Goal: Task Accomplishment & Management: Use online tool/utility

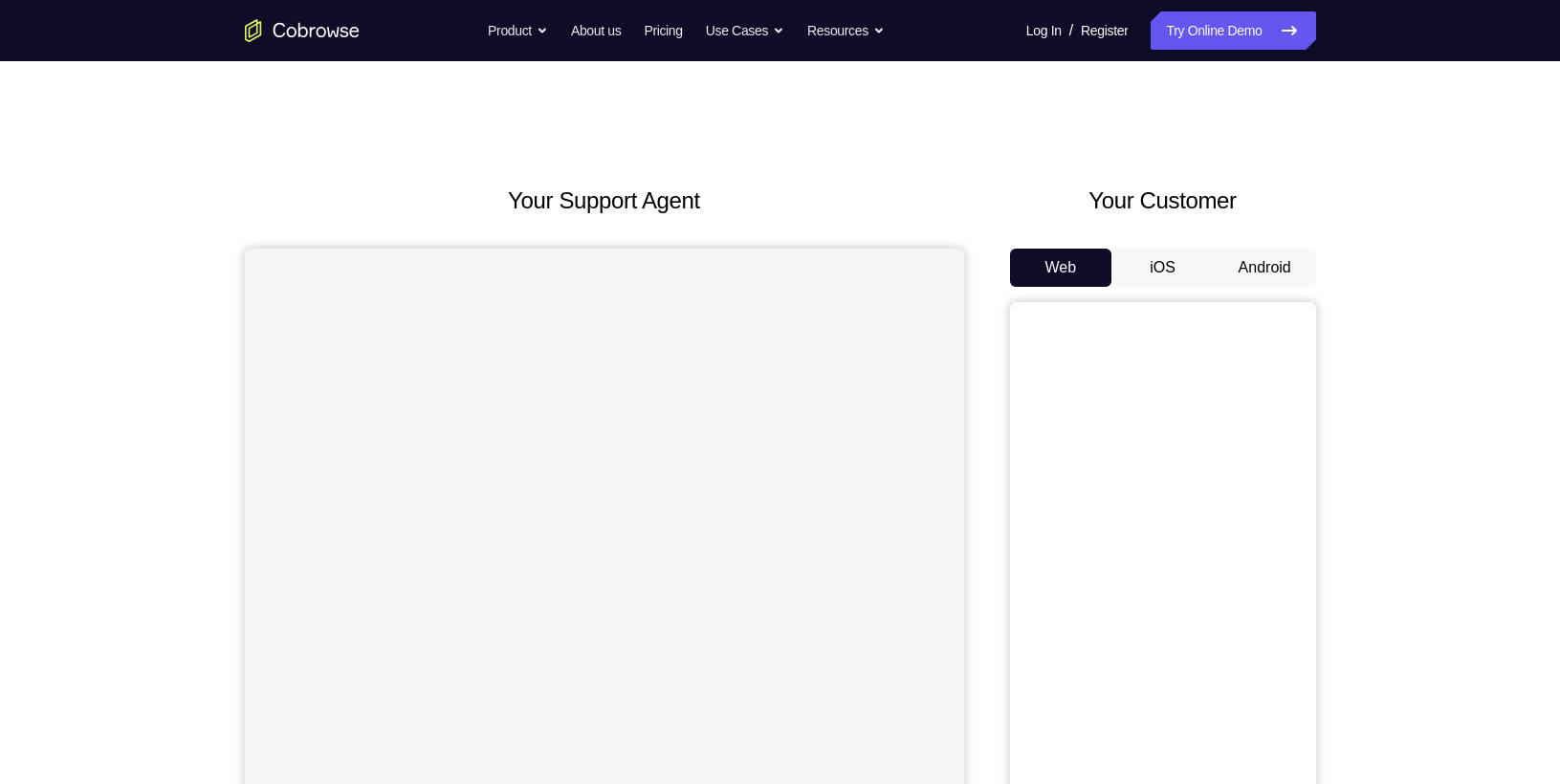
click at [1175, 285] on button "iOS" at bounding box center [1162, 267] width 102 height 38
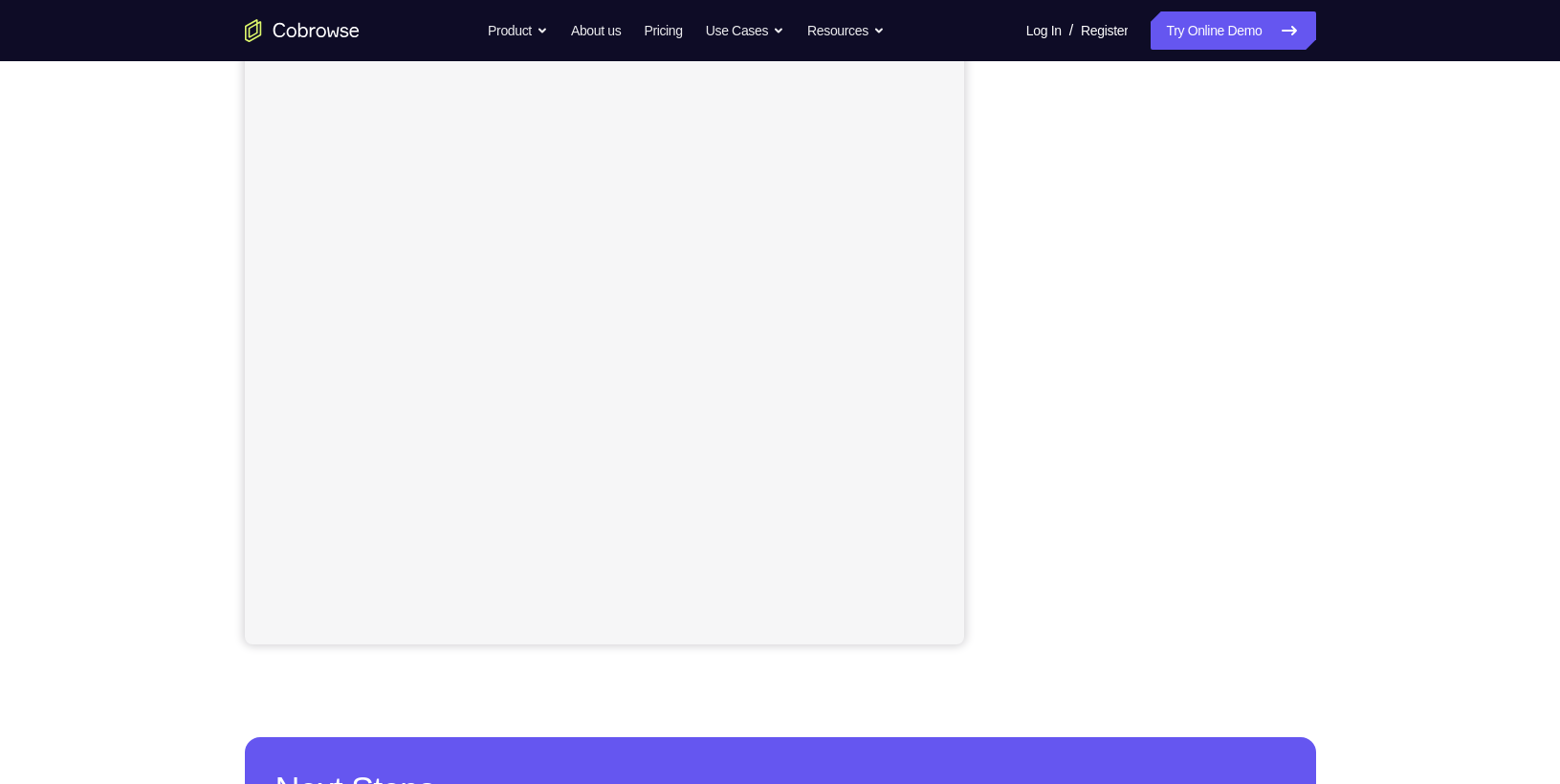
scroll to position [265, 0]
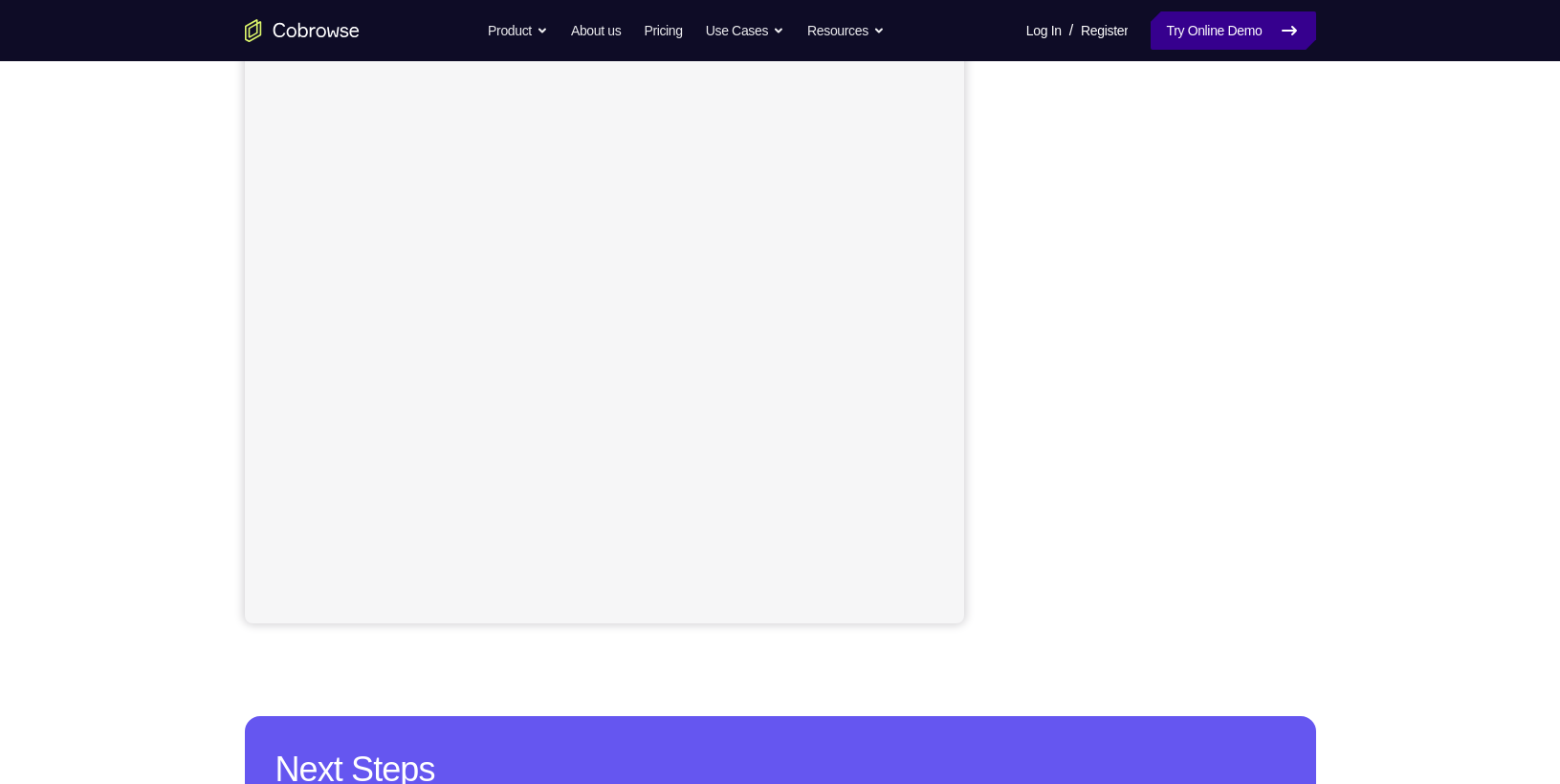
click at [1237, 19] on link "Try Online Demo" at bounding box center [1232, 30] width 165 height 38
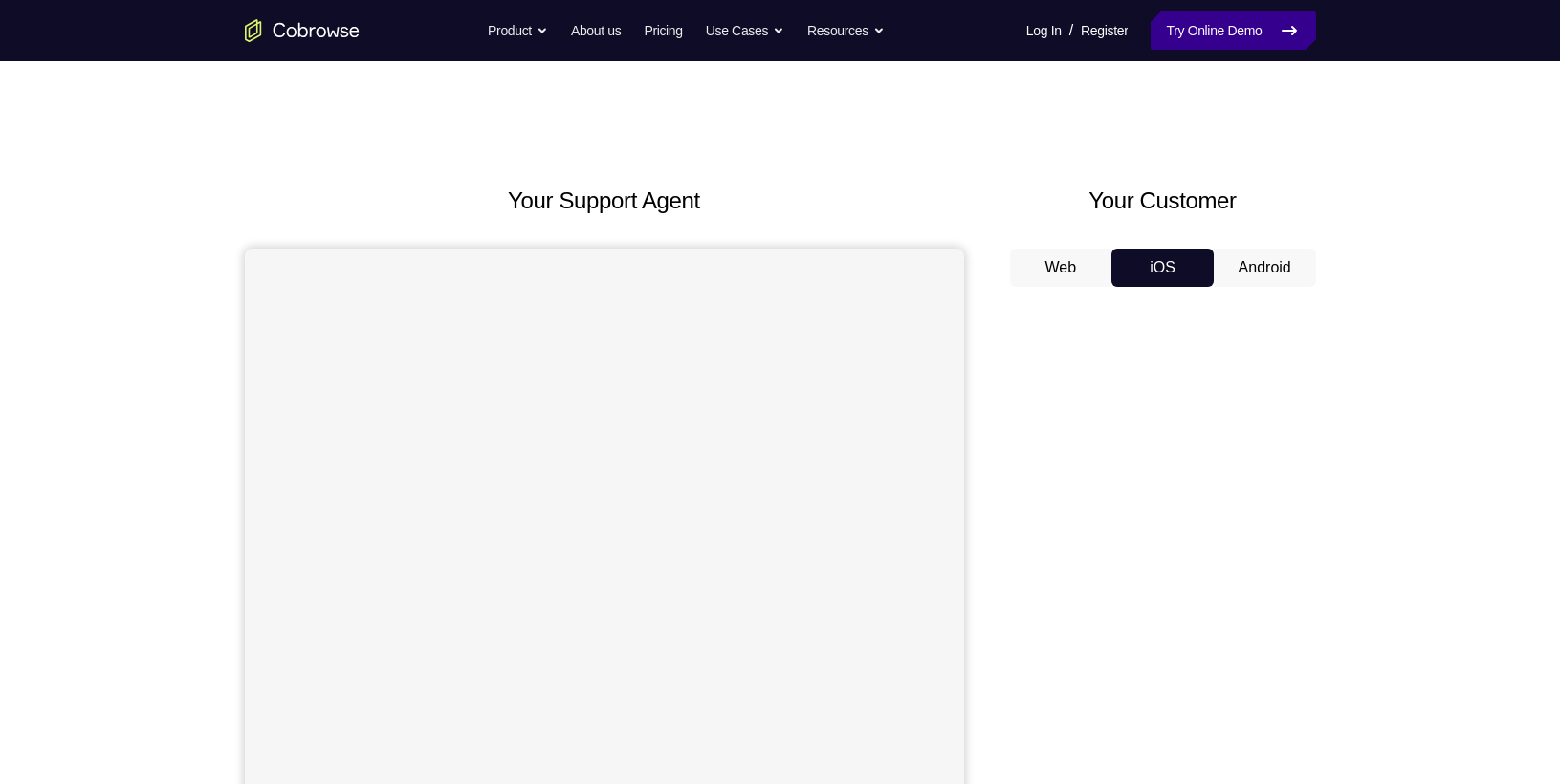
click at [1210, 34] on link "Try Online Demo" at bounding box center [1232, 30] width 165 height 38
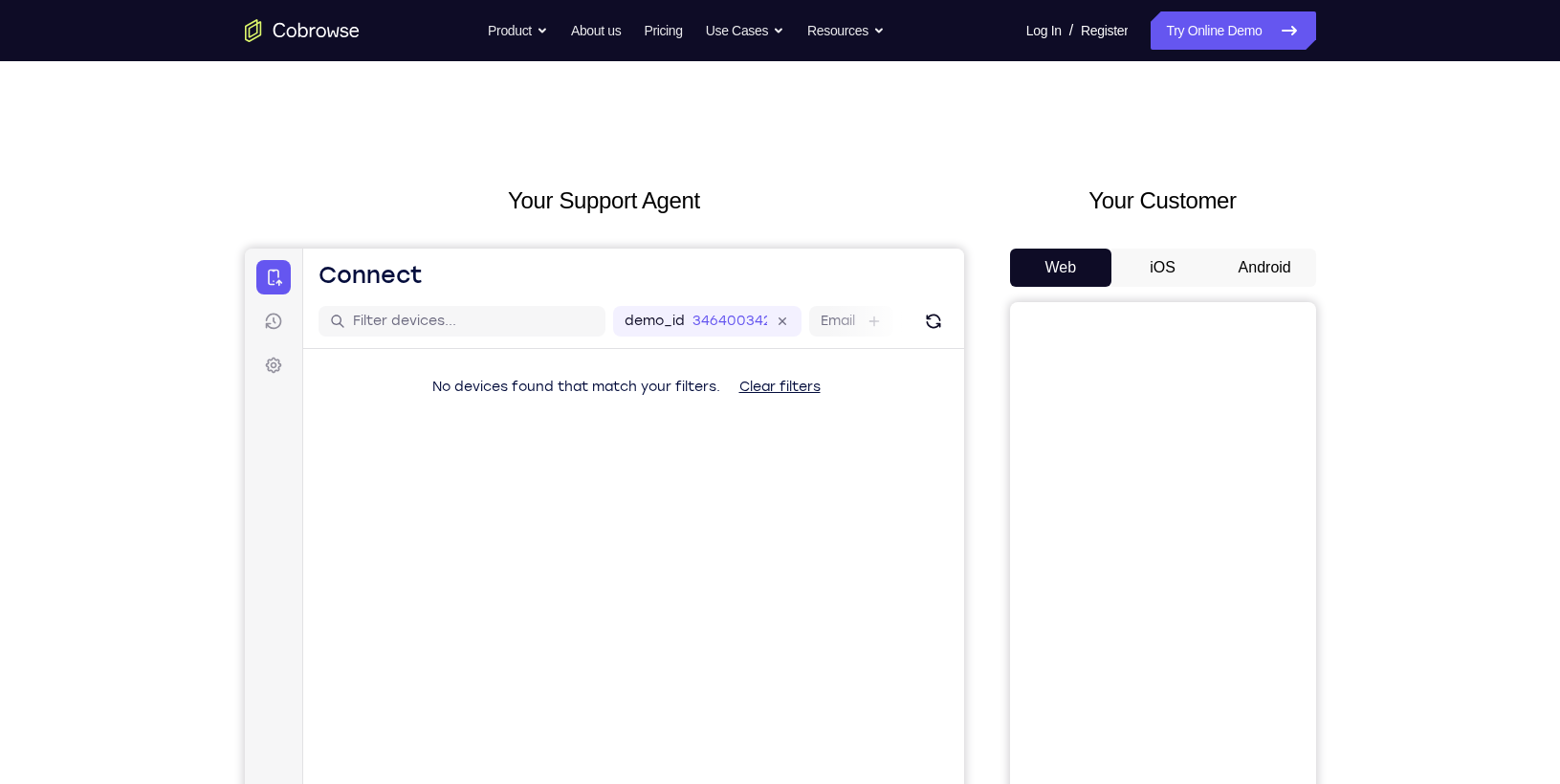
click at [1149, 264] on button "iOS" at bounding box center [1162, 267] width 102 height 38
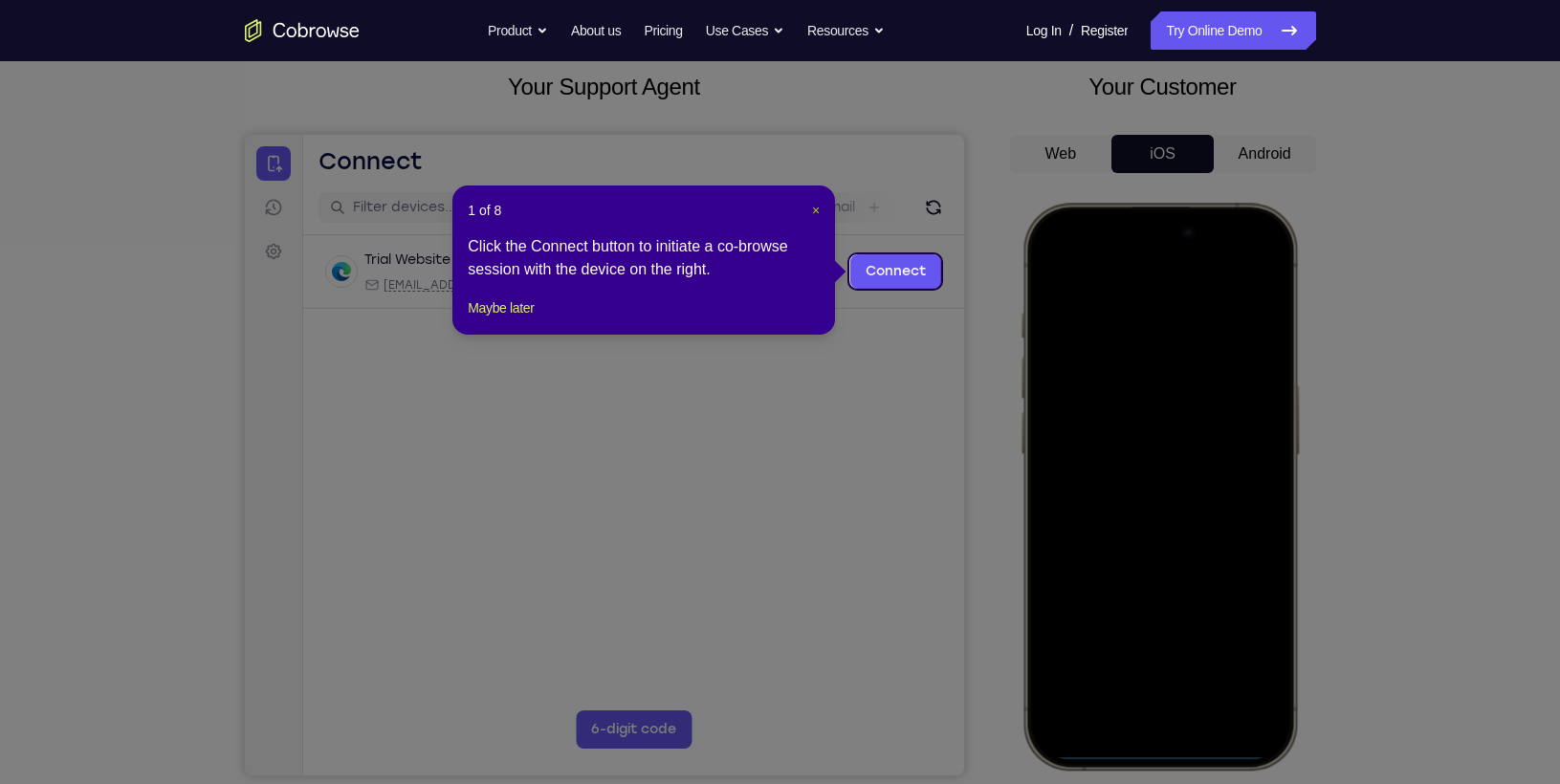
click at [815, 206] on span "×" at bounding box center [816, 211] width 8 height 16
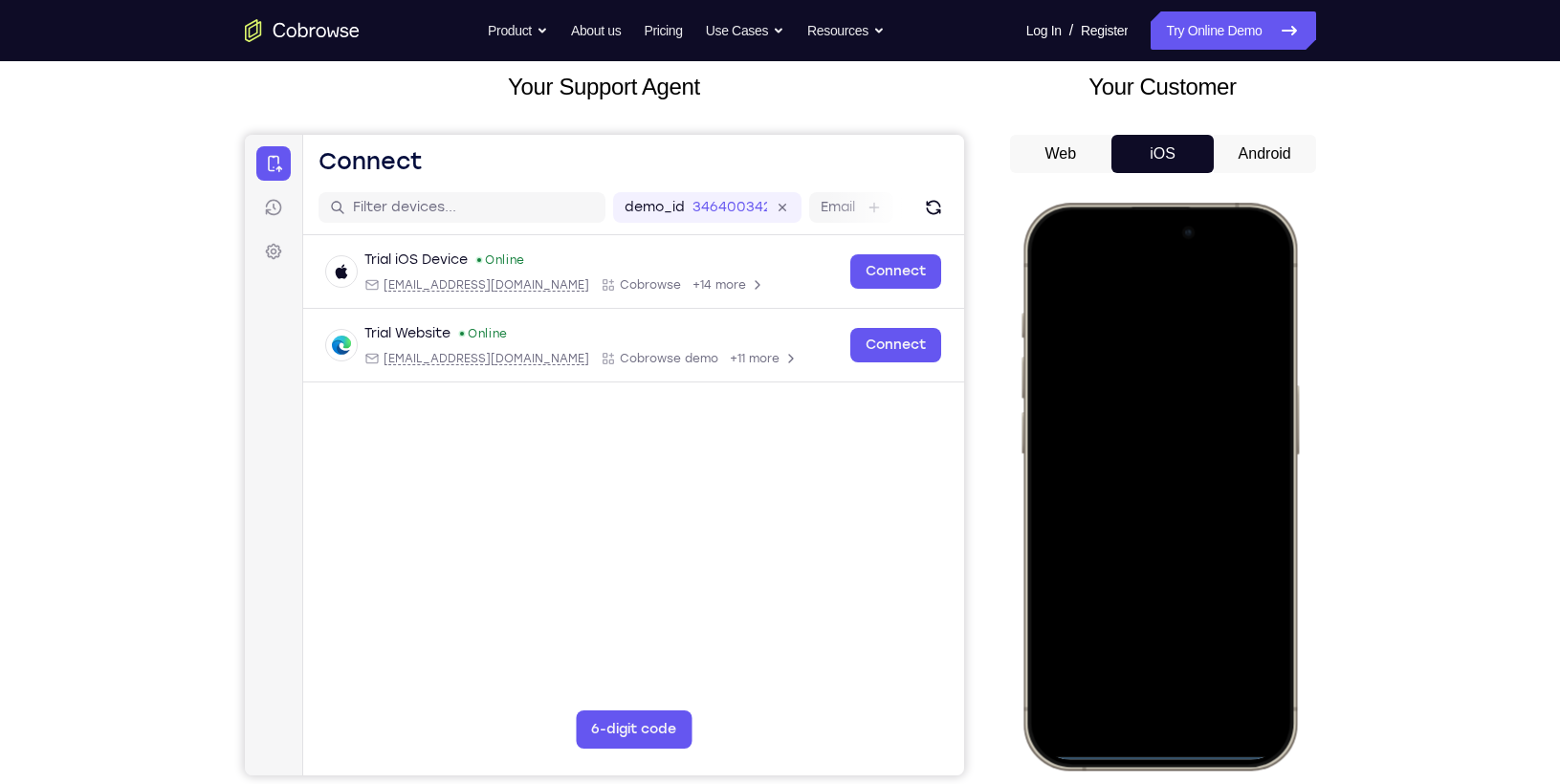
drag, startPoint x: 1068, startPoint y: 232, endPoint x: 1087, endPoint y: 538, distance: 306.6
click at [1087, 538] on div at bounding box center [1159, 487] width 252 height 546
drag, startPoint x: 1138, startPoint y: 397, endPoint x: 1159, endPoint y: 619, distance: 223.0
click at [1159, 619] on div at bounding box center [1159, 487] width 252 height 546
click at [1249, 268] on div at bounding box center [1159, 487] width 252 height 546
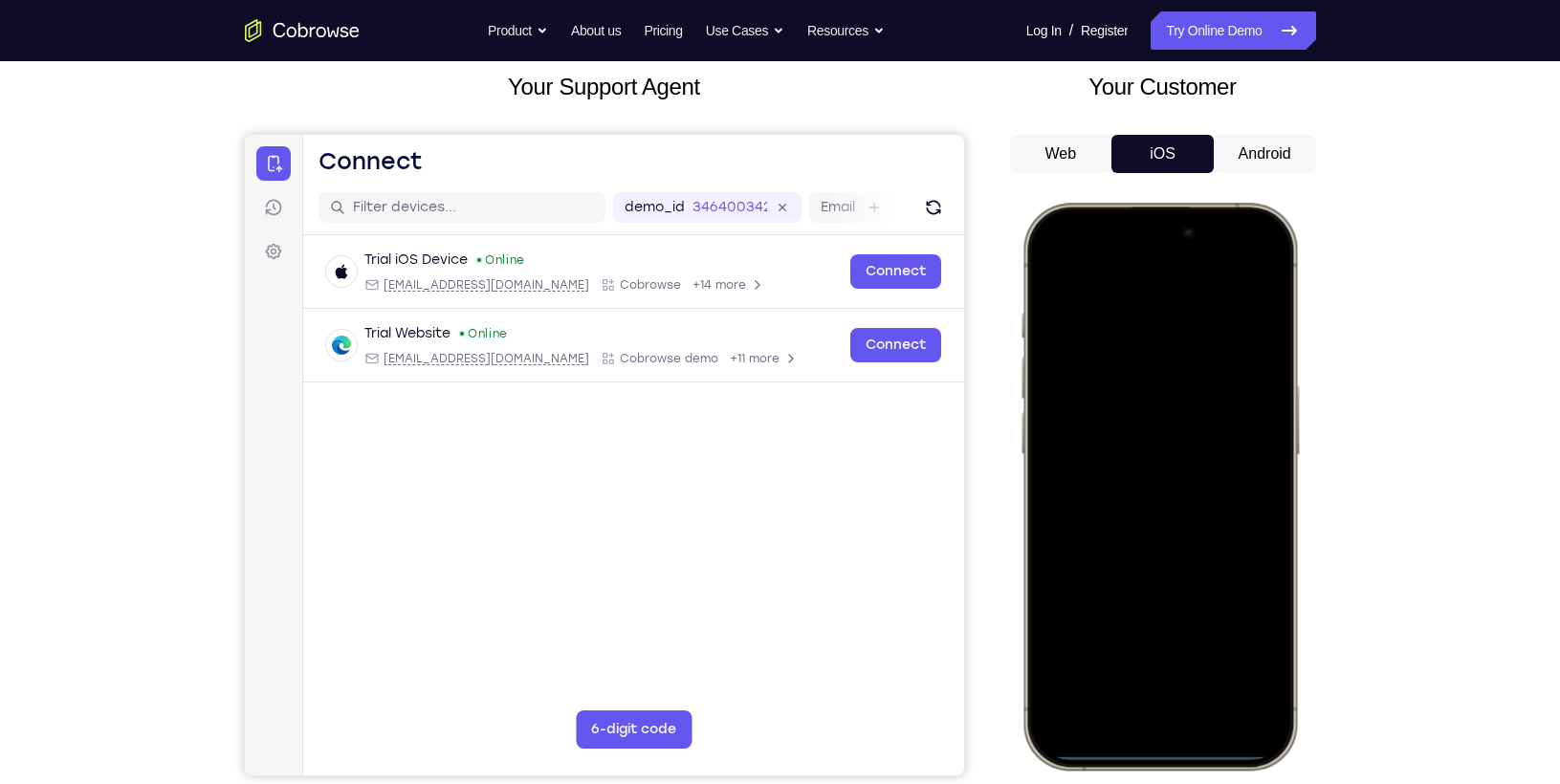
click at [1119, 364] on div at bounding box center [1159, 487] width 252 height 546
click at [1130, 694] on div at bounding box center [1159, 487] width 252 height 546
click at [1146, 355] on div at bounding box center [1159, 487] width 252 height 546
click at [1068, 408] on div at bounding box center [1159, 487] width 252 height 546
click at [1142, 515] on div at bounding box center [1159, 487] width 252 height 546
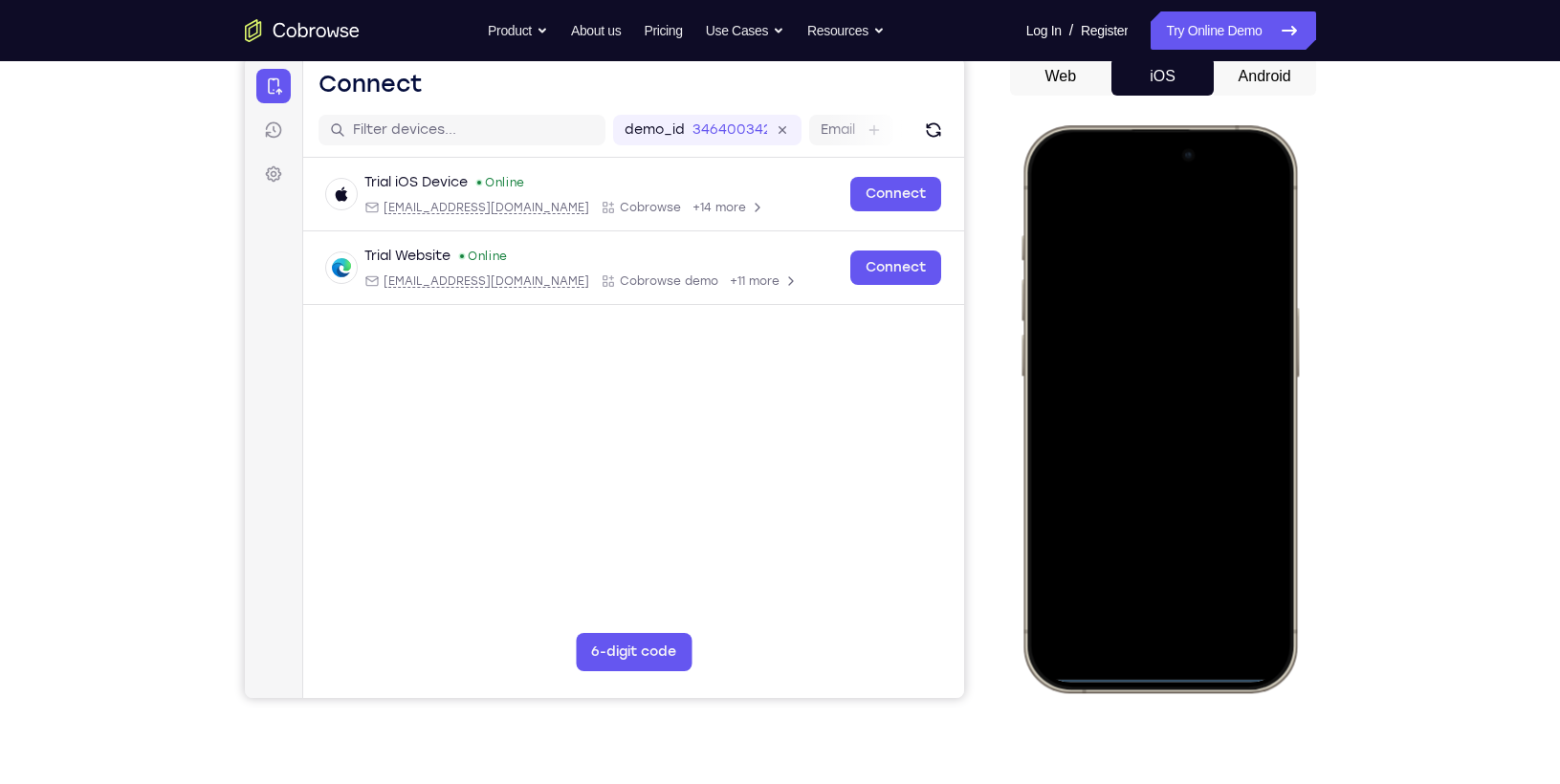
scroll to position [192, 0]
click at [1154, 315] on div at bounding box center [1159, 408] width 252 height 546
click at [1134, 363] on div at bounding box center [1159, 408] width 252 height 546
click at [1247, 376] on div at bounding box center [1159, 408] width 252 height 546
click at [1230, 411] on div at bounding box center [1159, 408] width 252 height 546
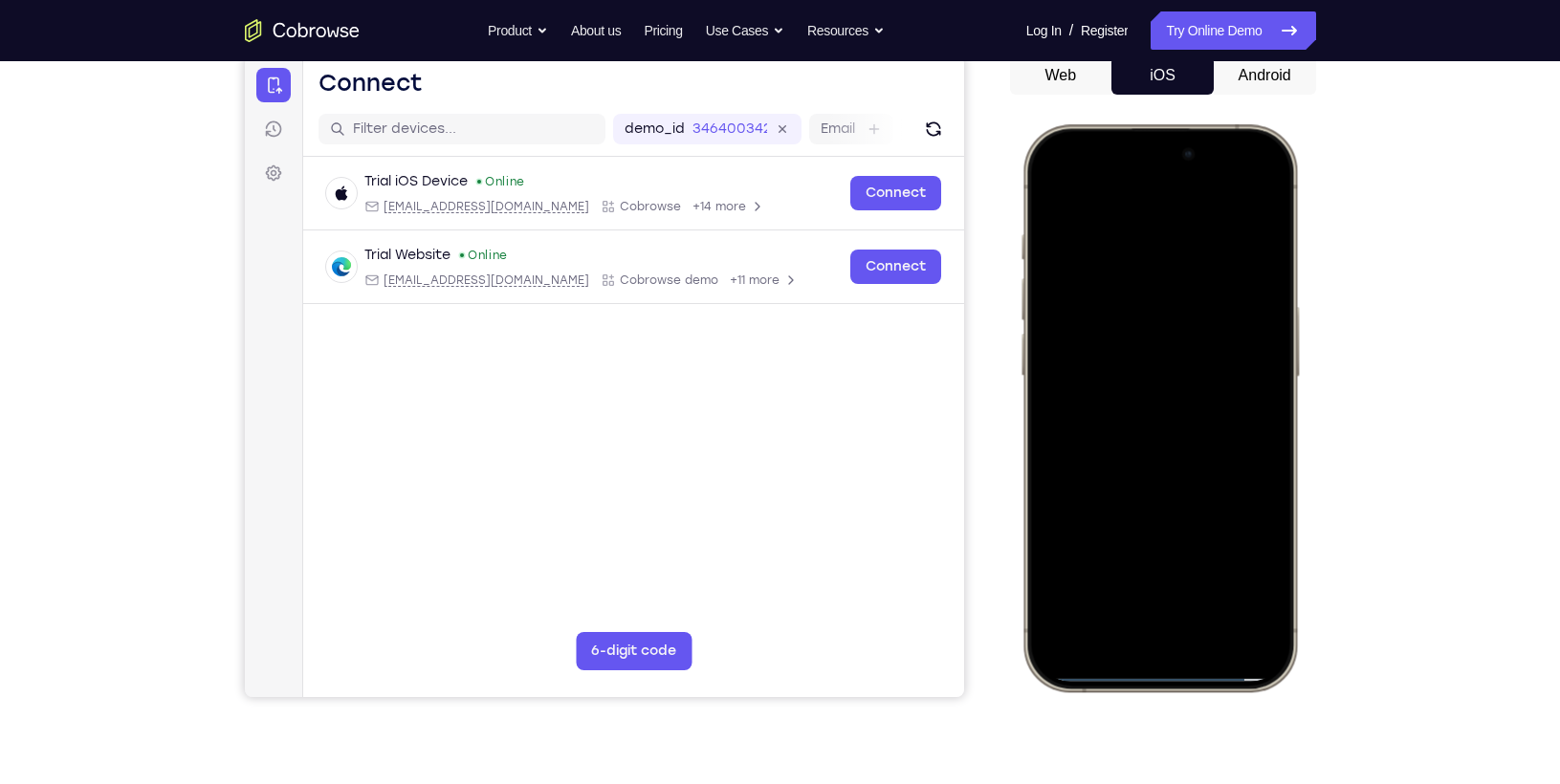
click at [1179, 450] on div at bounding box center [1159, 408] width 252 height 546
click at [1076, 331] on div at bounding box center [1159, 408] width 252 height 546
click at [1081, 337] on div at bounding box center [1159, 408] width 252 height 546
click at [1101, 412] on div at bounding box center [1159, 408] width 252 height 546
click at [1266, 209] on div at bounding box center [1159, 408] width 252 height 546
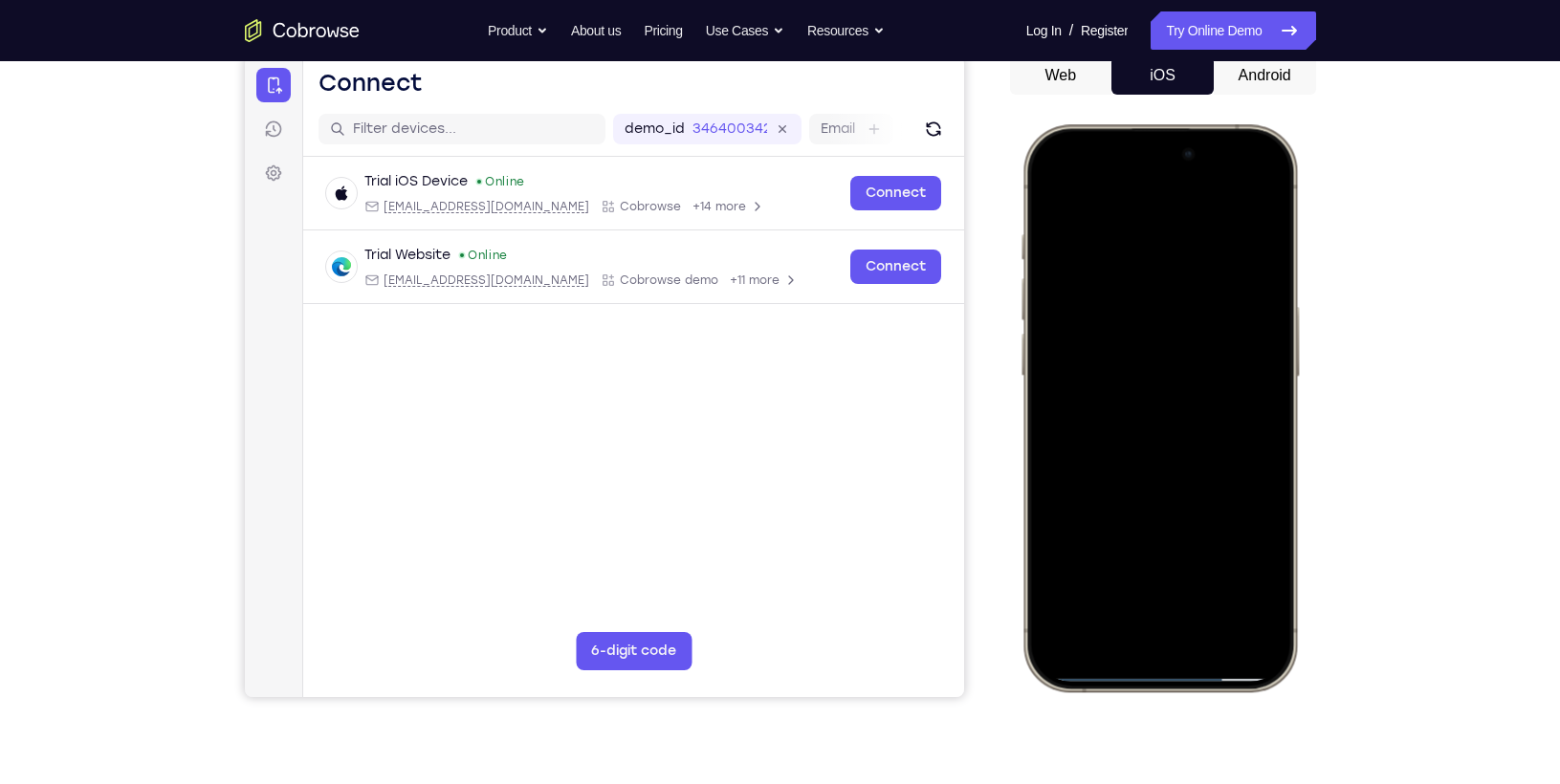
click at [1135, 250] on div at bounding box center [1159, 408] width 252 height 546
click at [1250, 199] on div at bounding box center [1159, 408] width 252 height 546
click at [1207, 580] on div at bounding box center [1159, 408] width 252 height 546
click at [1180, 381] on div at bounding box center [1159, 408] width 252 height 546
click at [1200, 561] on div at bounding box center [1159, 408] width 252 height 546
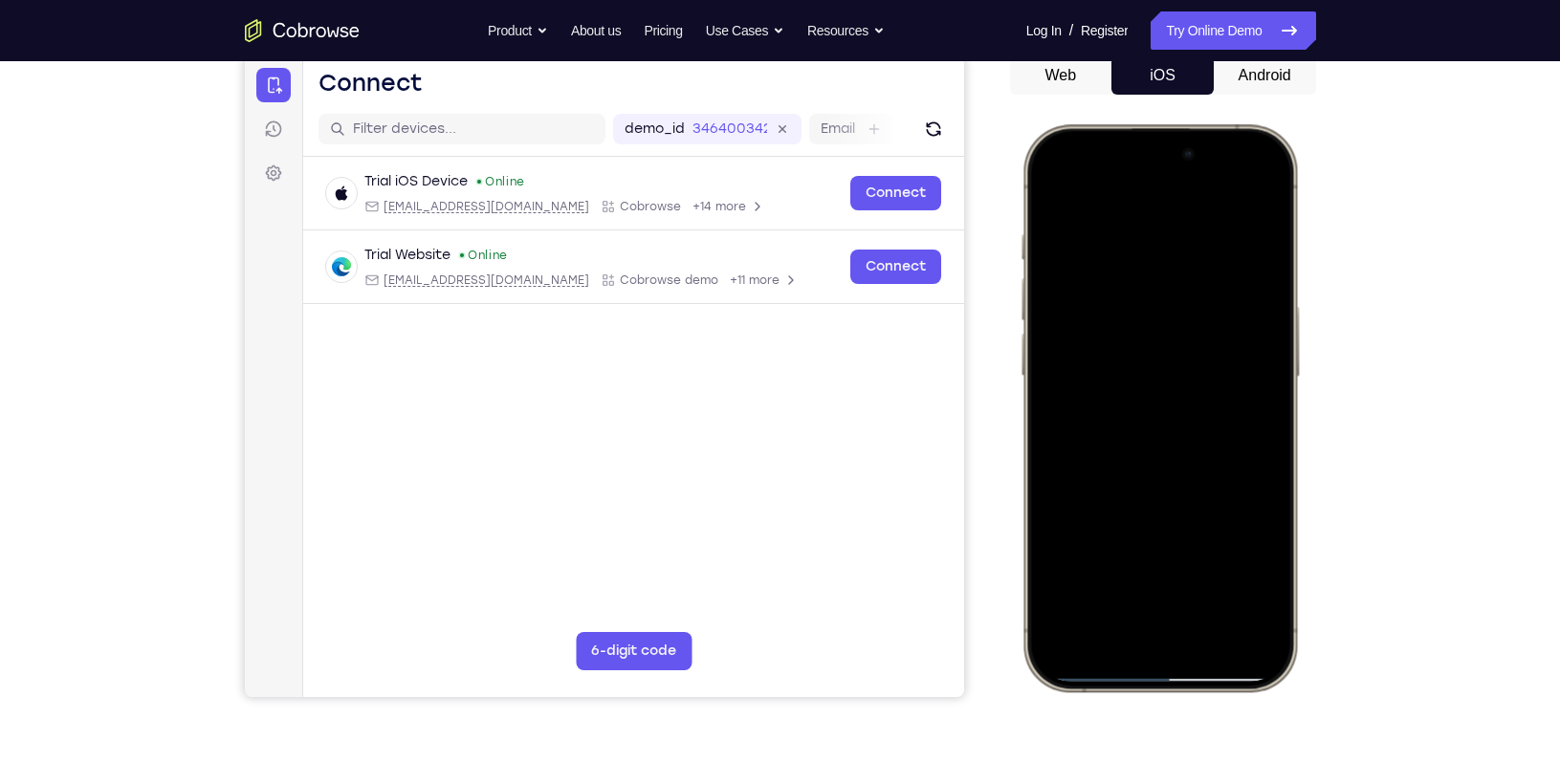
click at [1200, 561] on div at bounding box center [1159, 408] width 252 height 546
click at [1171, 563] on div at bounding box center [1159, 408] width 252 height 546
click at [1064, 572] on div at bounding box center [1159, 408] width 252 height 546
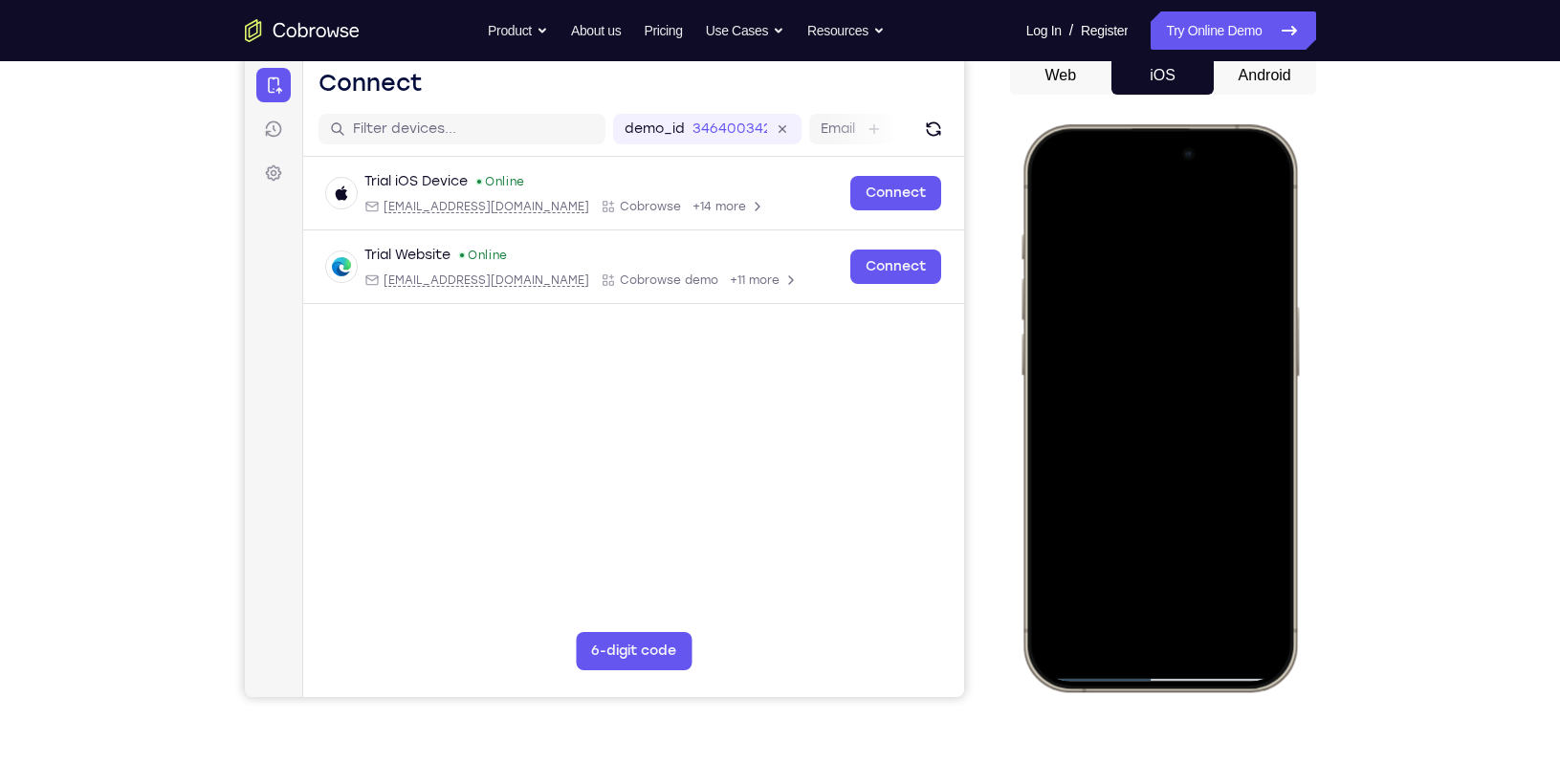
click at [1057, 196] on div at bounding box center [1159, 408] width 252 height 546
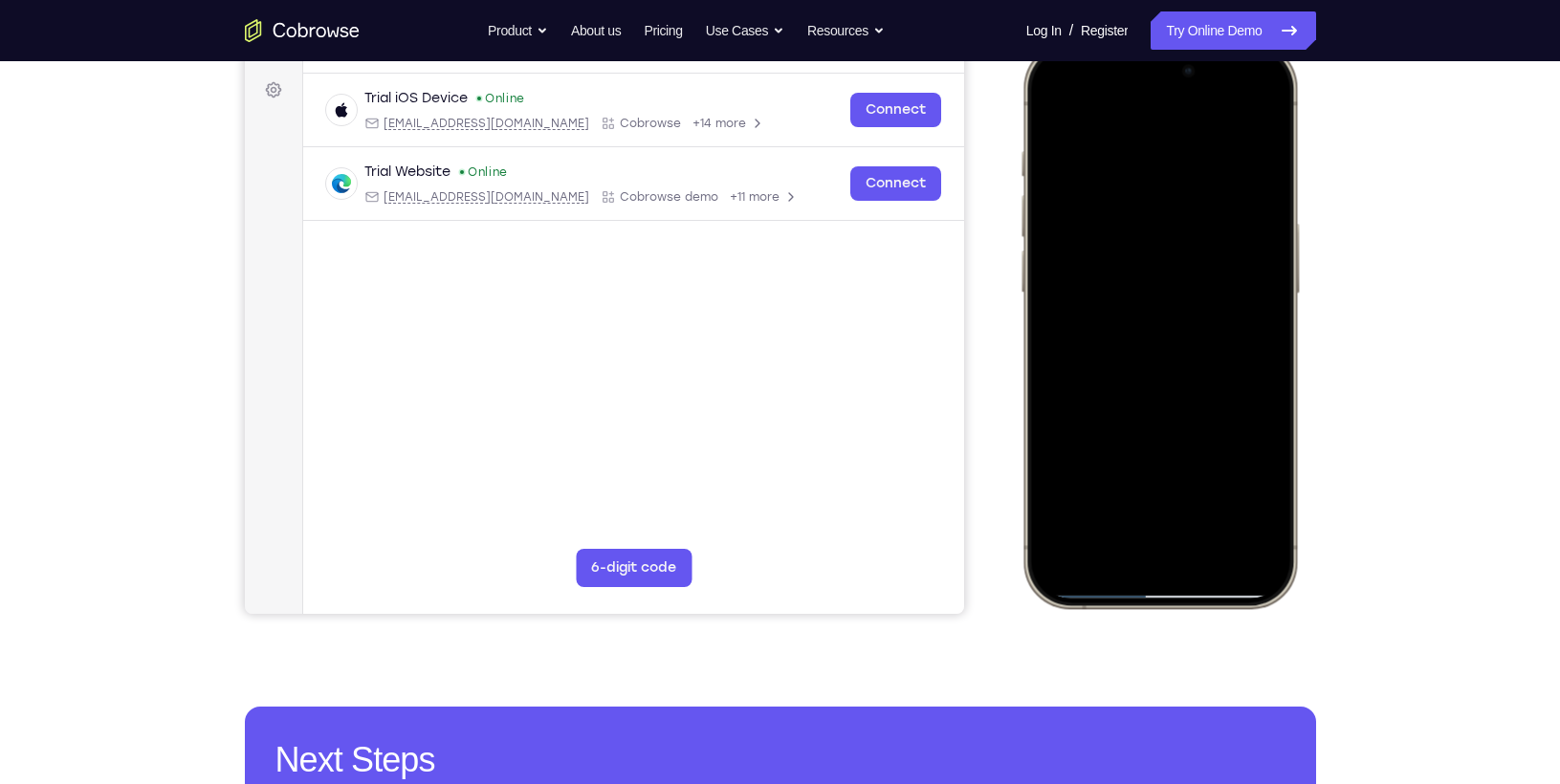
click at [1253, 532] on div at bounding box center [1159, 325] width 252 height 546
click at [1135, 157] on div at bounding box center [1159, 325] width 252 height 546
click at [1220, 480] on div at bounding box center [1159, 325] width 252 height 546
click at [1204, 111] on div at bounding box center [1159, 325] width 252 height 546
click at [1243, 113] on div at bounding box center [1159, 325] width 252 height 546
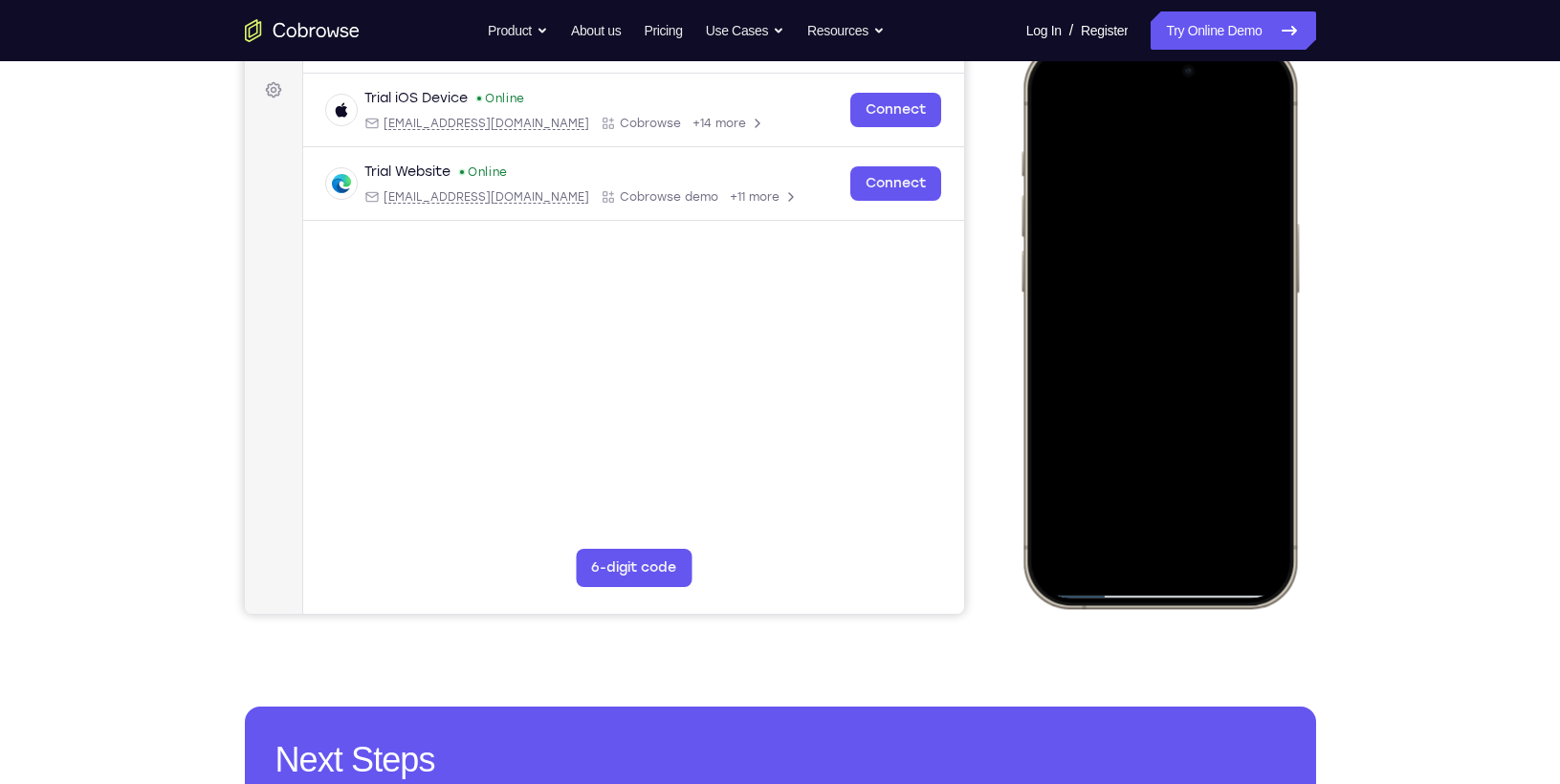
click at [1067, 487] on div at bounding box center [1159, 325] width 252 height 546
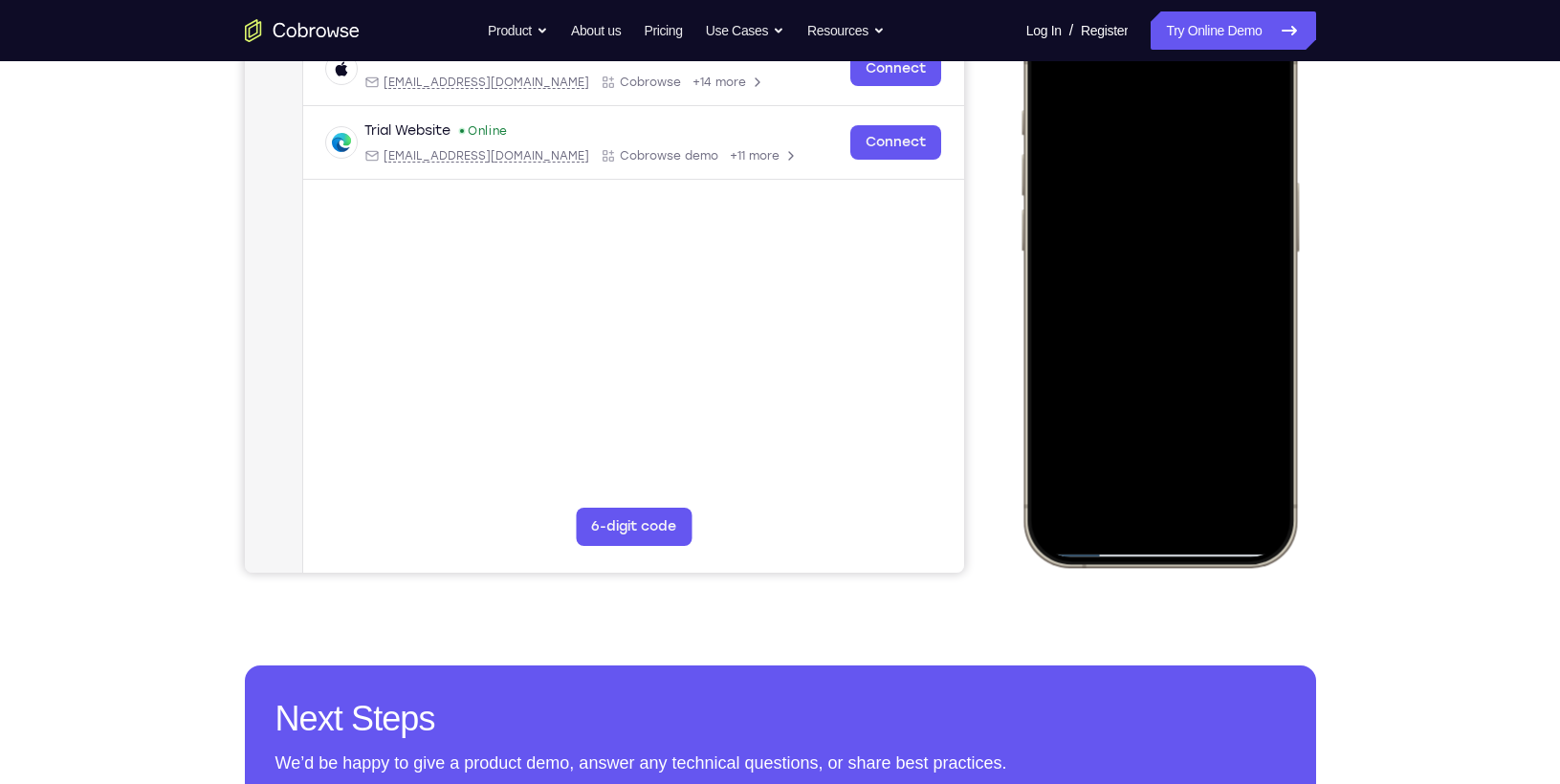
scroll to position [315, 0]
click at [1251, 495] on div at bounding box center [1159, 285] width 252 height 546
click at [1130, 122] on div at bounding box center [1159, 285] width 252 height 546
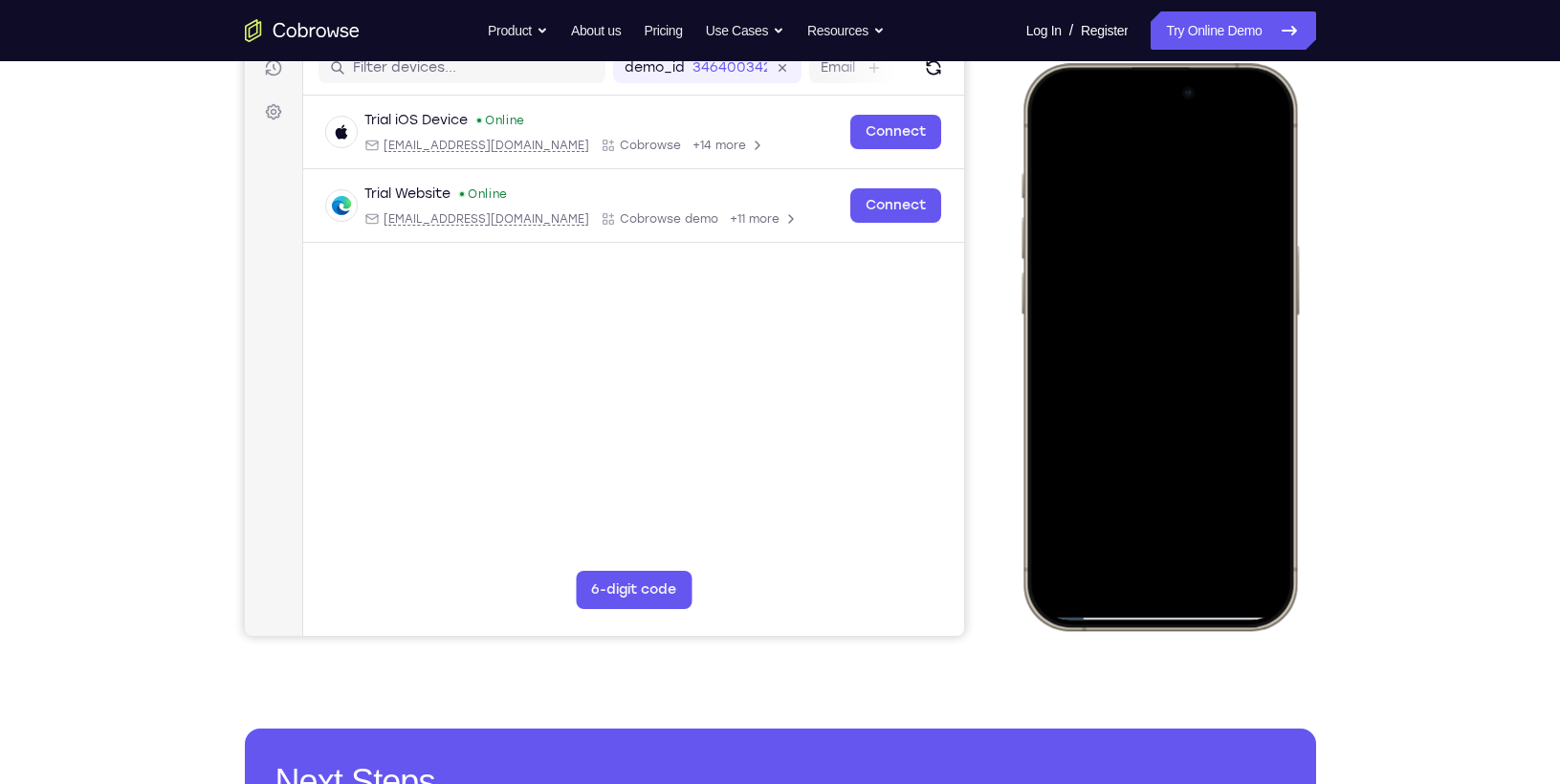
scroll to position [250, 0]
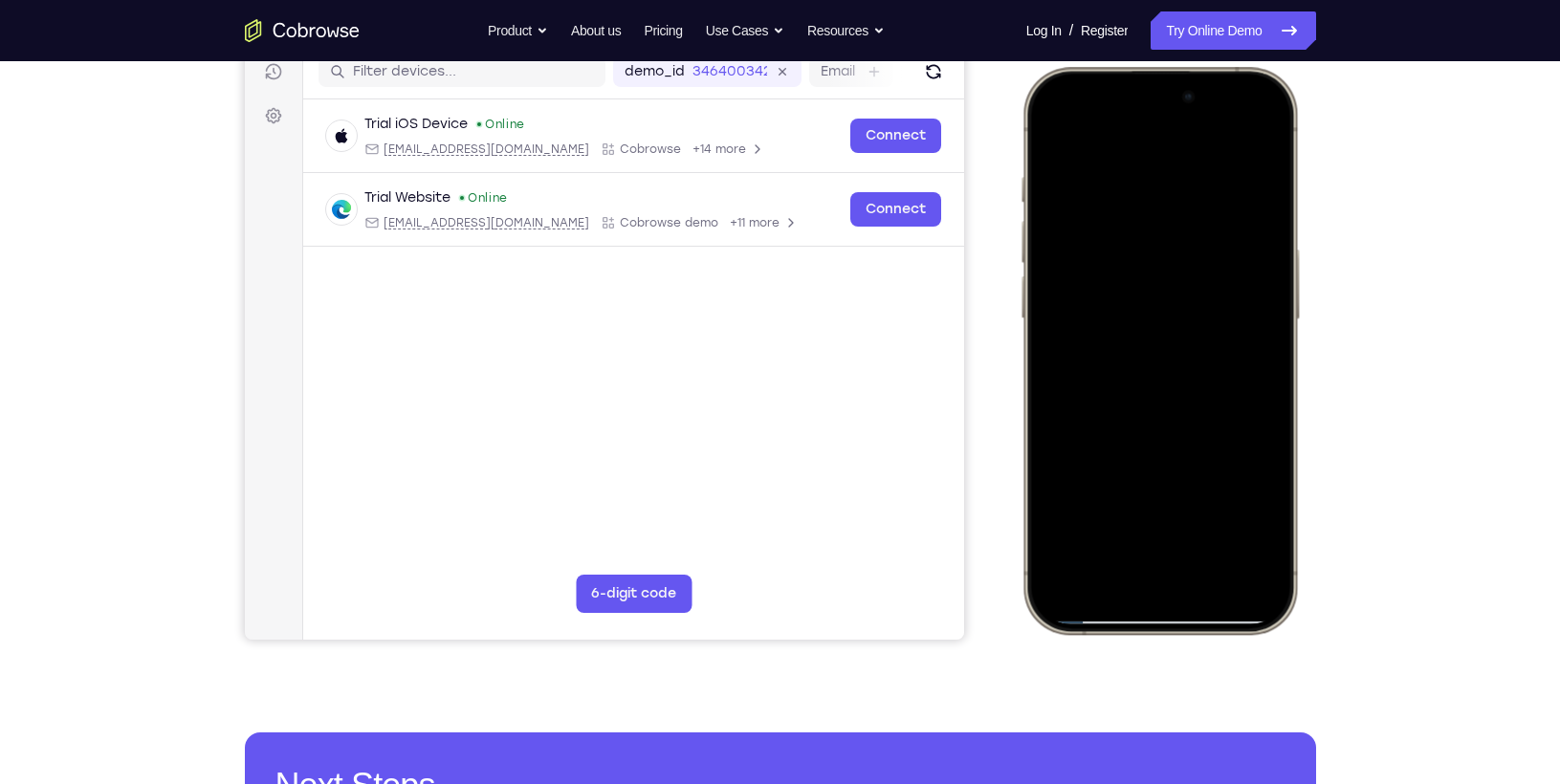
click at [1250, 138] on div at bounding box center [1159, 350] width 252 height 546
click at [1199, 166] on div at bounding box center [1159, 350] width 252 height 546
click at [1165, 214] on div at bounding box center [1159, 350] width 252 height 546
click at [1194, 183] on div at bounding box center [1159, 350] width 252 height 546
click at [1159, 277] on div at bounding box center [1159, 350] width 252 height 546
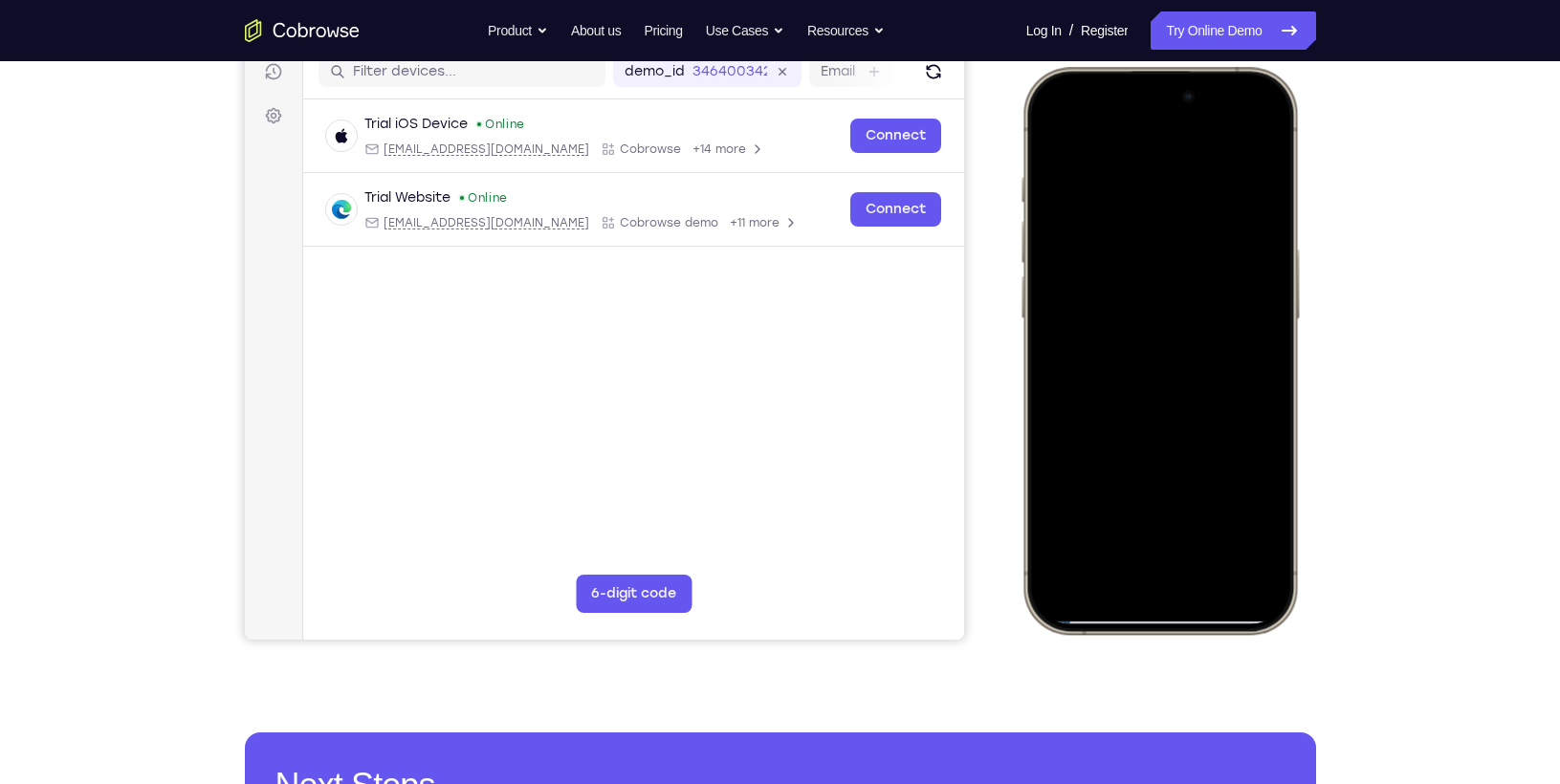
click at [1159, 277] on div at bounding box center [1159, 350] width 252 height 546
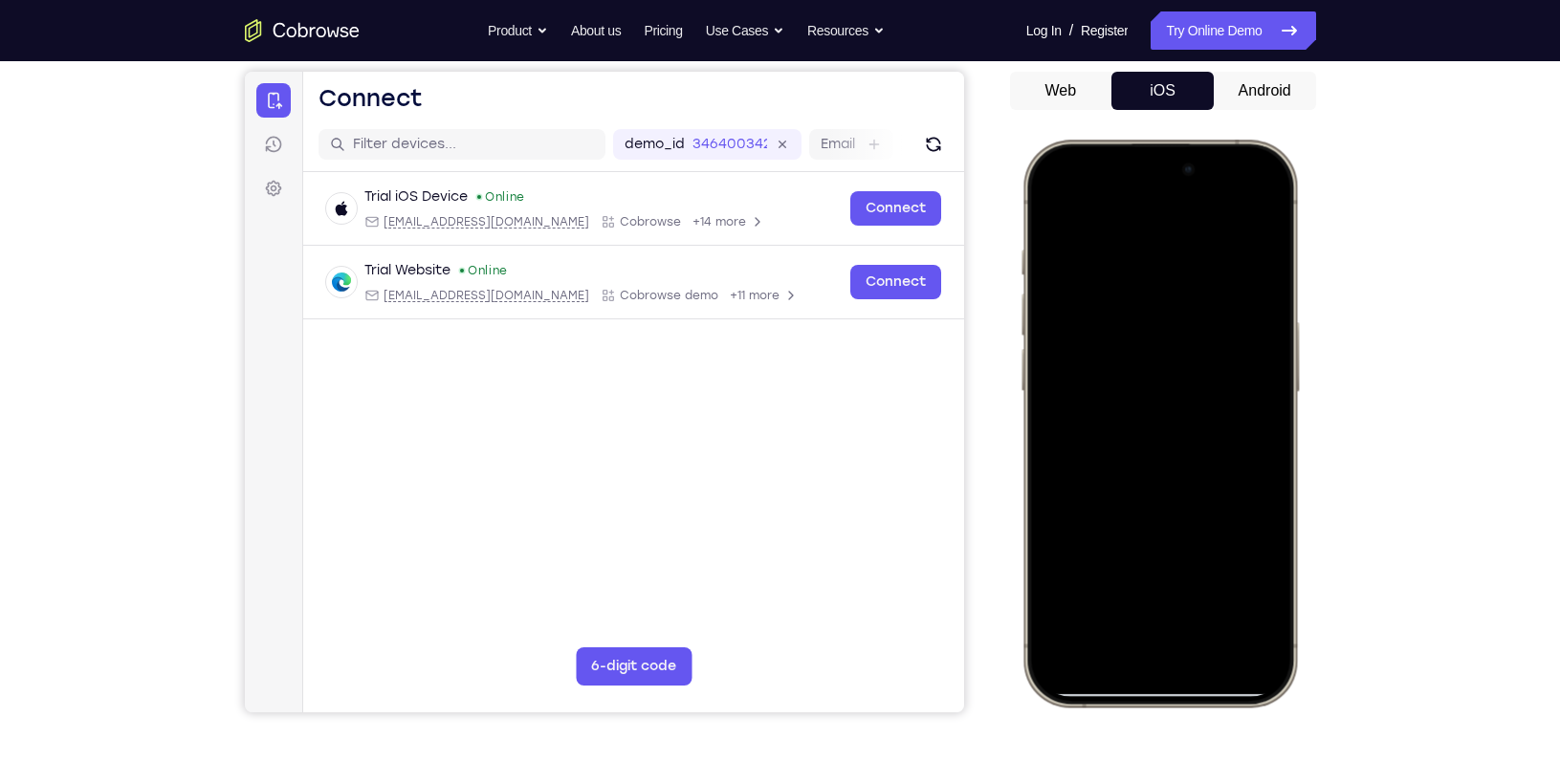
scroll to position [191, 0]
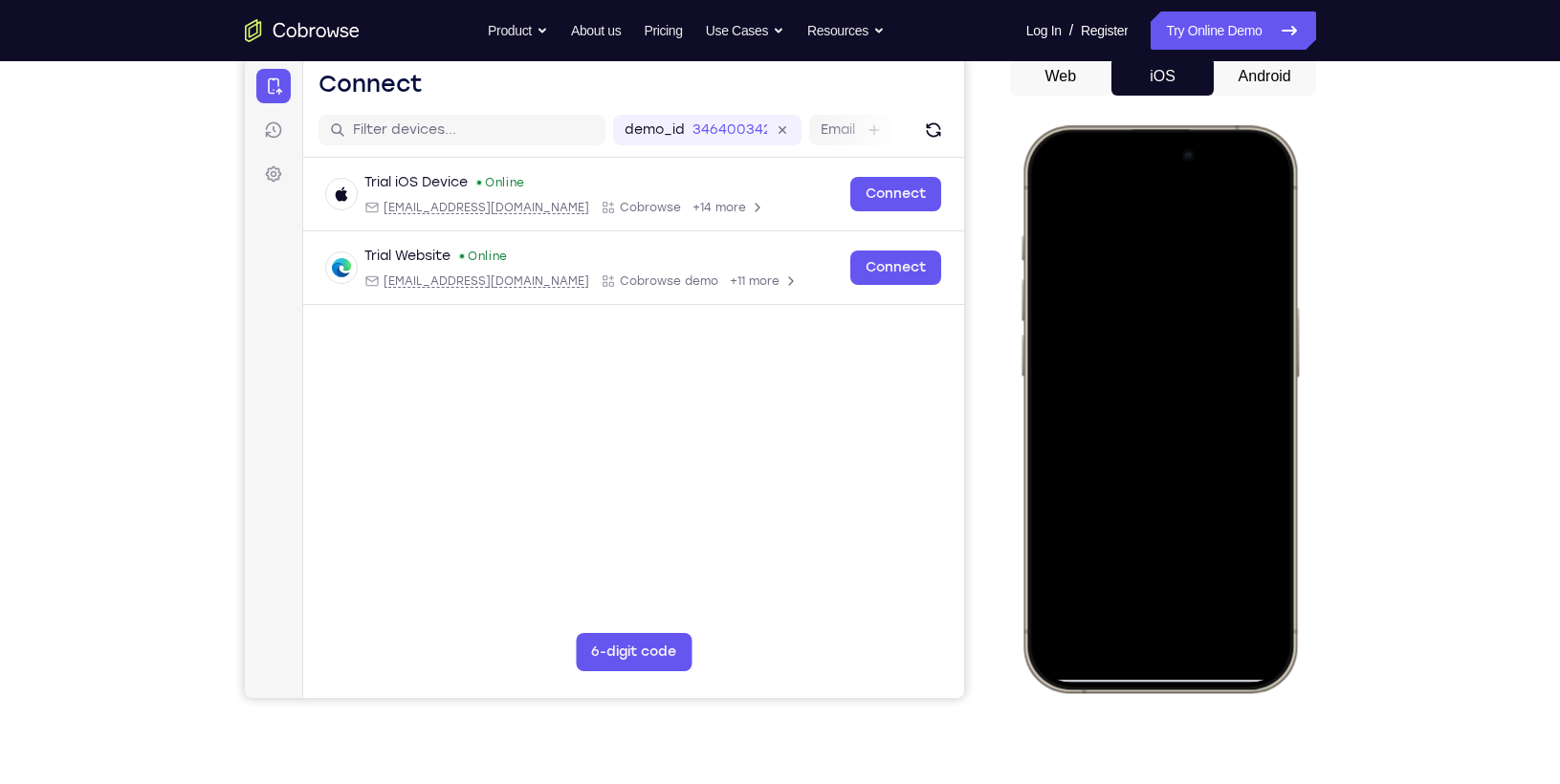
click at [1048, 186] on div at bounding box center [1159, 409] width 252 height 546
click at [1070, 193] on div at bounding box center [1159, 409] width 252 height 546
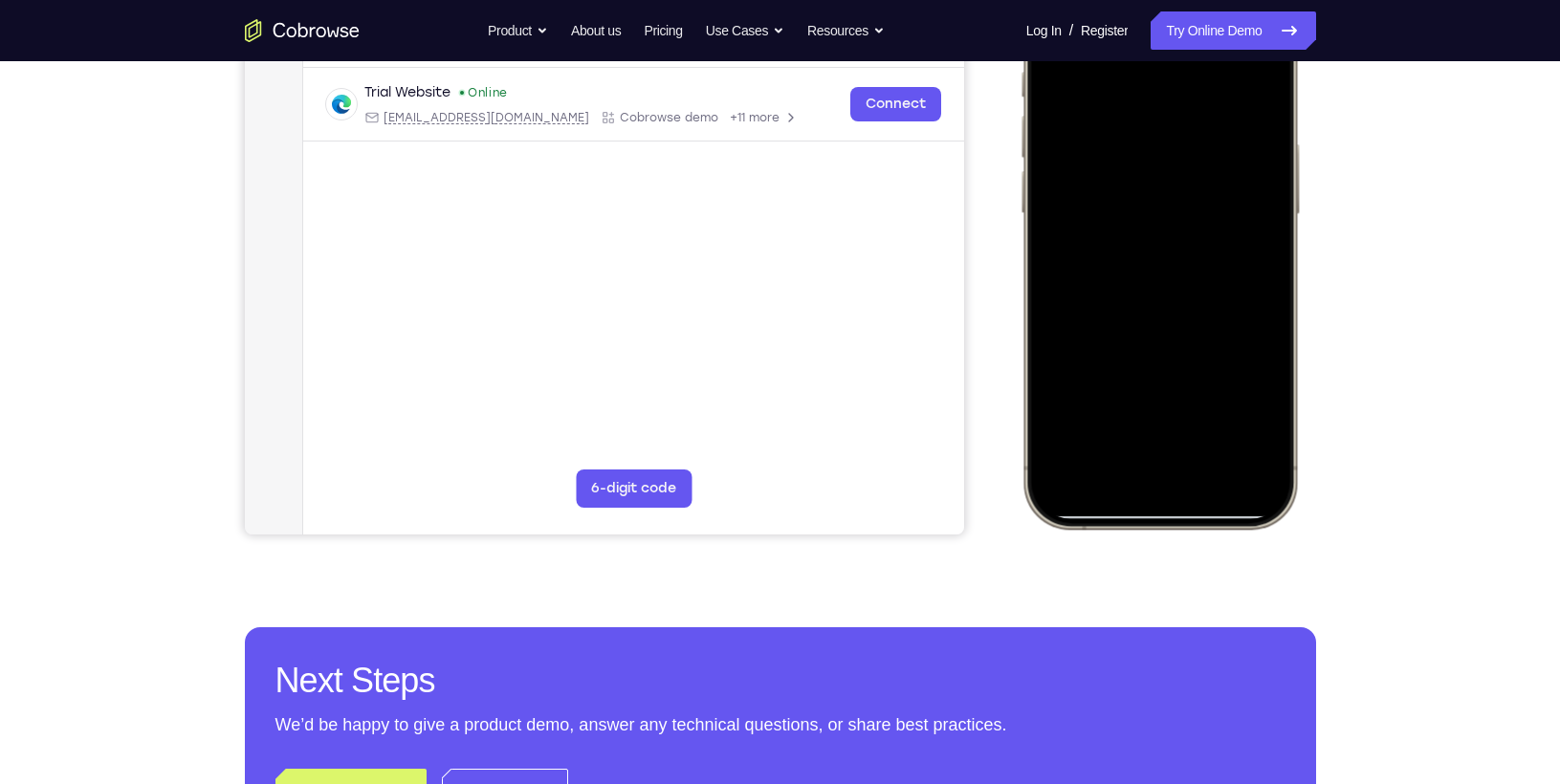
scroll to position [358, 0]
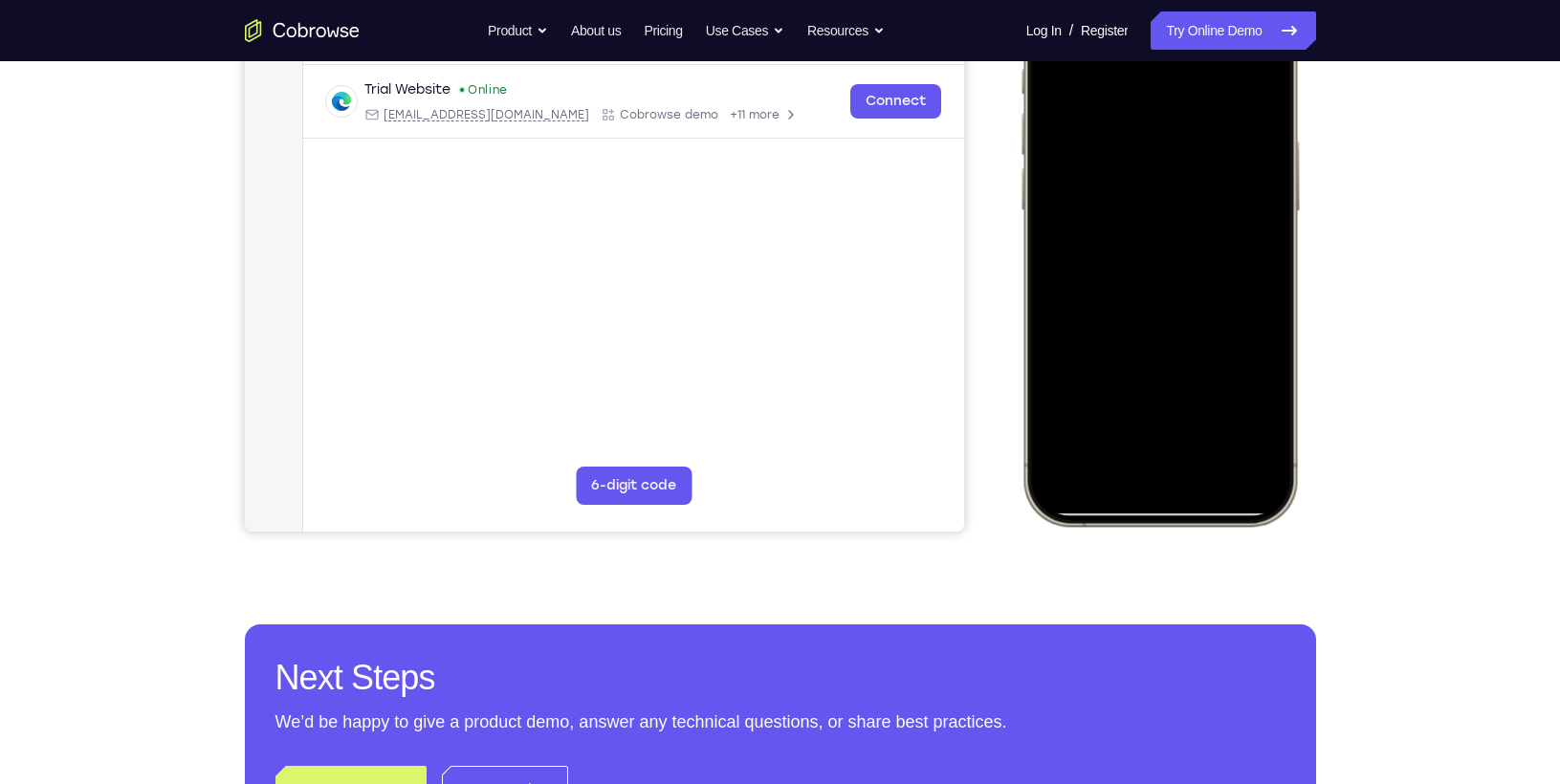
click at [1099, 334] on div at bounding box center [1159, 243] width 252 height 546
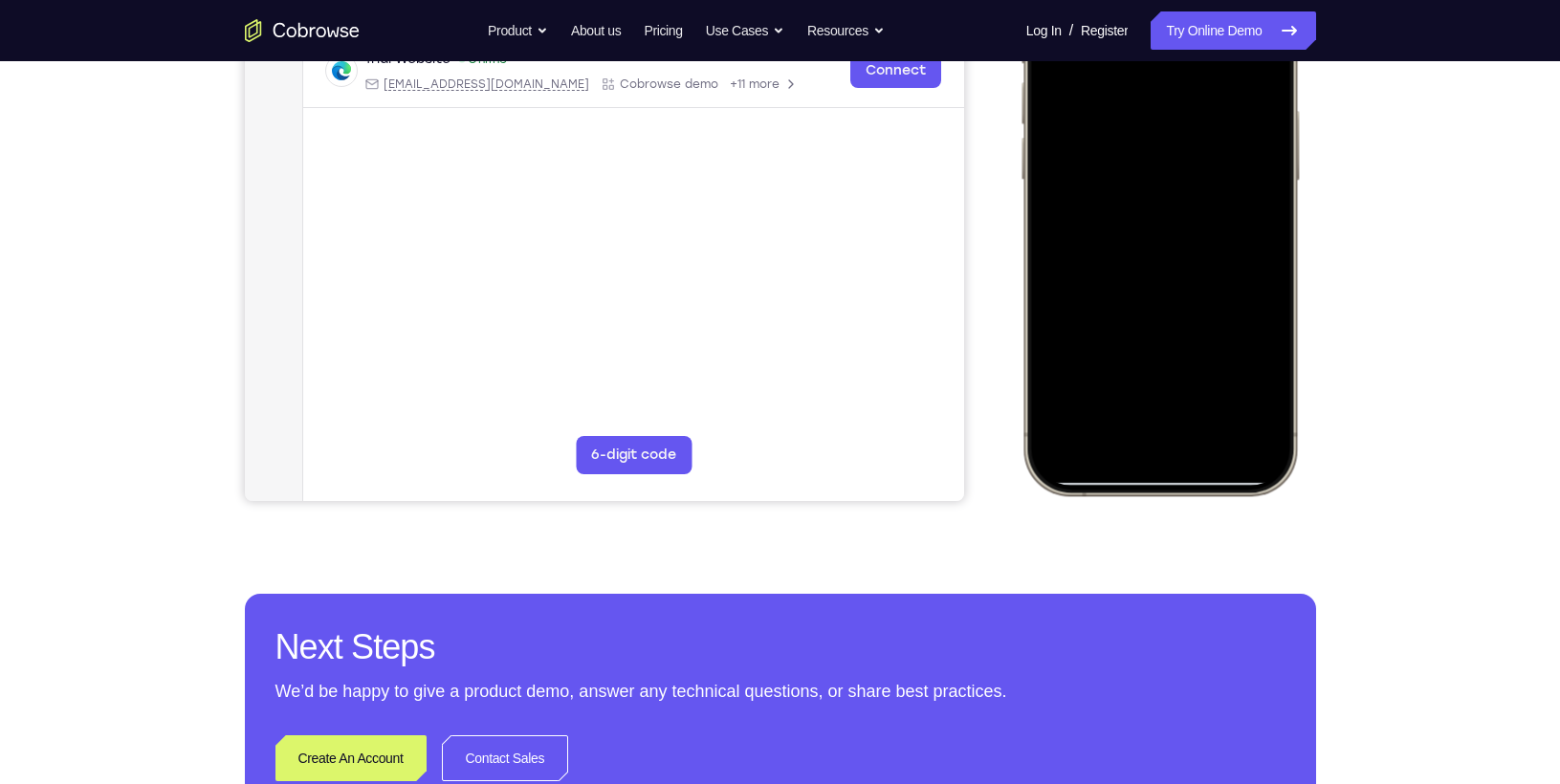
scroll to position [391, 0]
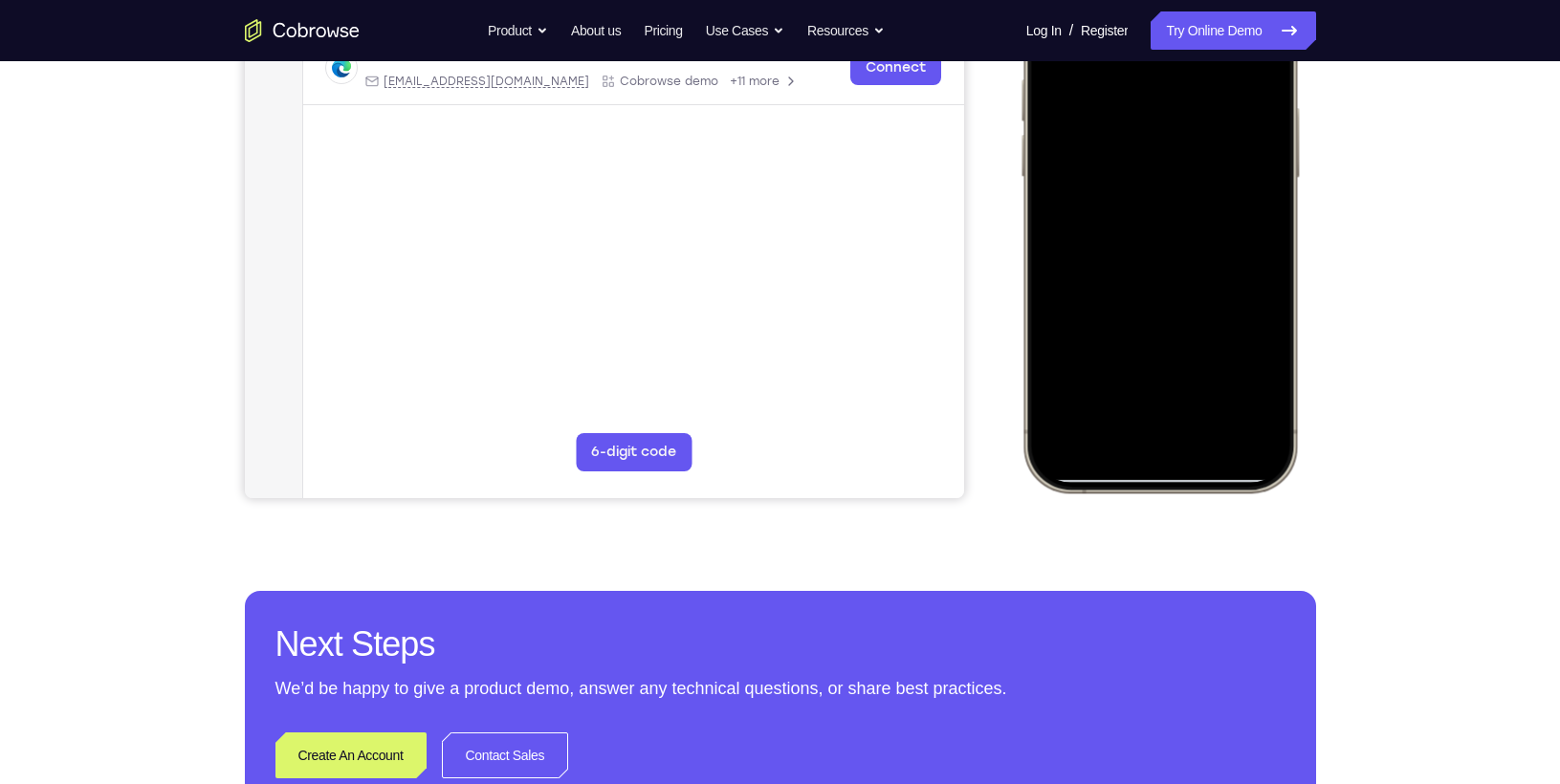
click at [1270, 164] on div at bounding box center [1159, 209] width 252 height 546
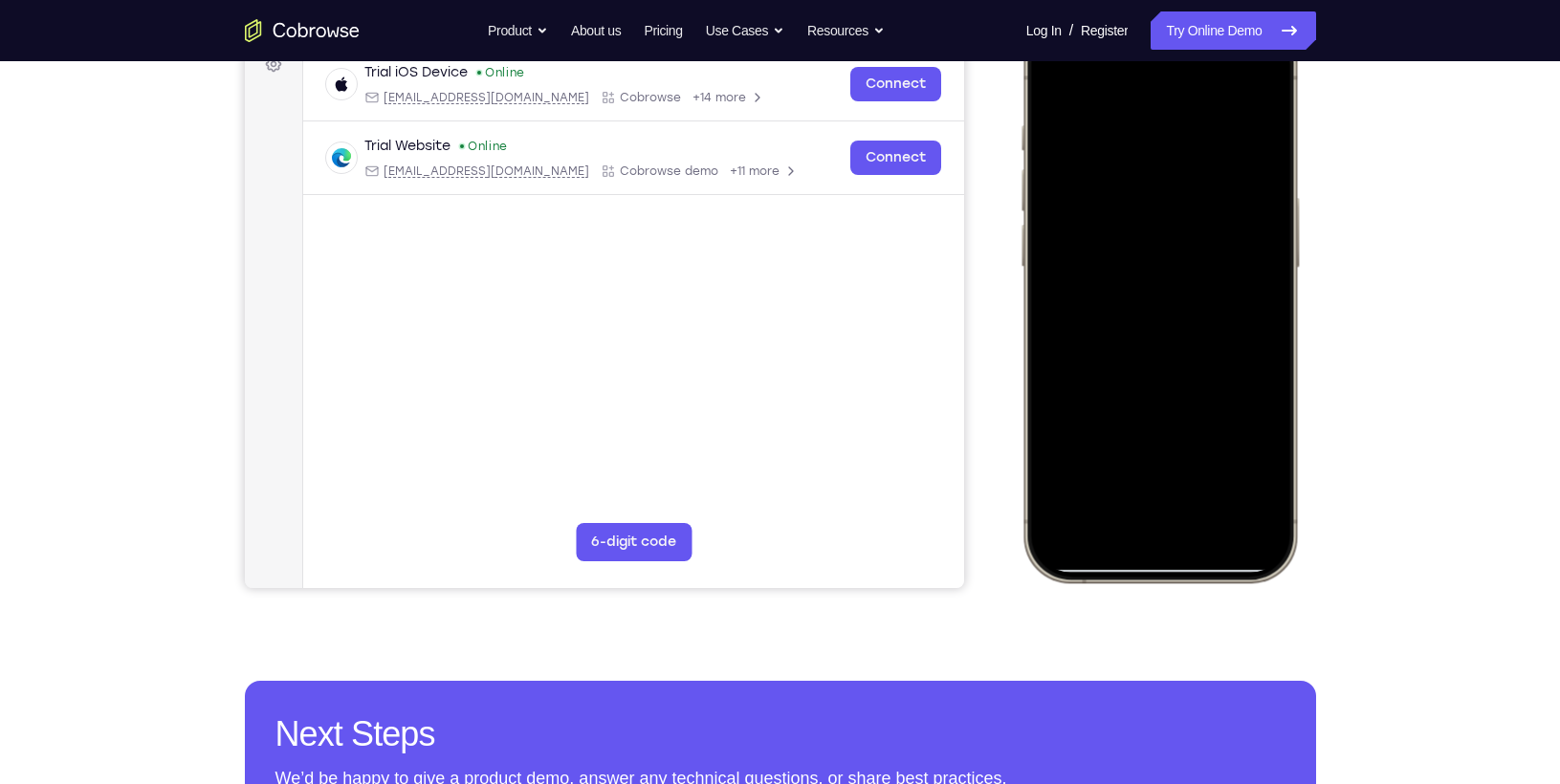
scroll to position [298, 0]
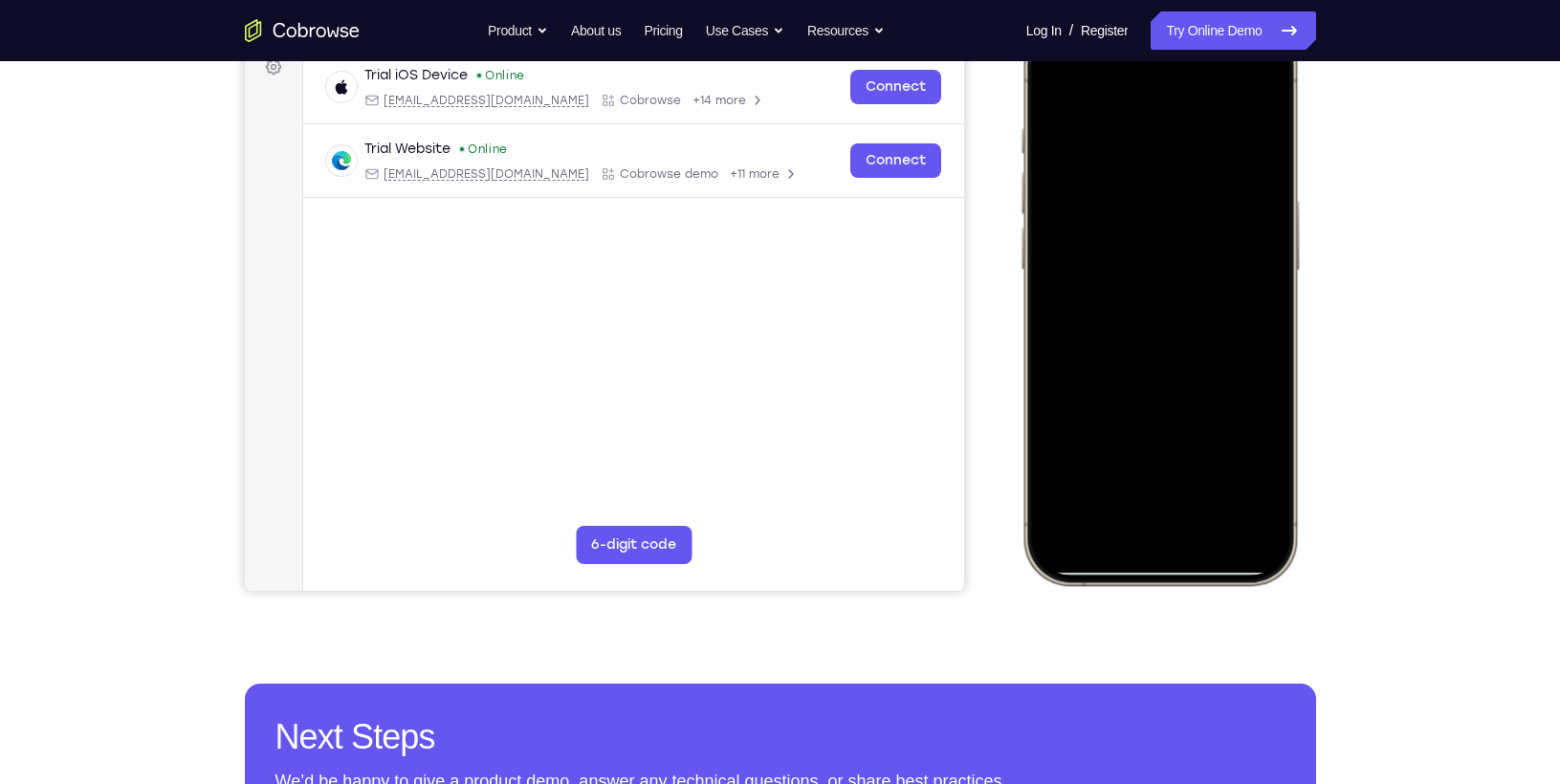
click at [1268, 264] on div at bounding box center [1159, 301] width 252 height 546
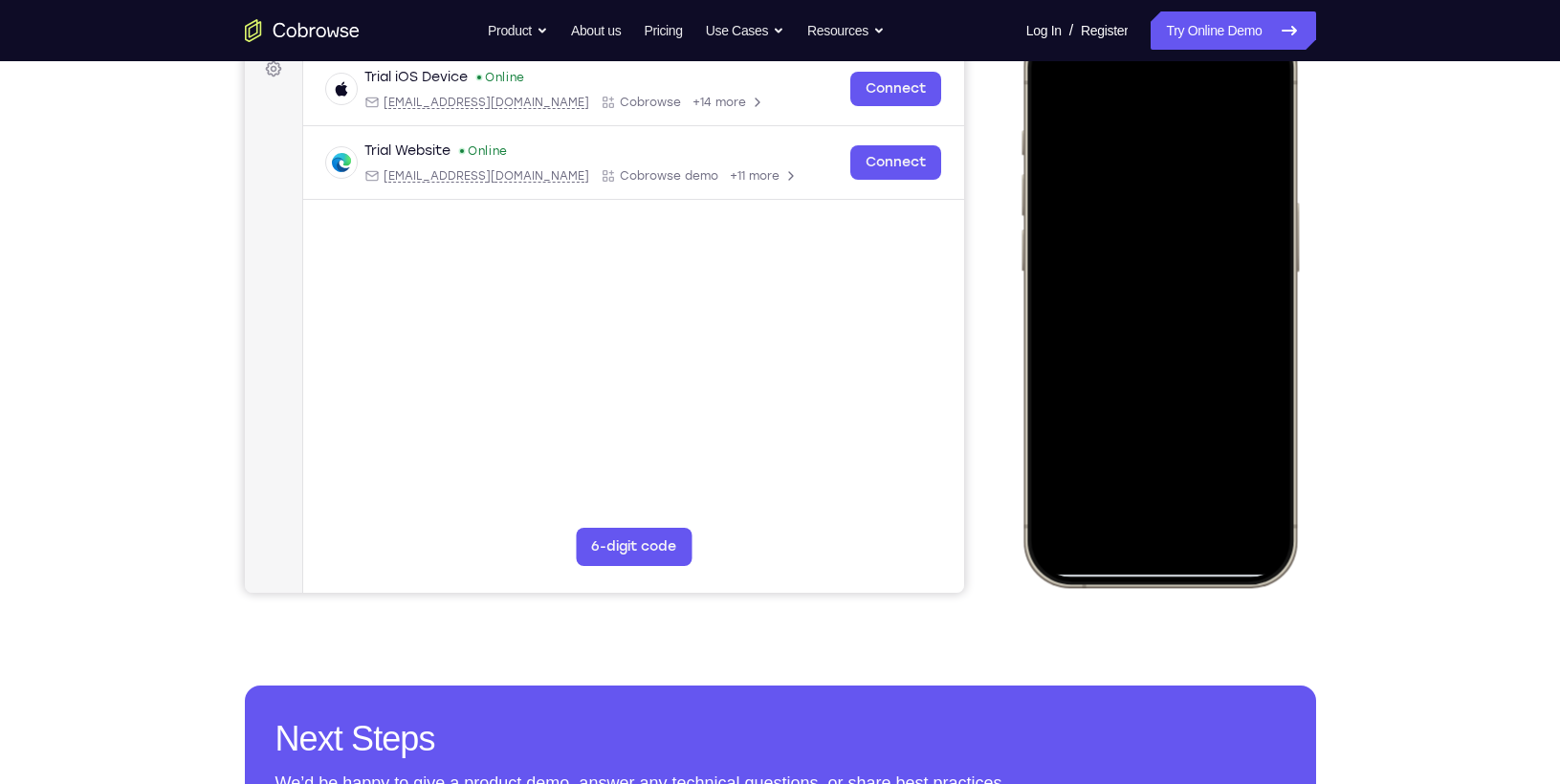
click at [1054, 86] on div at bounding box center [1159, 303] width 252 height 546
click at [1060, 212] on div at bounding box center [1159, 303] width 252 height 546
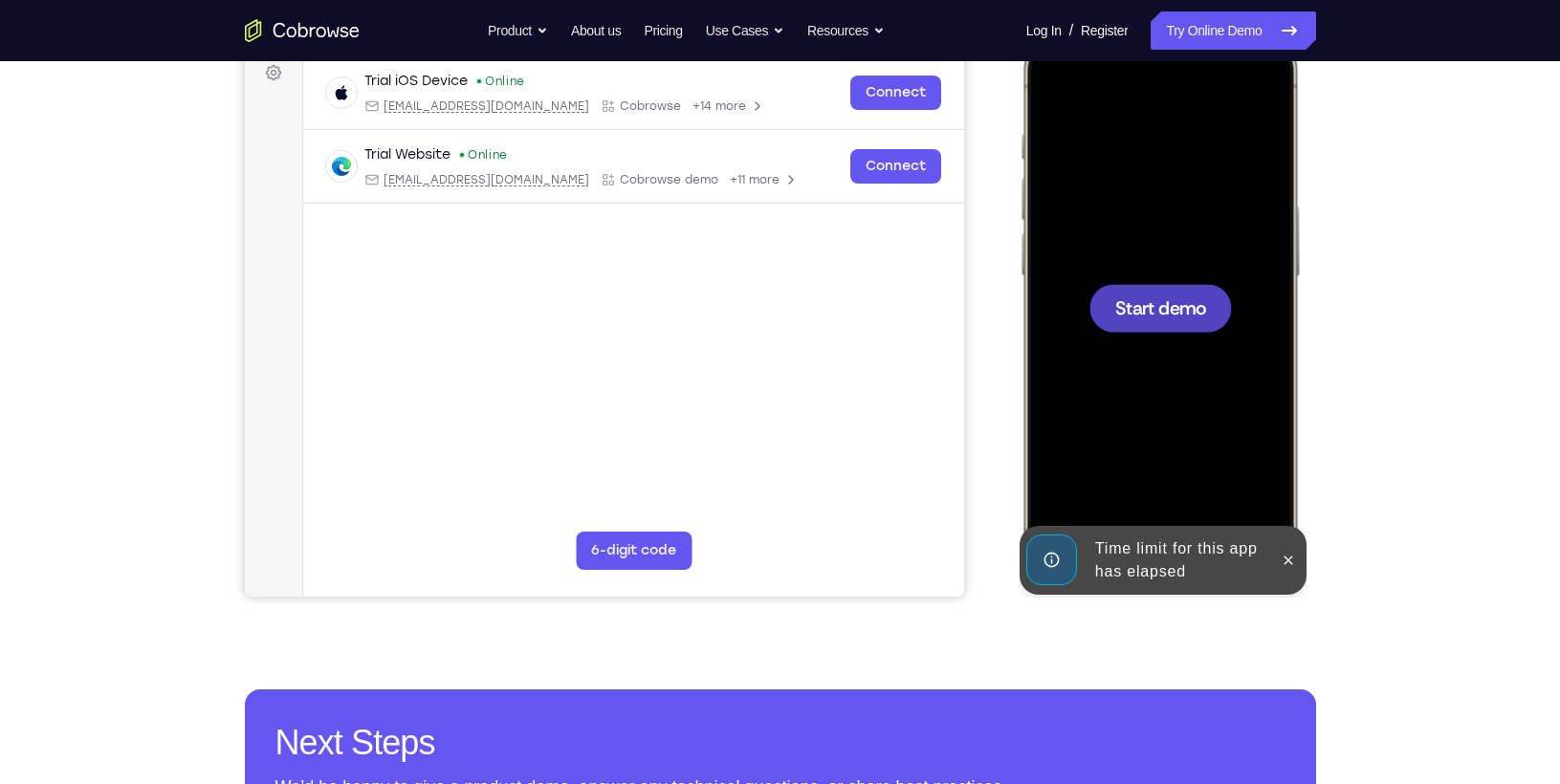
click at [1147, 293] on div at bounding box center [1159, 307] width 142 height 48
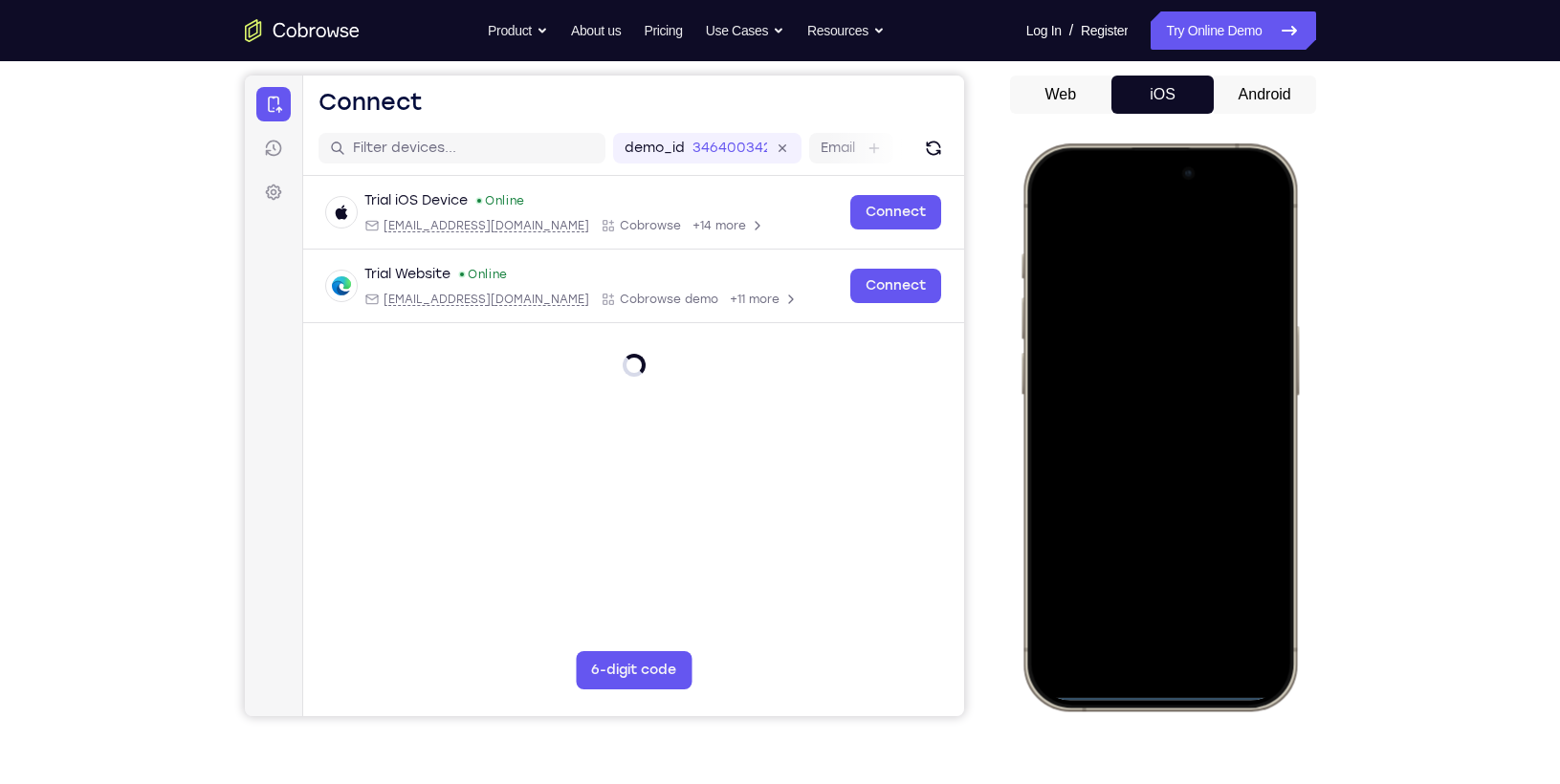
scroll to position [170, 0]
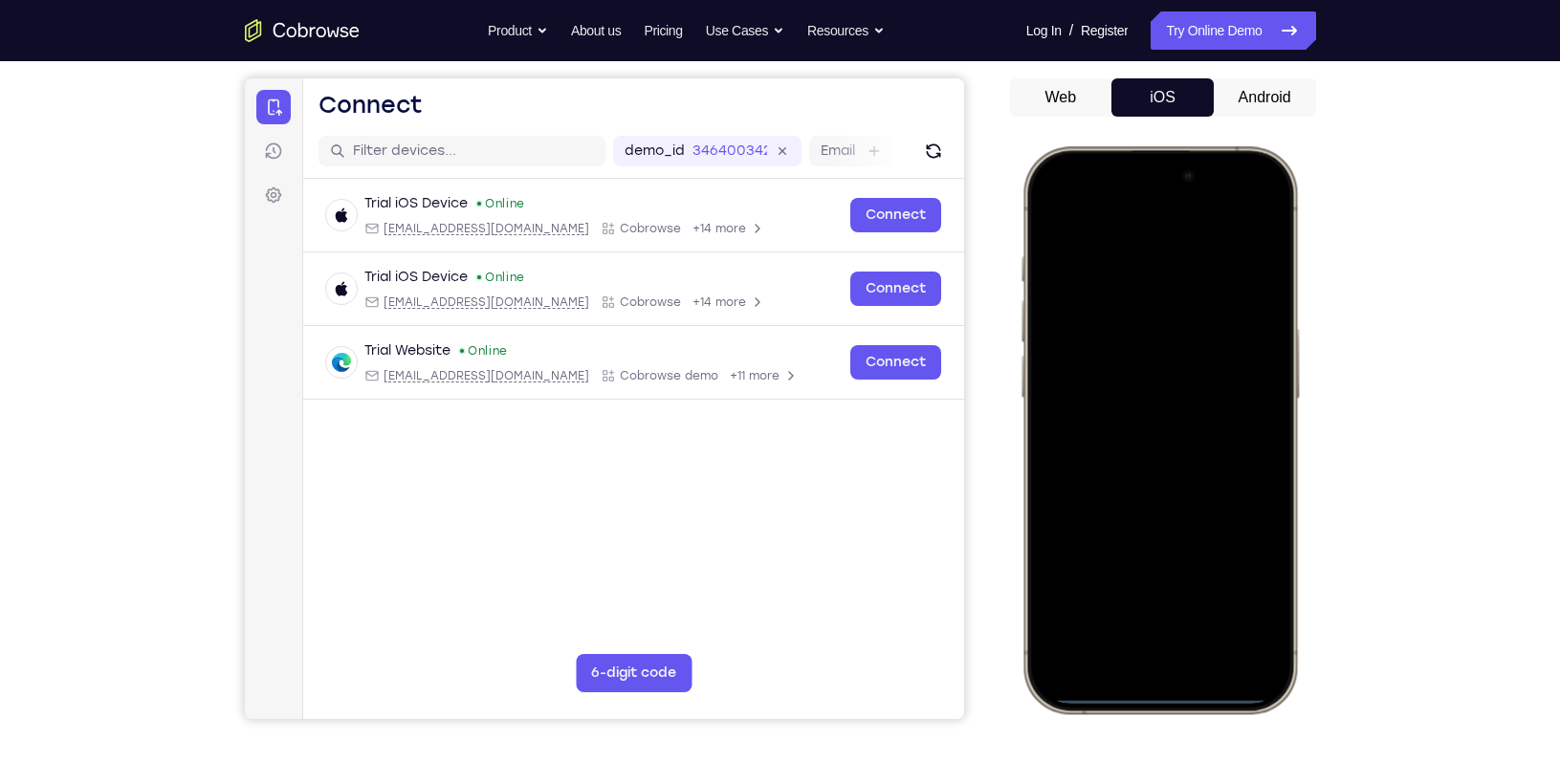
drag, startPoint x: 1083, startPoint y: 166, endPoint x: 1152, endPoint y: 531, distance: 371.5
click at [1152, 531] on div at bounding box center [1159, 430] width 252 height 546
drag, startPoint x: 1148, startPoint y: 401, endPoint x: 1149, endPoint y: 596, distance: 195.0
click at [1149, 596] on div at bounding box center [1159, 430] width 252 height 546
click at [1235, 213] on div at bounding box center [1159, 430] width 252 height 546
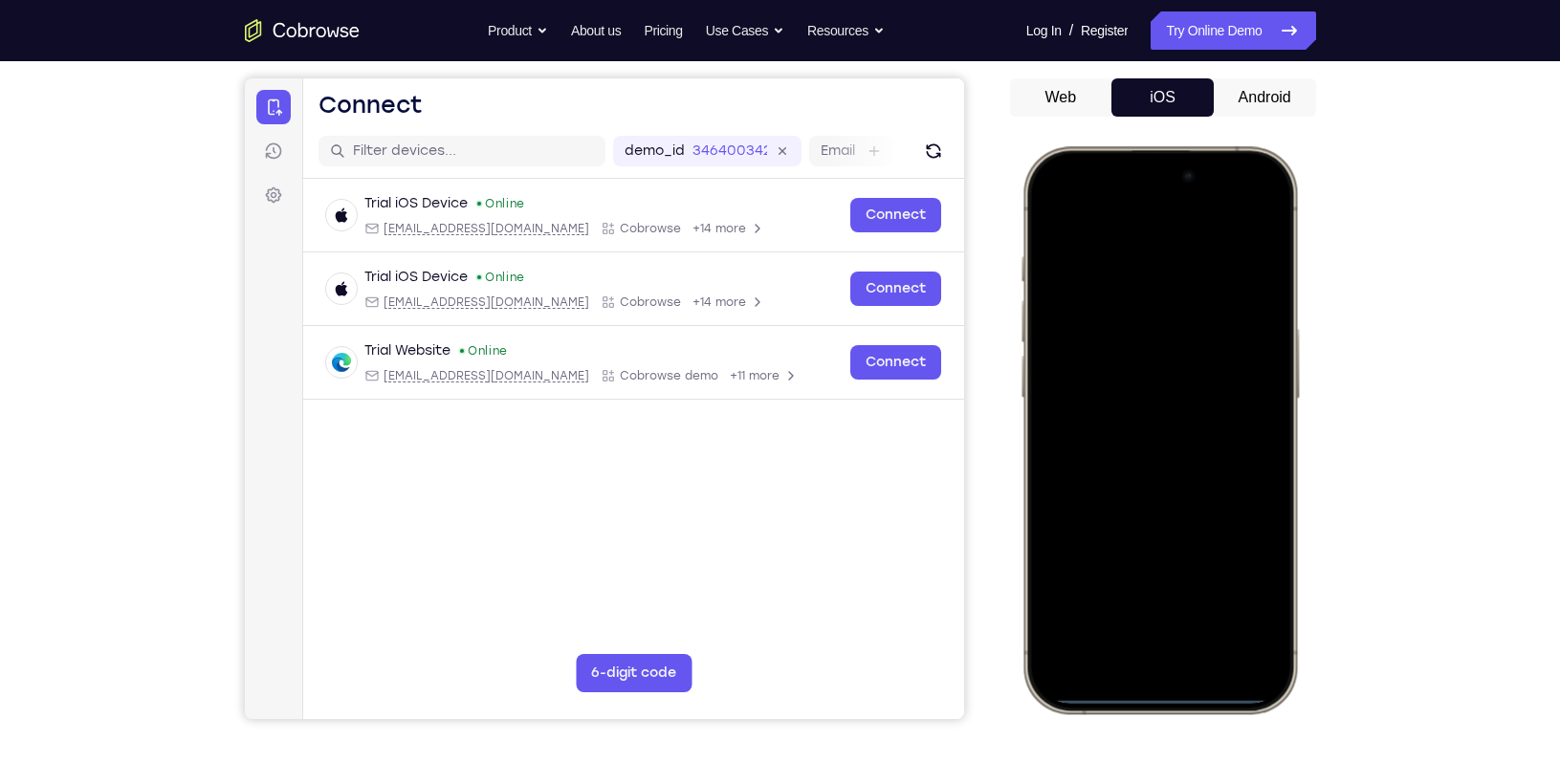
click at [1128, 316] on div at bounding box center [1159, 430] width 252 height 546
click at [1113, 629] on div at bounding box center [1159, 430] width 252 height 546
click at [1062, 250] on div at bounding box center [1159, 430] width 252 height 546
click at [1138, 460] on div at bounding box center [1159, 430] width 252 height 546
click at [1087, 350] on div at bounding box center [1159, 430] width 252 height 546
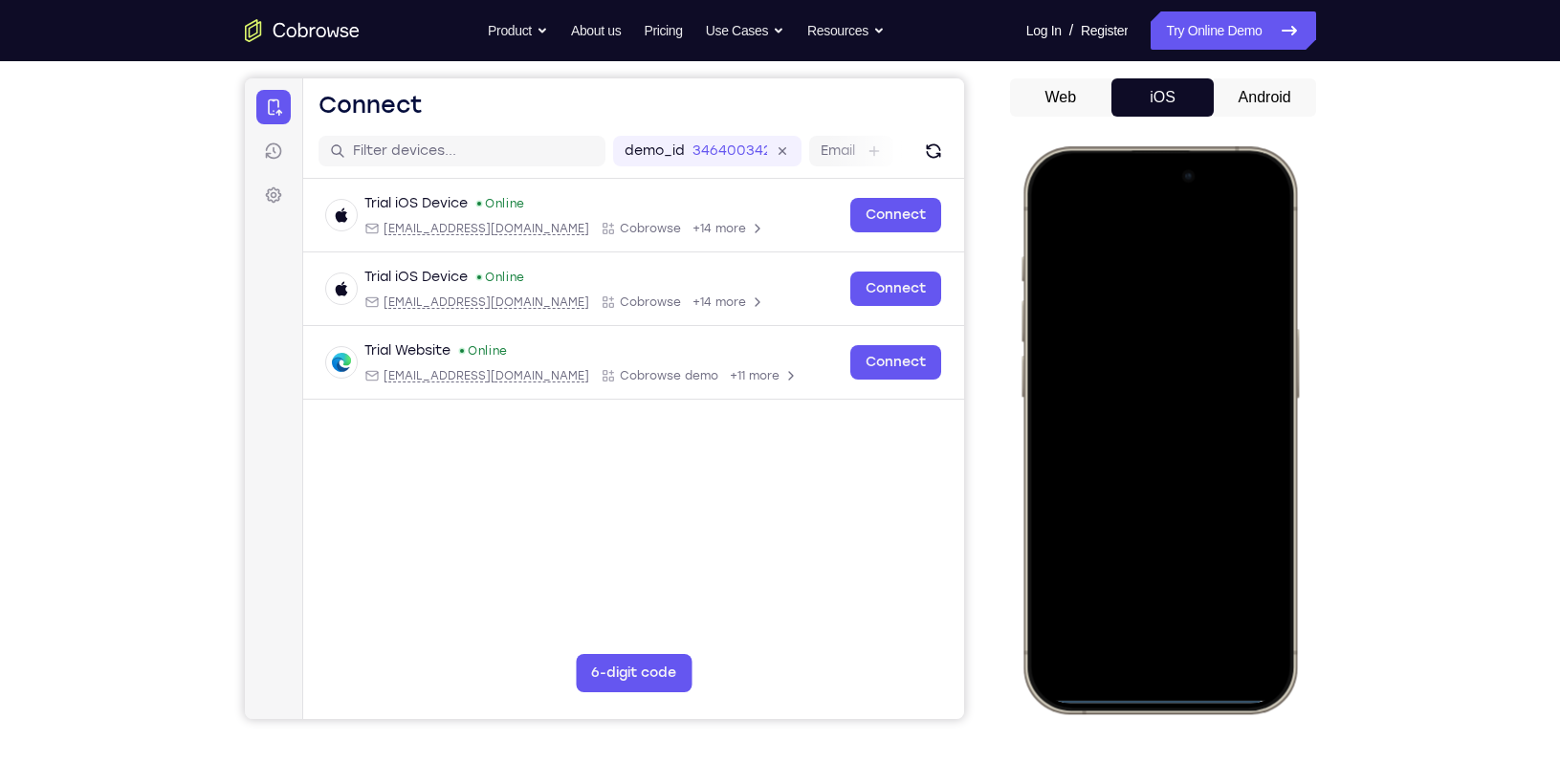
click at [1095, 391] on div at bounding box center [1159, 430] width 252 height 546
click at [1101, 446] on div at bounding box center [1159, 430] width 252 height 546
click at [1261, 244] on div at bounding box center [1159, 430] width 252 height 546
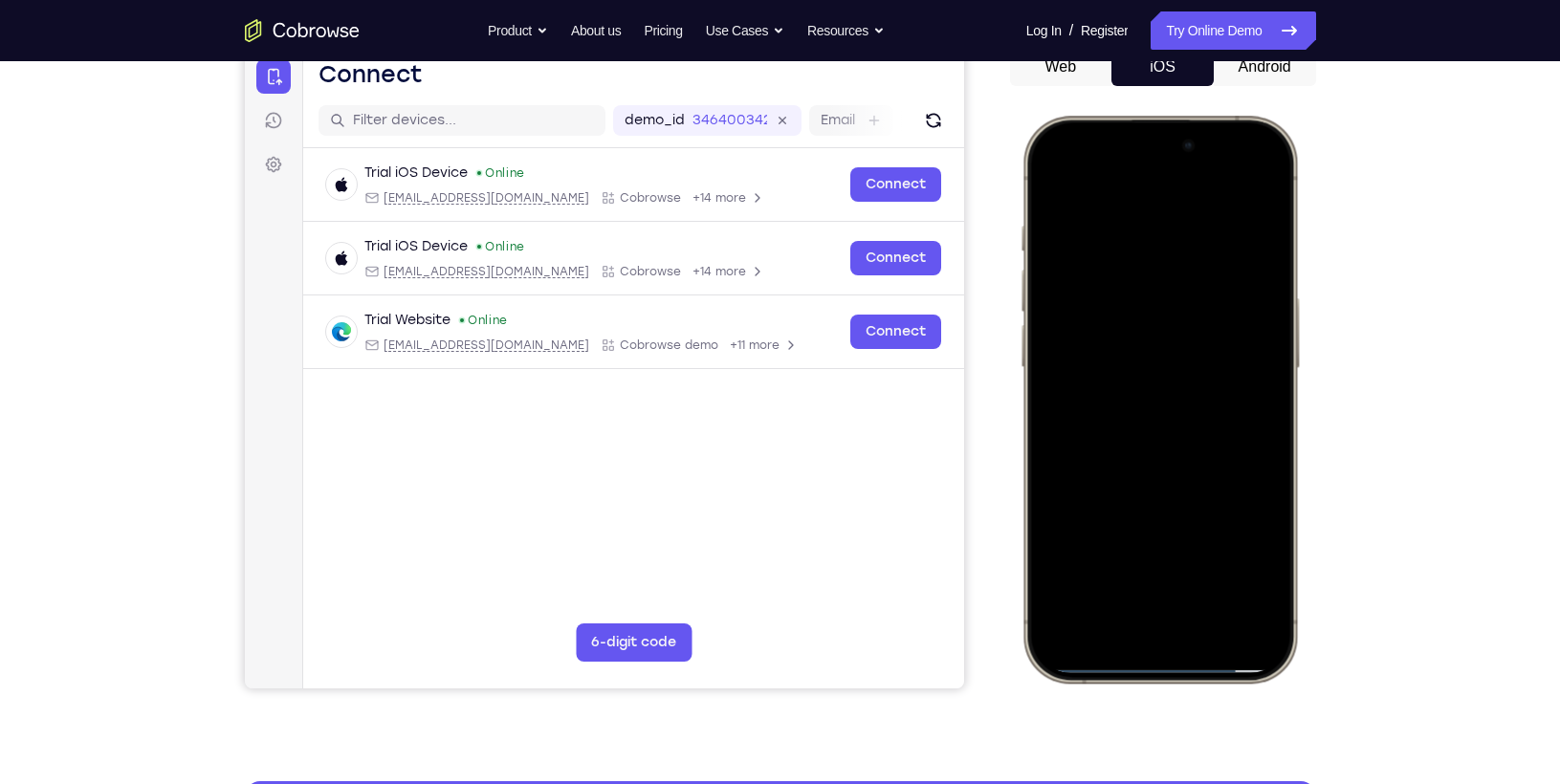
scroll to position [200, 0]
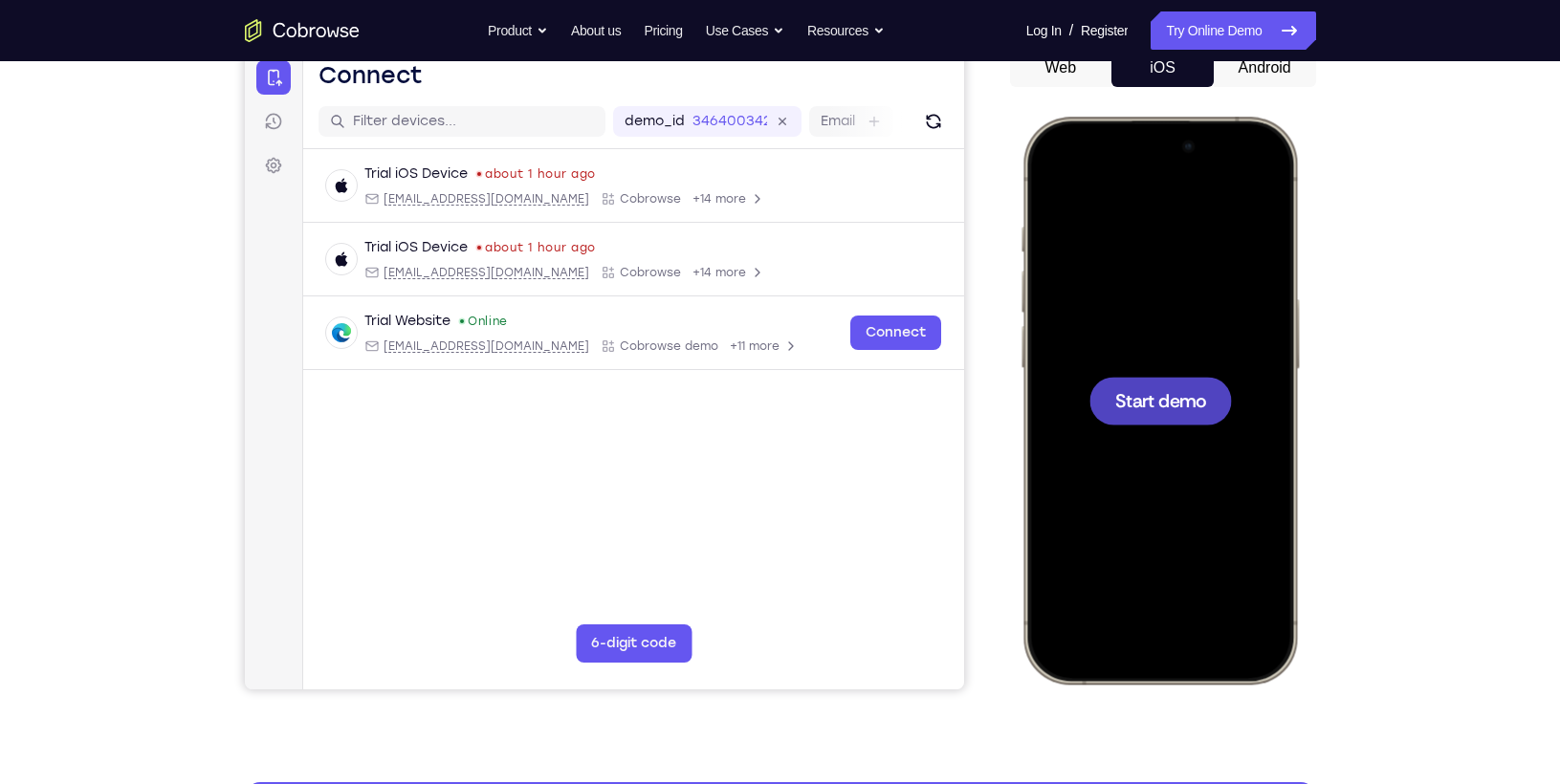
click at [1190, 268] on div at bounding box center [1159, 400] width 252 height 546
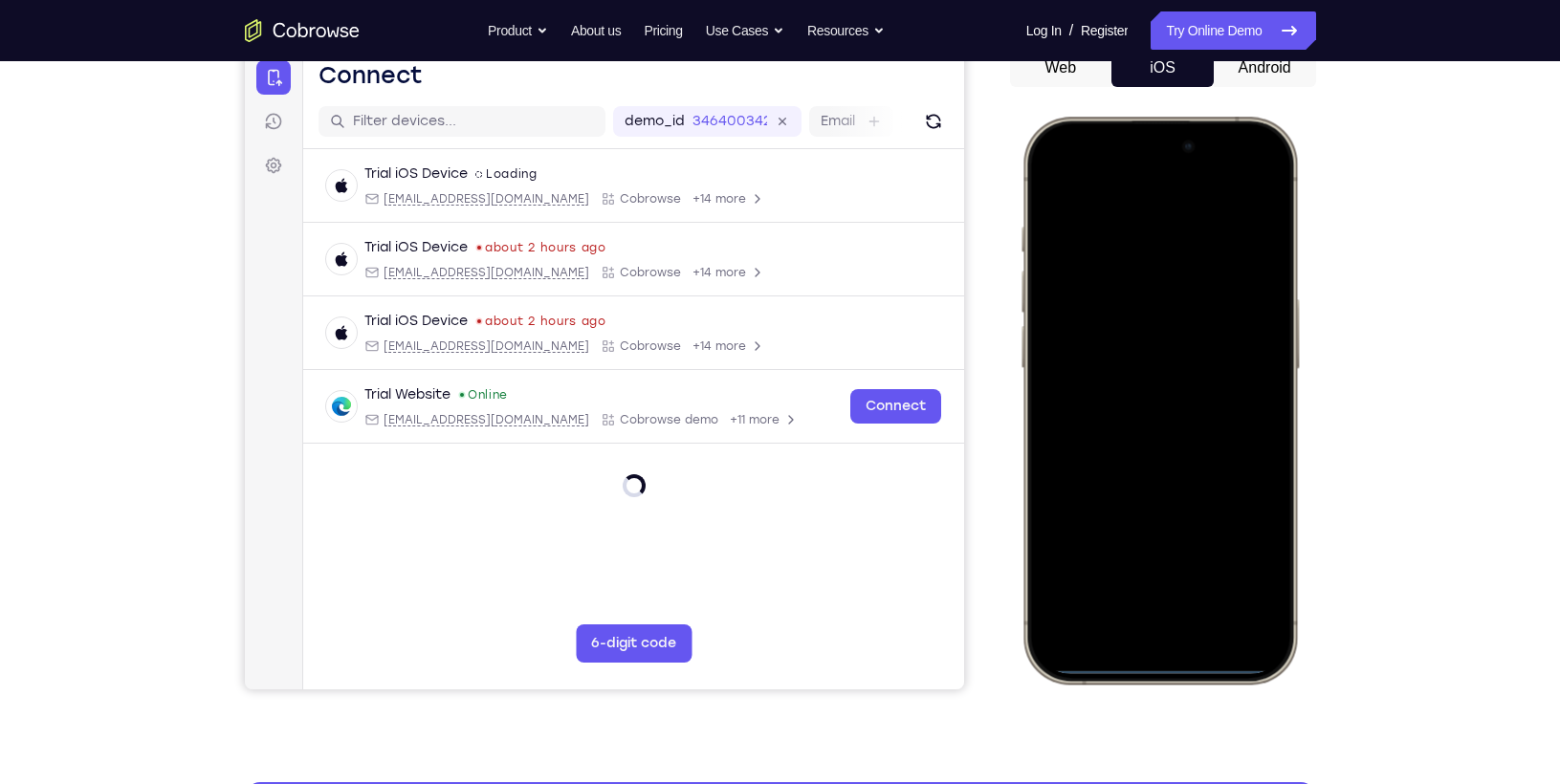
drag, startPoint x: 1081, startPoint y: 150, endPoint x: 1124, endPoint y: 437, distance: 290.2
click at [1124, 437] on div at bounding box center [1159, 400] width 252 height 546
drag, startPoint x: 1111, startPoint y: 486, endPoint x: 1108, endPoint y: 523, distance: 37.1
click at [1108, 523] on div at bounding box center [1159, 400] width 252 height 546
drag, startPoint x: 1115, startPoint y: 570, endPoint x: 1105, endPoint y: 706, distance: 136.4
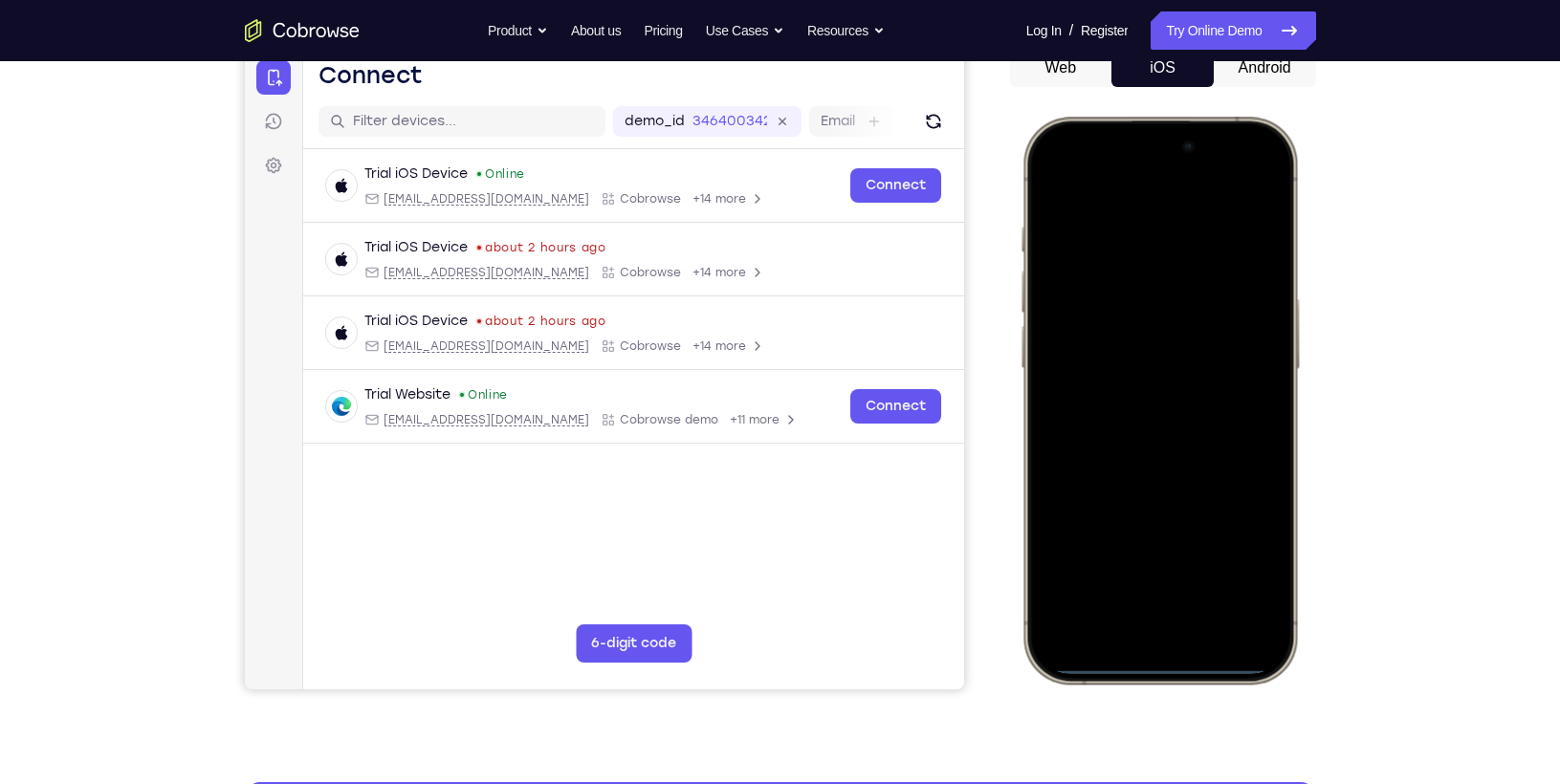
click at [1105, 690] on html "Online web based iOS Simulators and Android Emulators. Run iPhone, iPad, Mobile…" at bounding box center [1162, 404] width 287 height 573
click at [1243, 183] on div at bounding box center [1159, 400] width 252 height 546
click at [1128, 272] on div at bounding box center [1159, 400] width 252 height 546
click at [1118, 601] on div at bounding box center [1159, 400] width 252 height 546
click at [1089, 211] on div at bounding box center [1159, 400] width 252 height 546
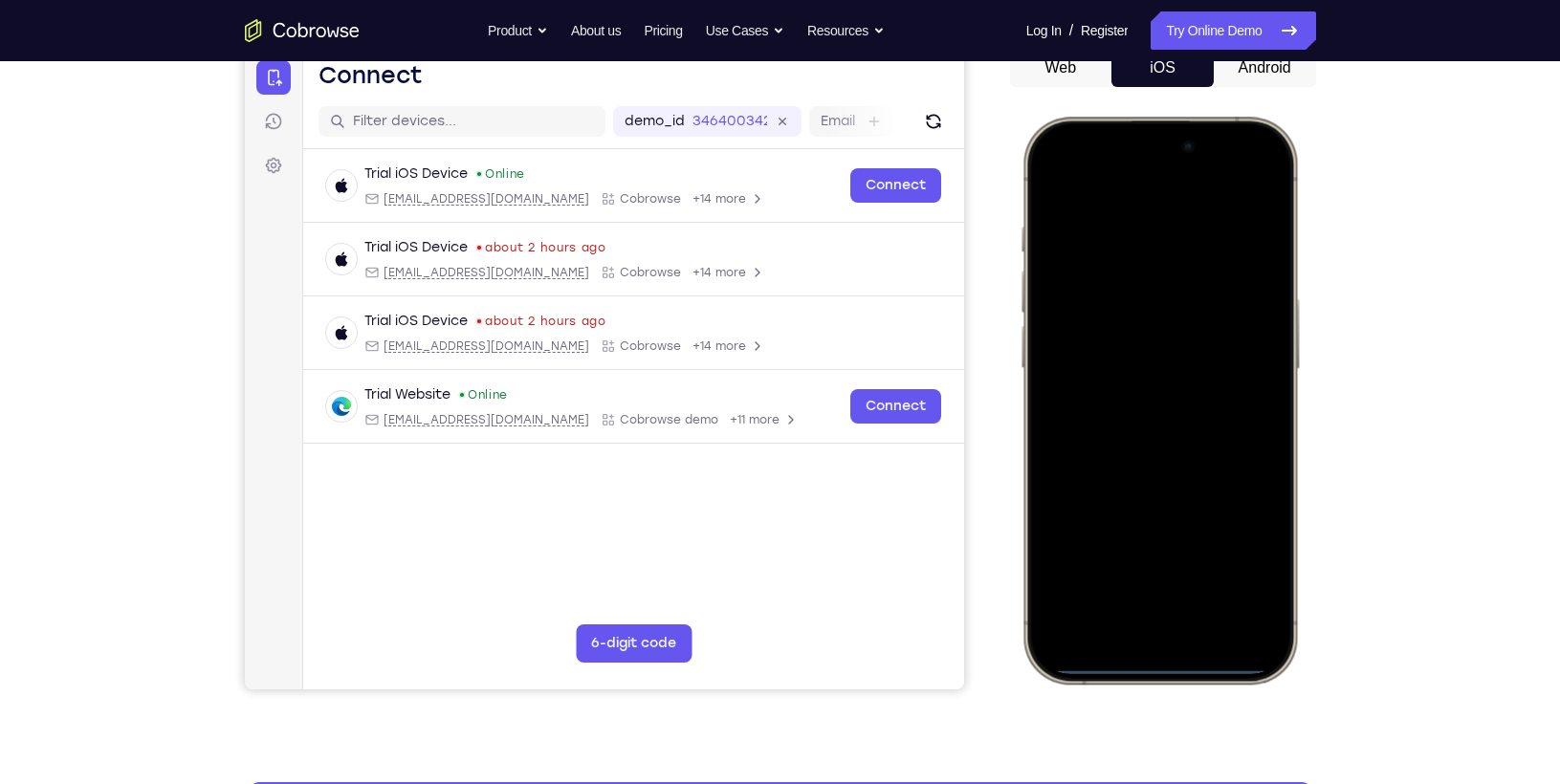
click at [1130, 433] on div at bounding box center [1159, 400] width 252 height 546
click at [1095, 322] on div at bounding box center [1159, 400] width 252 height 546
click at [1100, 372] on div at bounding box center [1159, 400] width 252 height 546
click at [1207, 413] on div at bounding box center [1159, 400] width 252 height 546
click at [1144, 228] on div at bounding box center [1159, 400] width 252 height 546
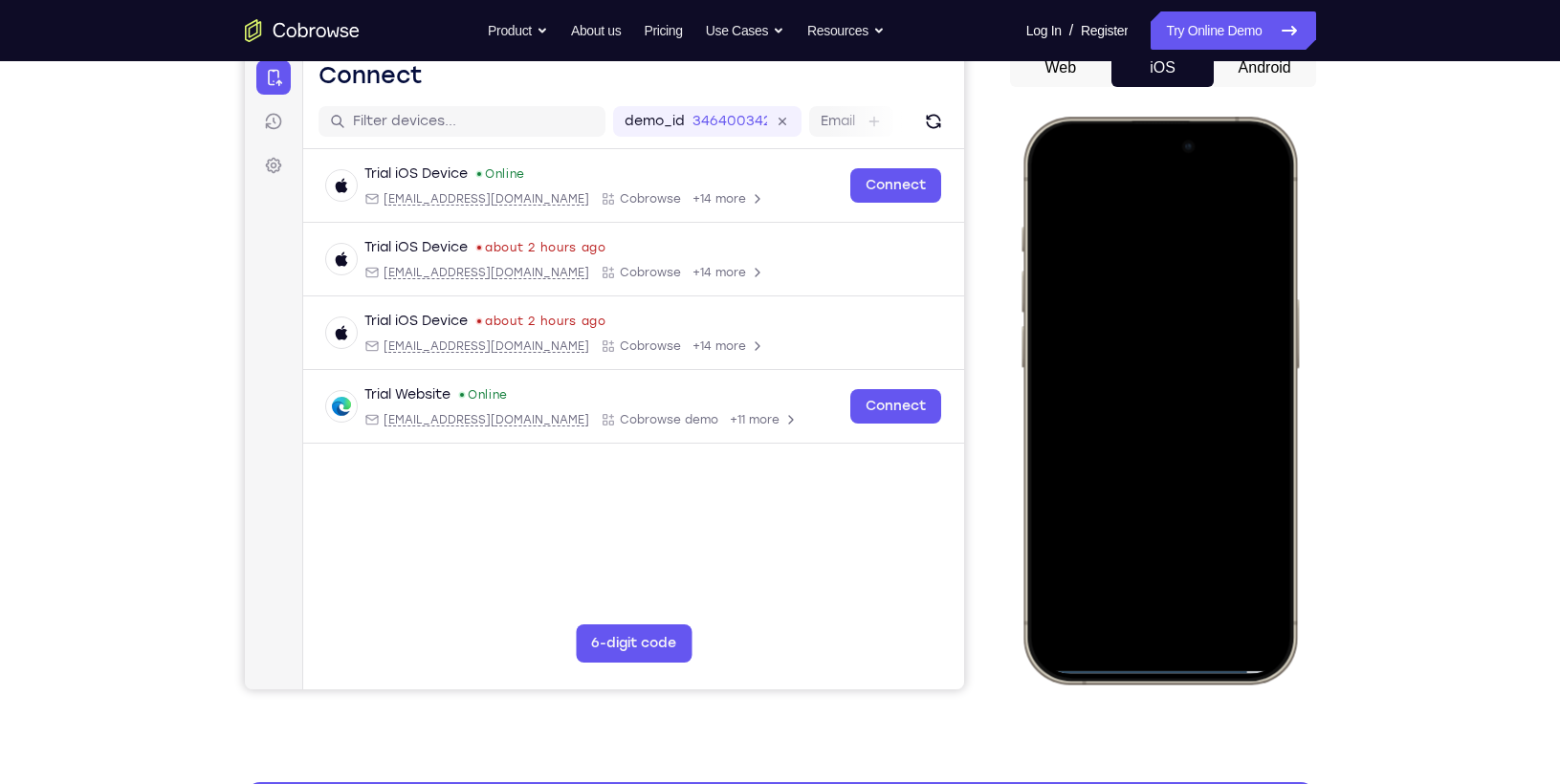
click at [1258, 210] on div at bounding box center [1159, 400] width 252 height 546
click at [1147, 243] on div at bounding box center [1159, 400] width 252 height 546
click at [1203, 183] on div at bounding box center [1159, 400] width 252 height 546
click at [1210, 296] on div at bounding box center [1159, 400] width 252 height 546
click at [1230, 236] on div at bounding box center [1159, 400] width 252 height 546
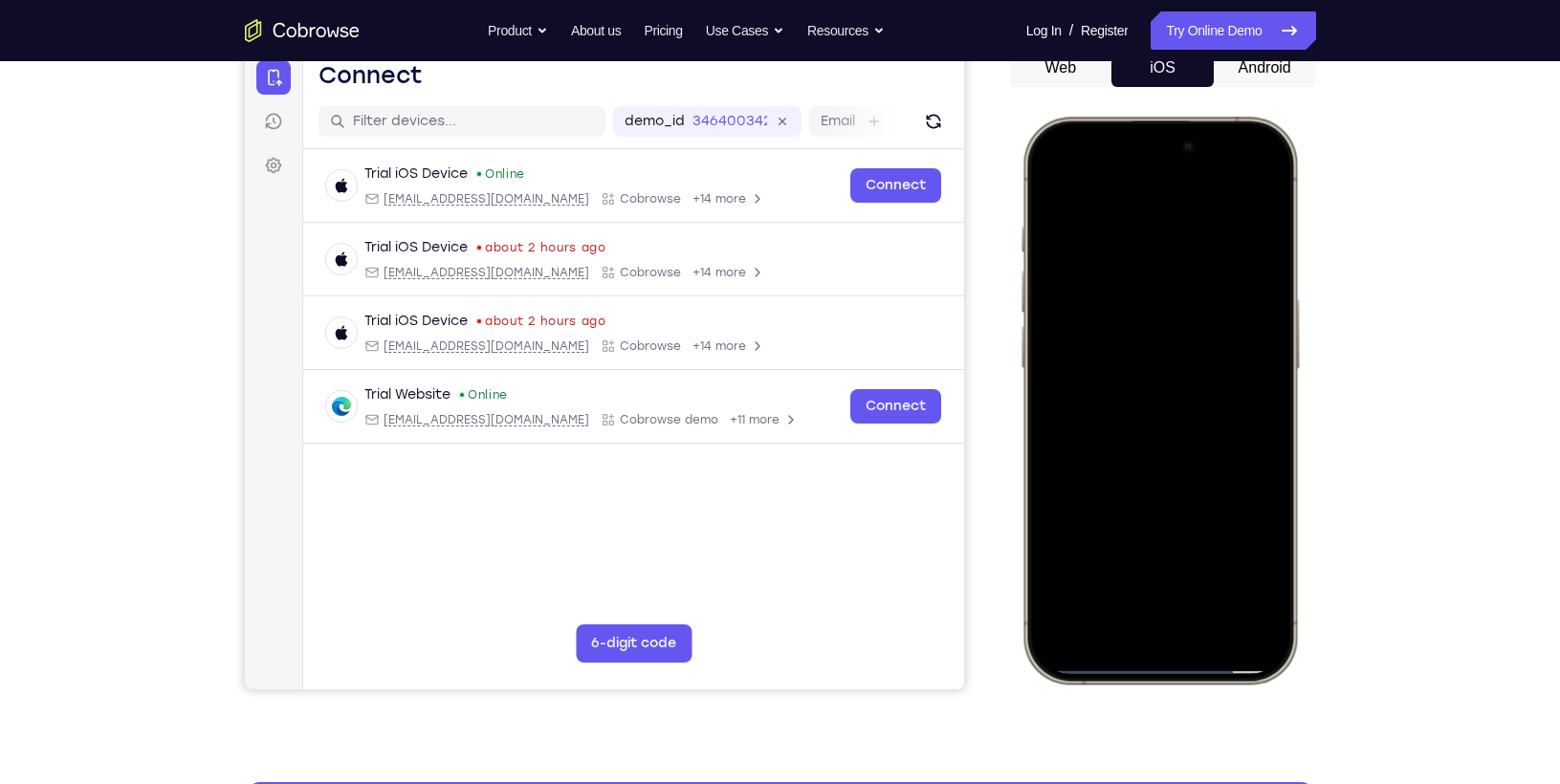
click at [1230, 236] on div at bounding box center [1159, 400] width 252 height 546
click at [1231, 235] on div at bounding box center [1159, 400] width 252 height 546
click at [1242, 194] on div at bounding box center [1159, 400] width 252 height 546
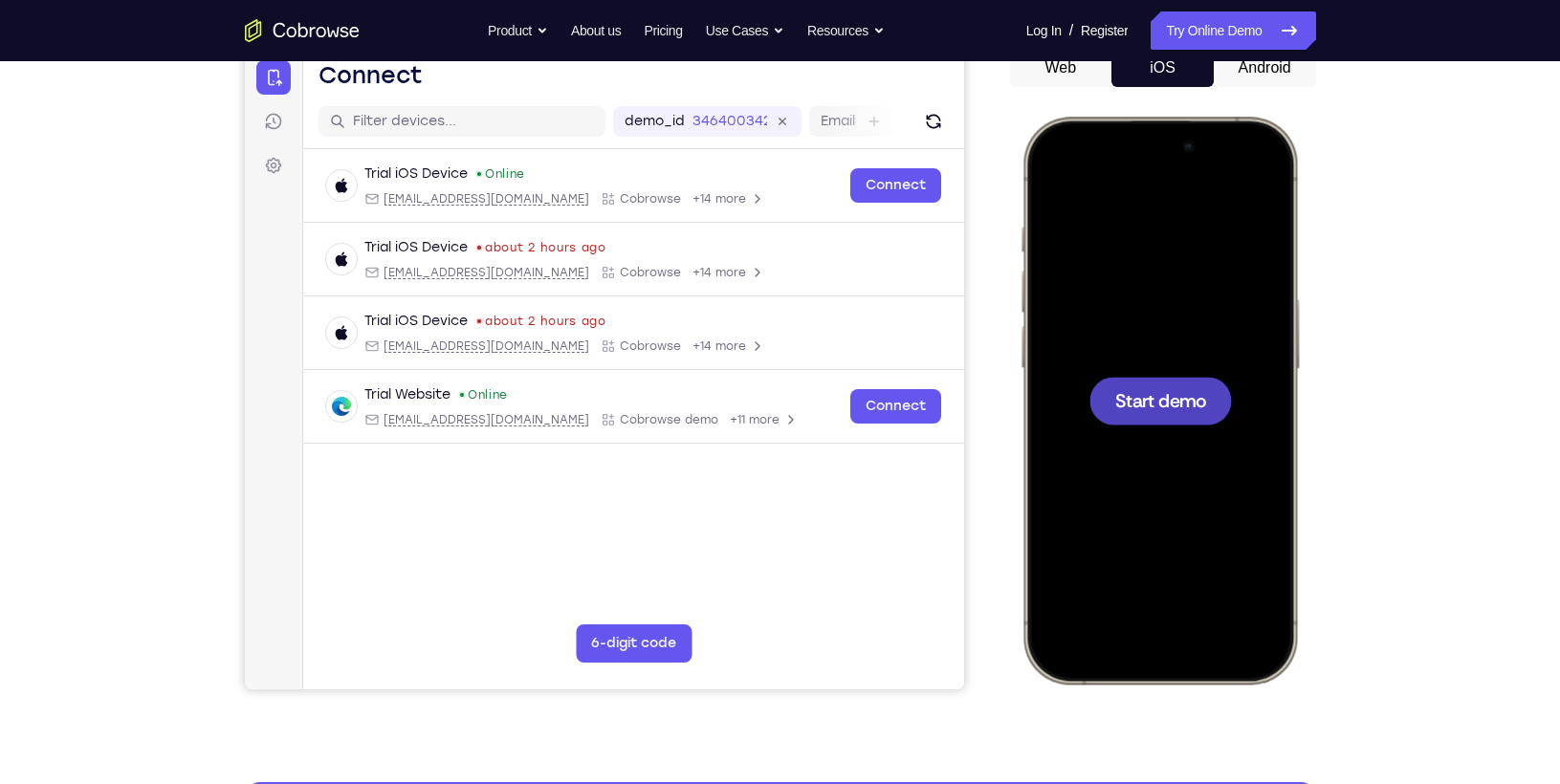
click at [1065, 185] on div at bounding box center [1159, 400] width 252 height 546
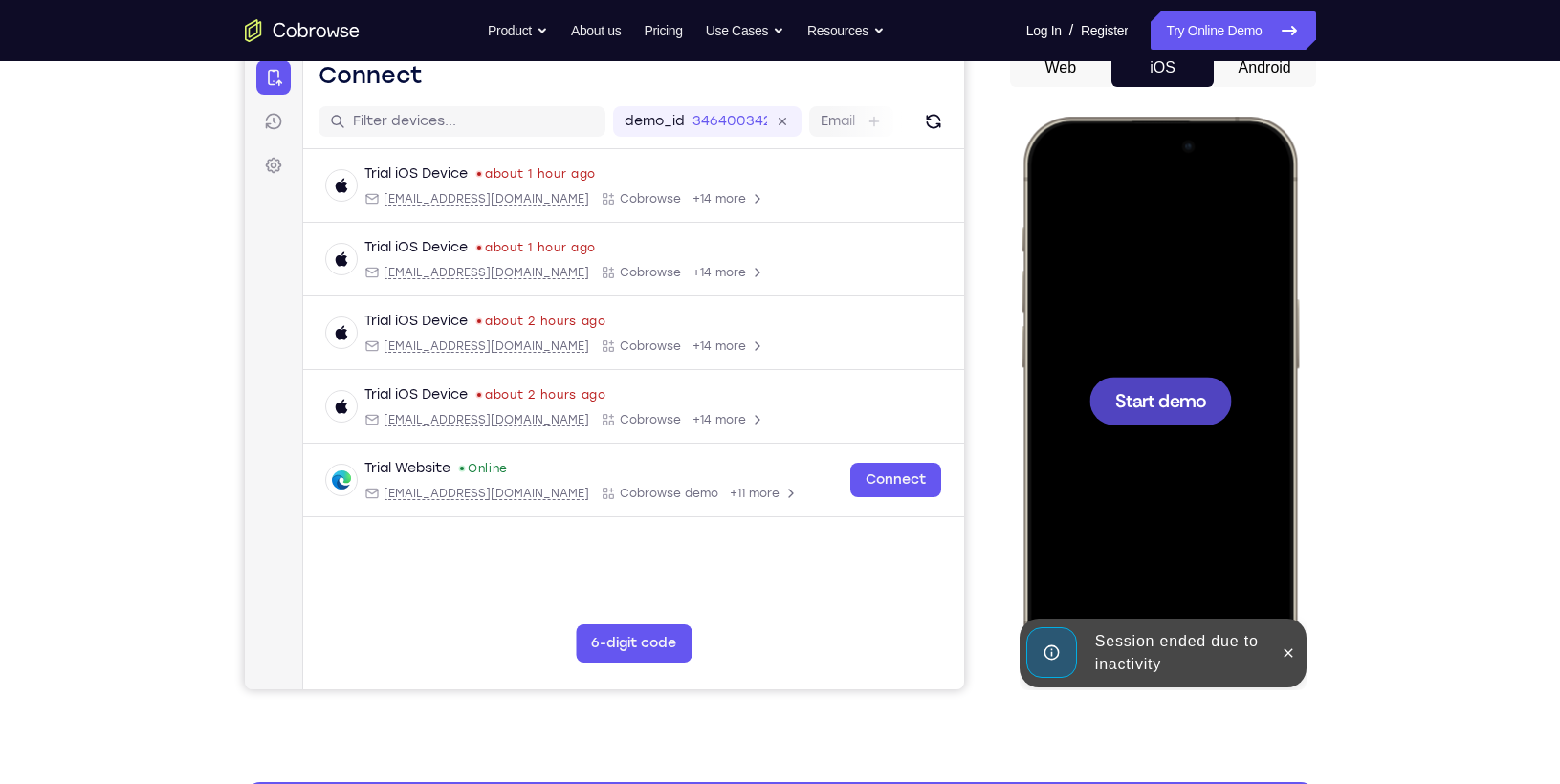
click at [1121, 331] on div at bounding box center [1159, 400] width 252 height 546
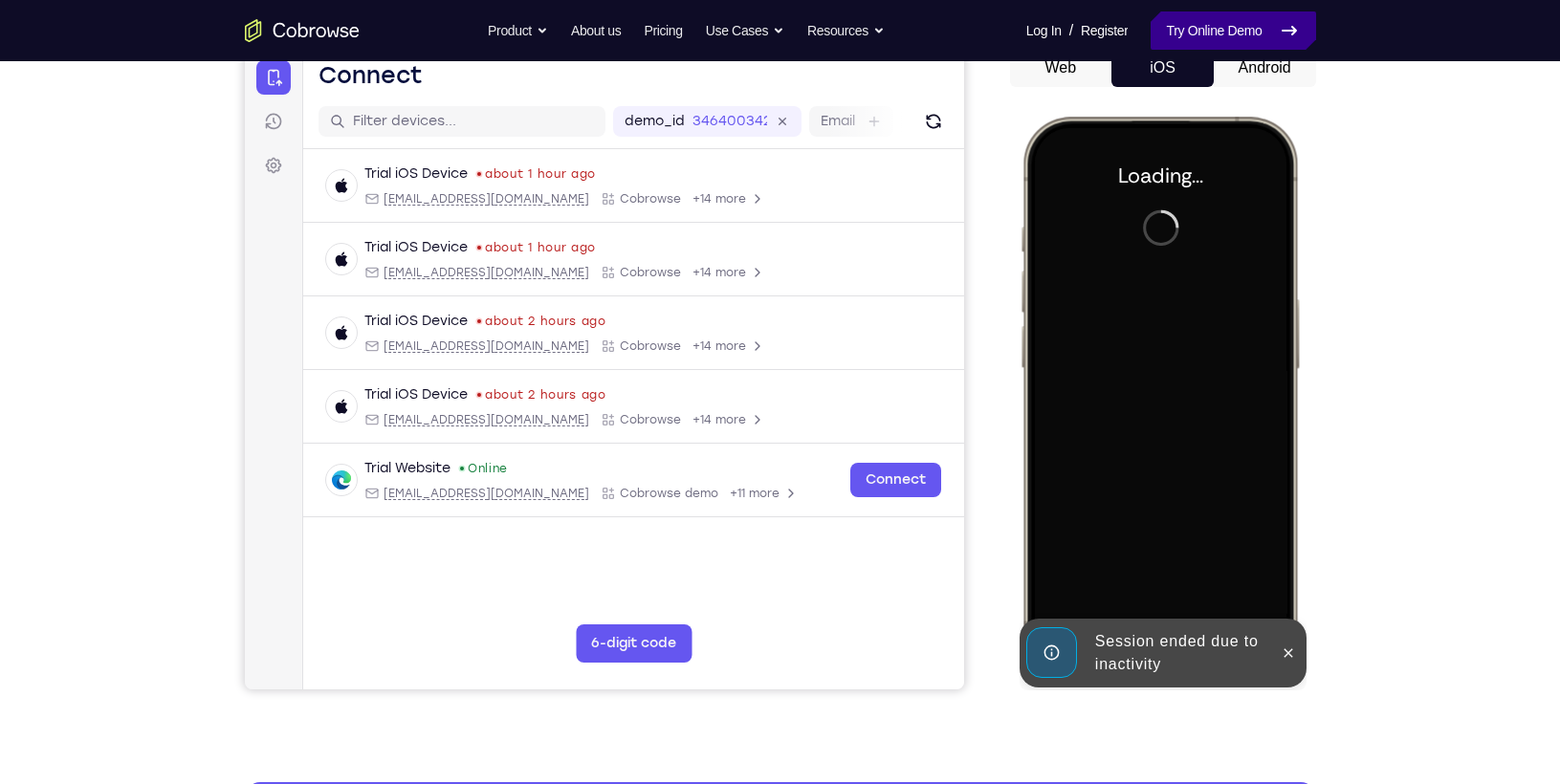
click at [1200, 20] on link "Try Online Demo" at bounding box center [1232, 30] width 165 height 38
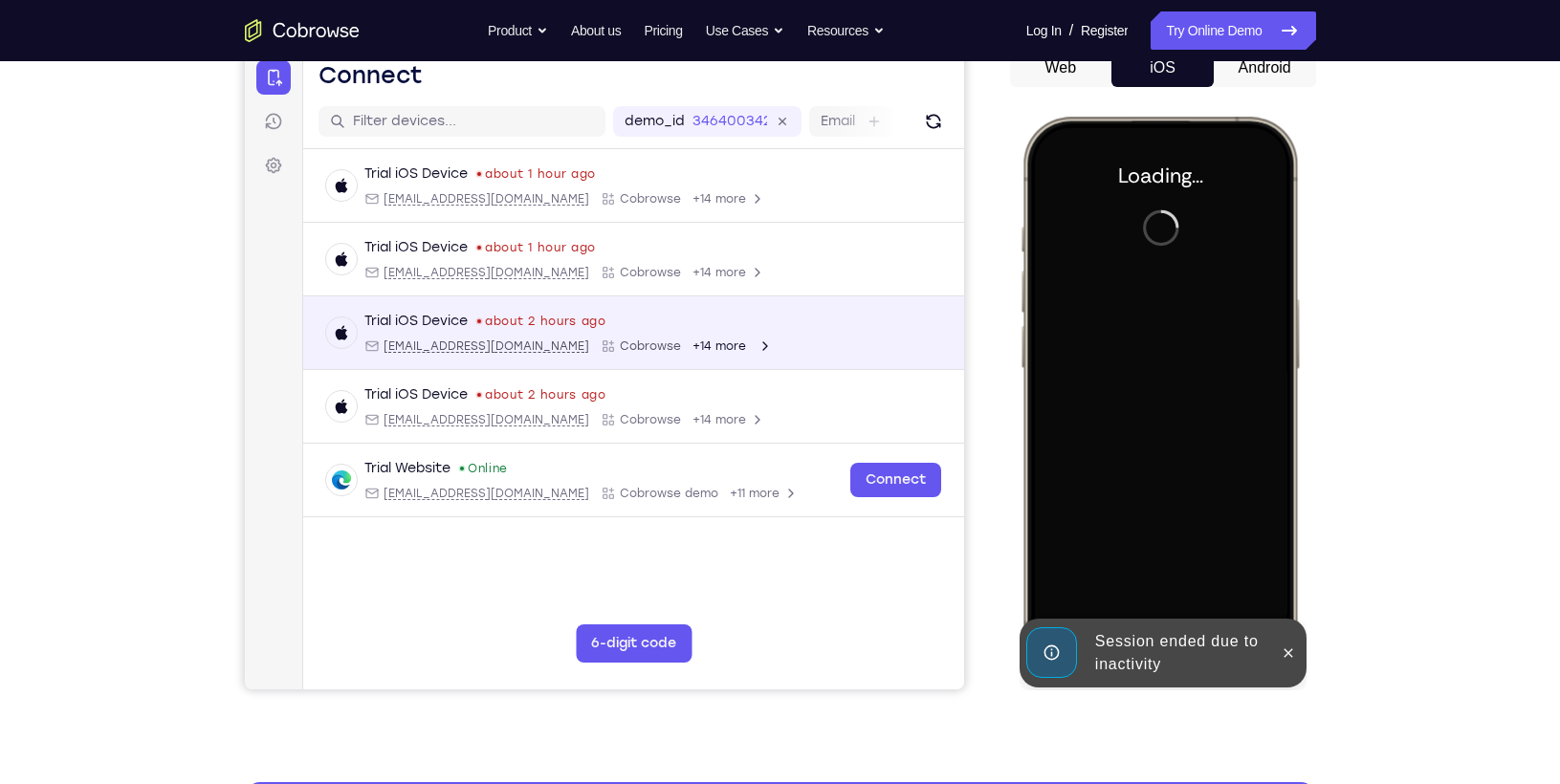
scroll to position [0, 0]
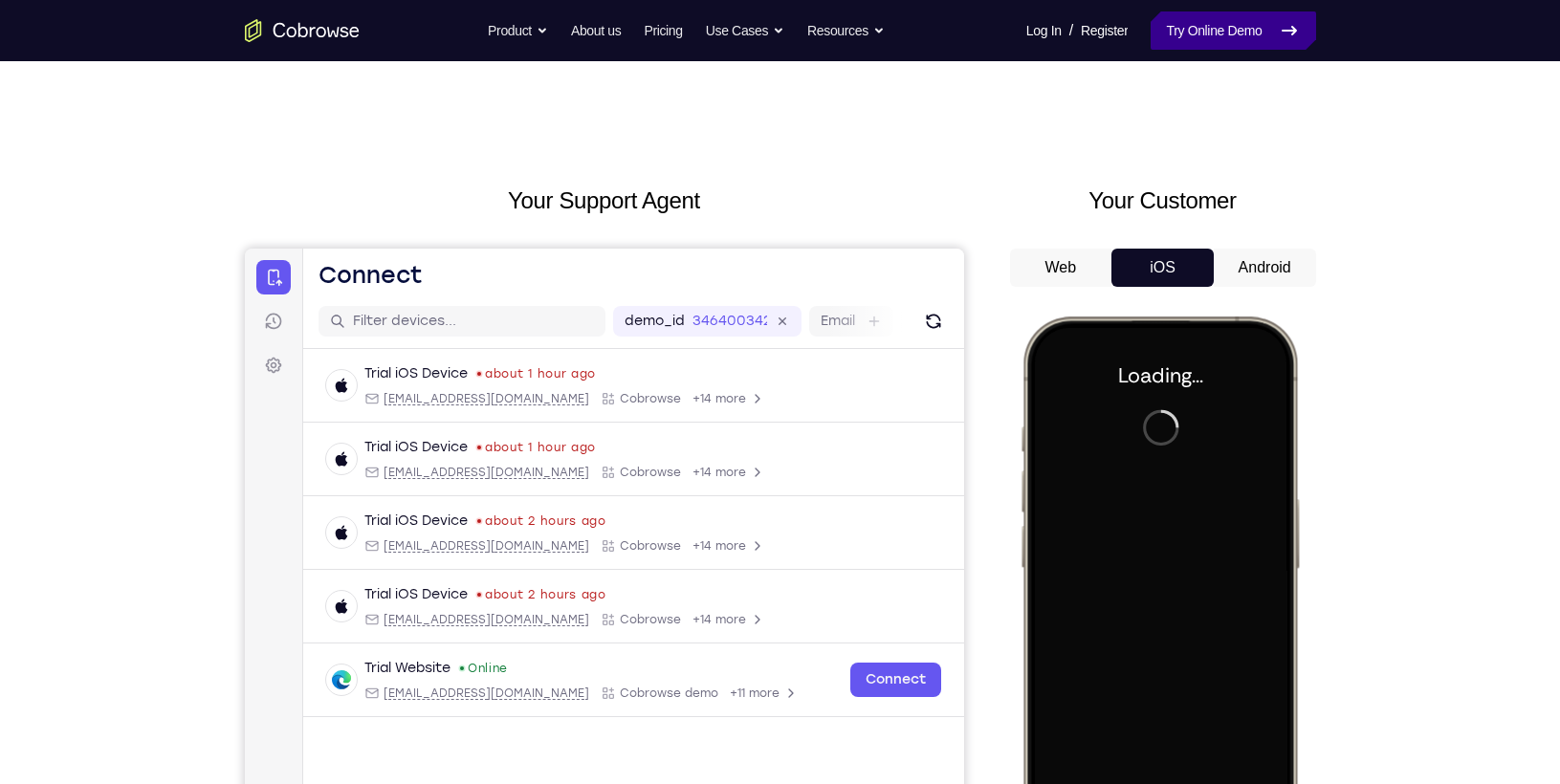
click at [1191, 45] on link "Try Online Demo" at bounding box center [1232, 30] width 165 height 38
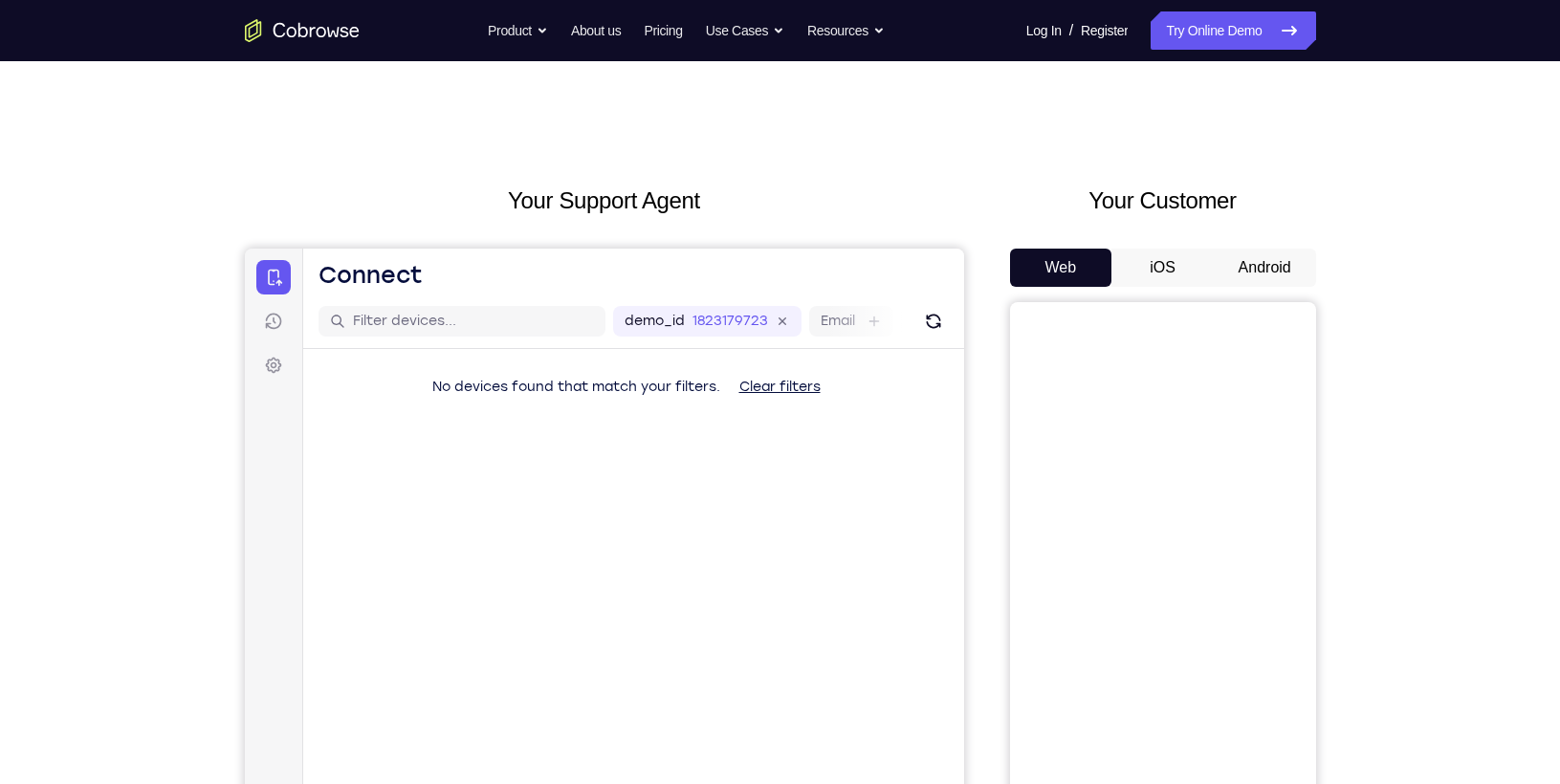
click at [1153, 263] on button "iOS" at bounding box center [1162, 267] width 102 height 38
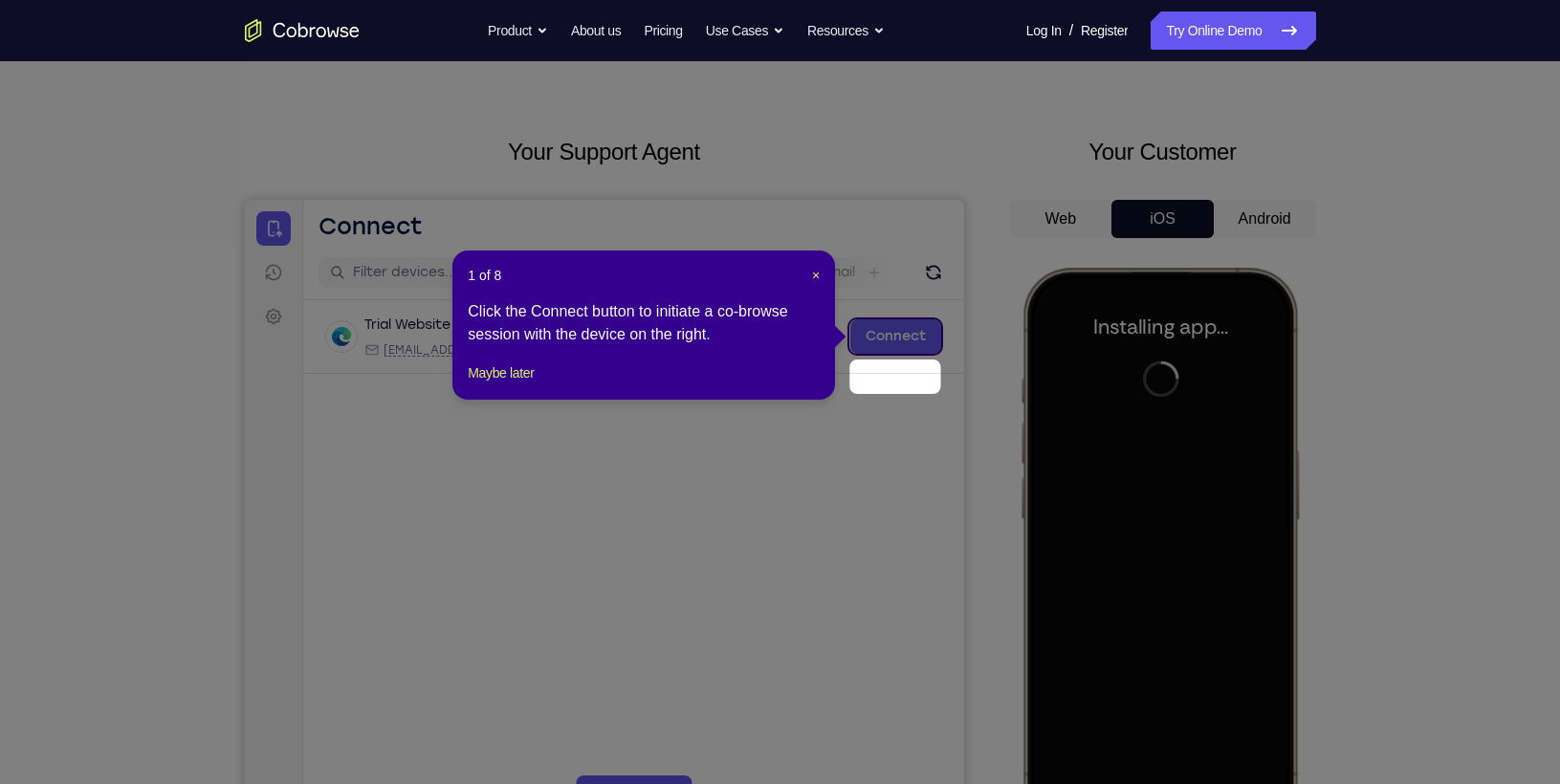
scroll to position [52, 0]
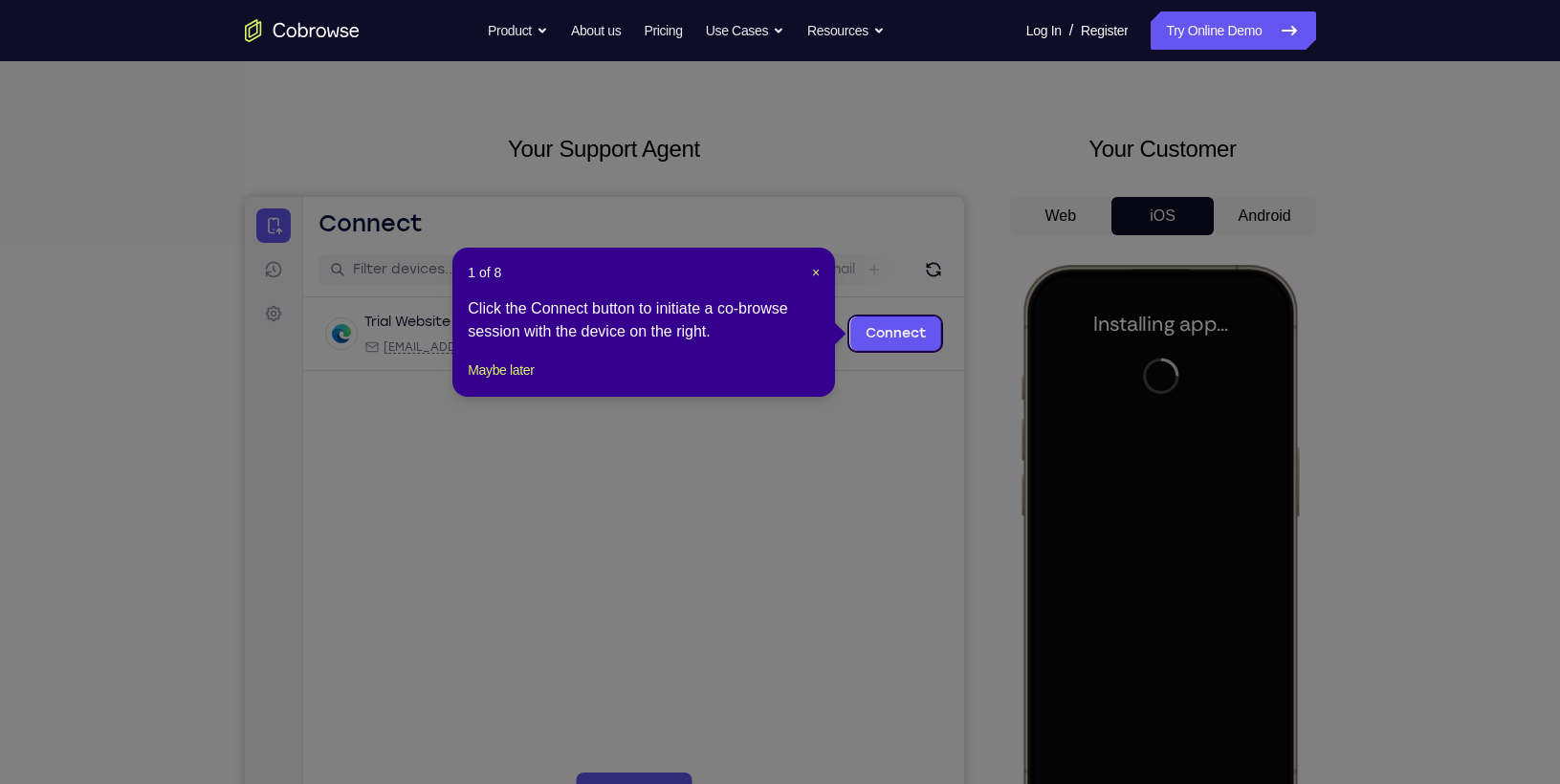
click at [1172, 502] on icon at bounding box center [787, 392] width 1576 height 784
click at [812, 267] on span "×" at bounding box center [816, 273] width 8 height 16
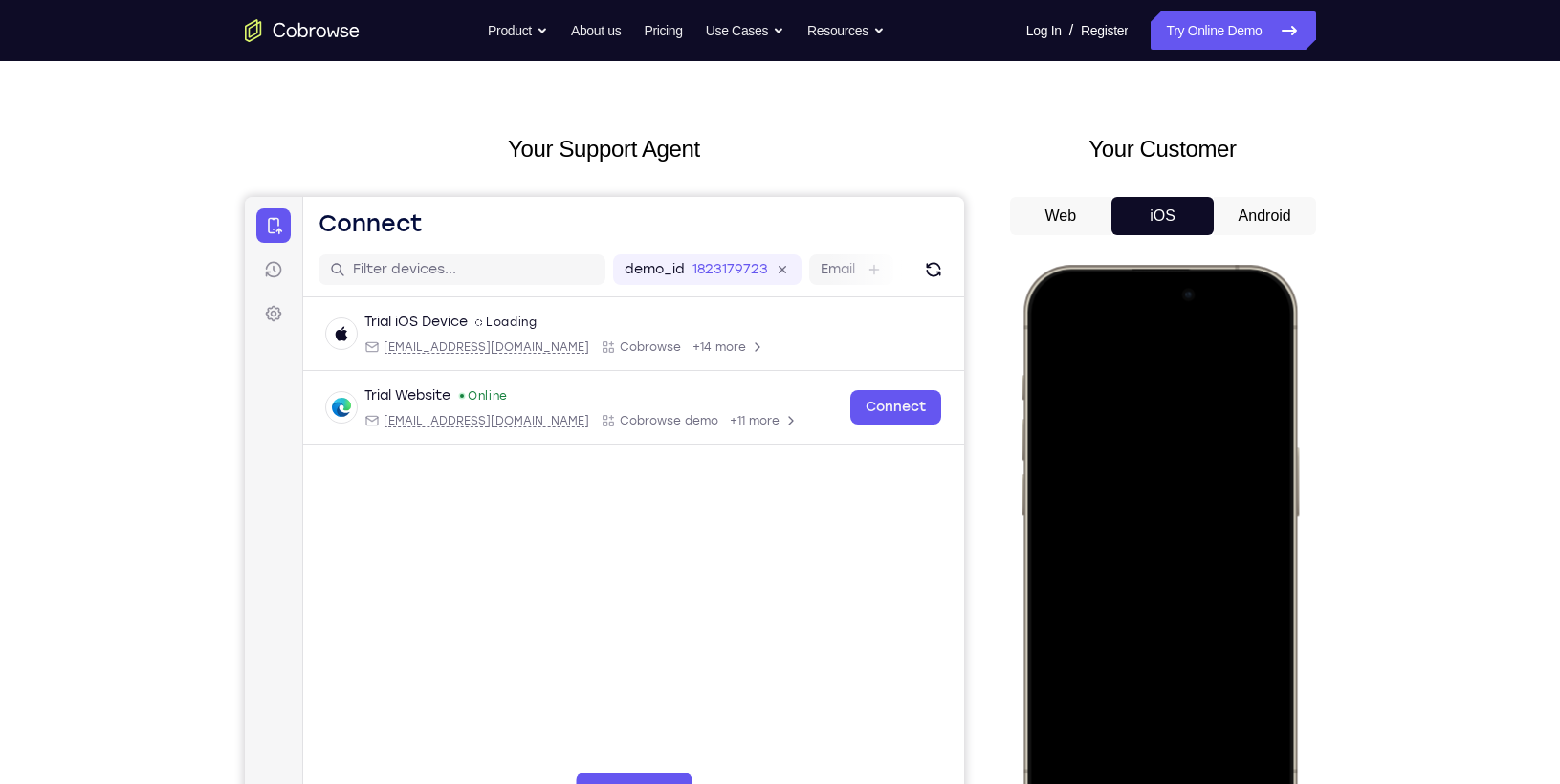
drag, startPoint x: 1077, startPoint y: 289, endPoint x: 1157, endPoint y: 624, distance: 344.4
click at [1157, 624] on div at bounding box center [1159, 548] width 252 height 546
drag, startPoint x: 1156, startPoint y: 727, endPoint x: 1156, endPoint y: 753, distance: 26.0
click at [1156, 753] on div at bounding box center [1159, 548] width 252 height 546
click at [1255, 329] on div at bounding box center [1159, 548] width 252 height 546
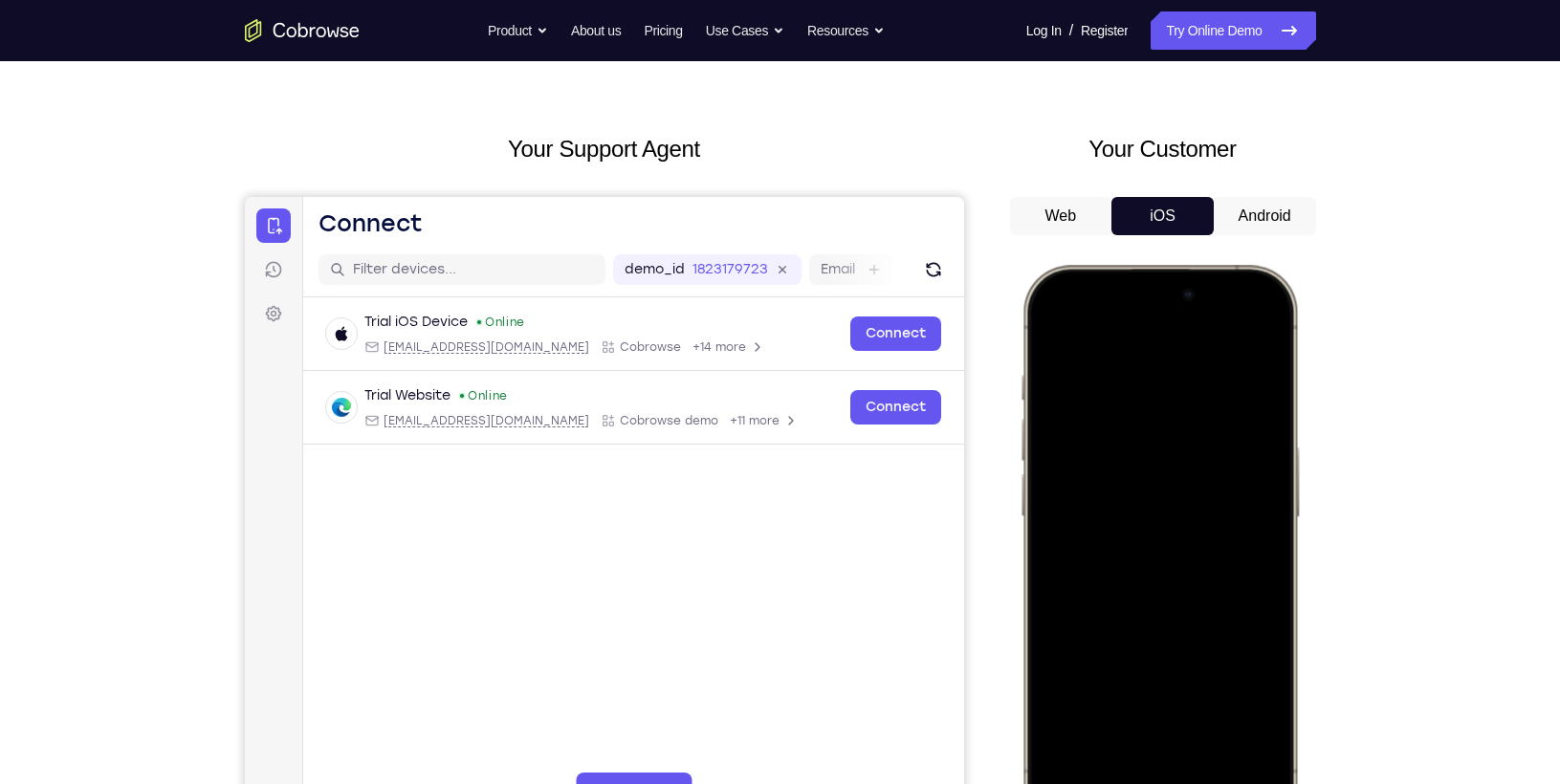
click at [1129, 445] on div at bounding box center [1159, 548] width 252 height 546
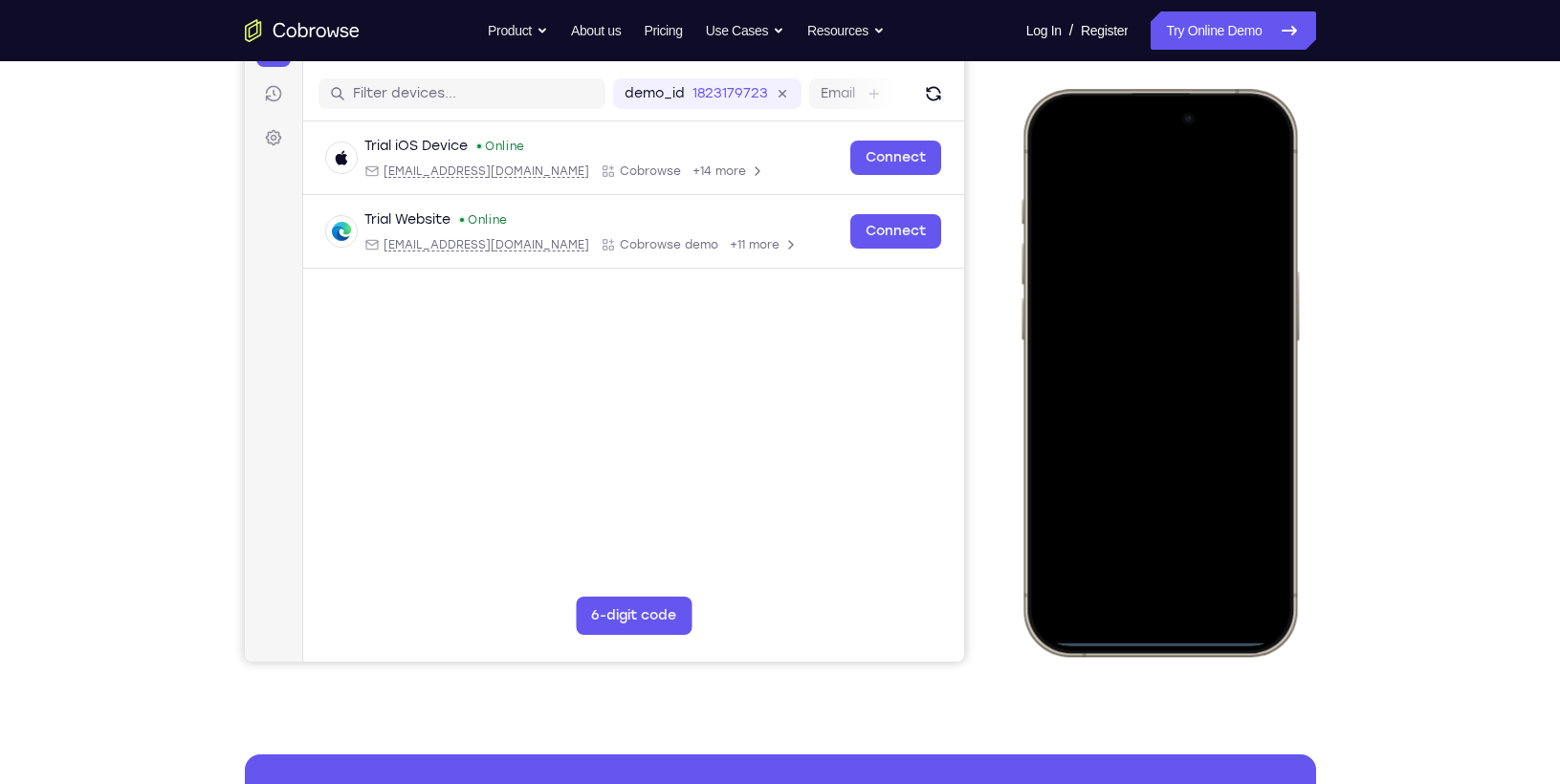
click at [1096, 571] on div at bounding box center [1159, 372] width 252 height 546
click at [1134, 175] on div at bounding box center [1159, 372] width 252 height 546
click at [1140, 404] on div at bounding box center [1159, 372] width 252 height 546
click at [1126, 292] on div at bounding box center [1159, 372] width 252 height 546
click at [1113, 333] on div at bounding box center [1159, 372] width 252 height 546
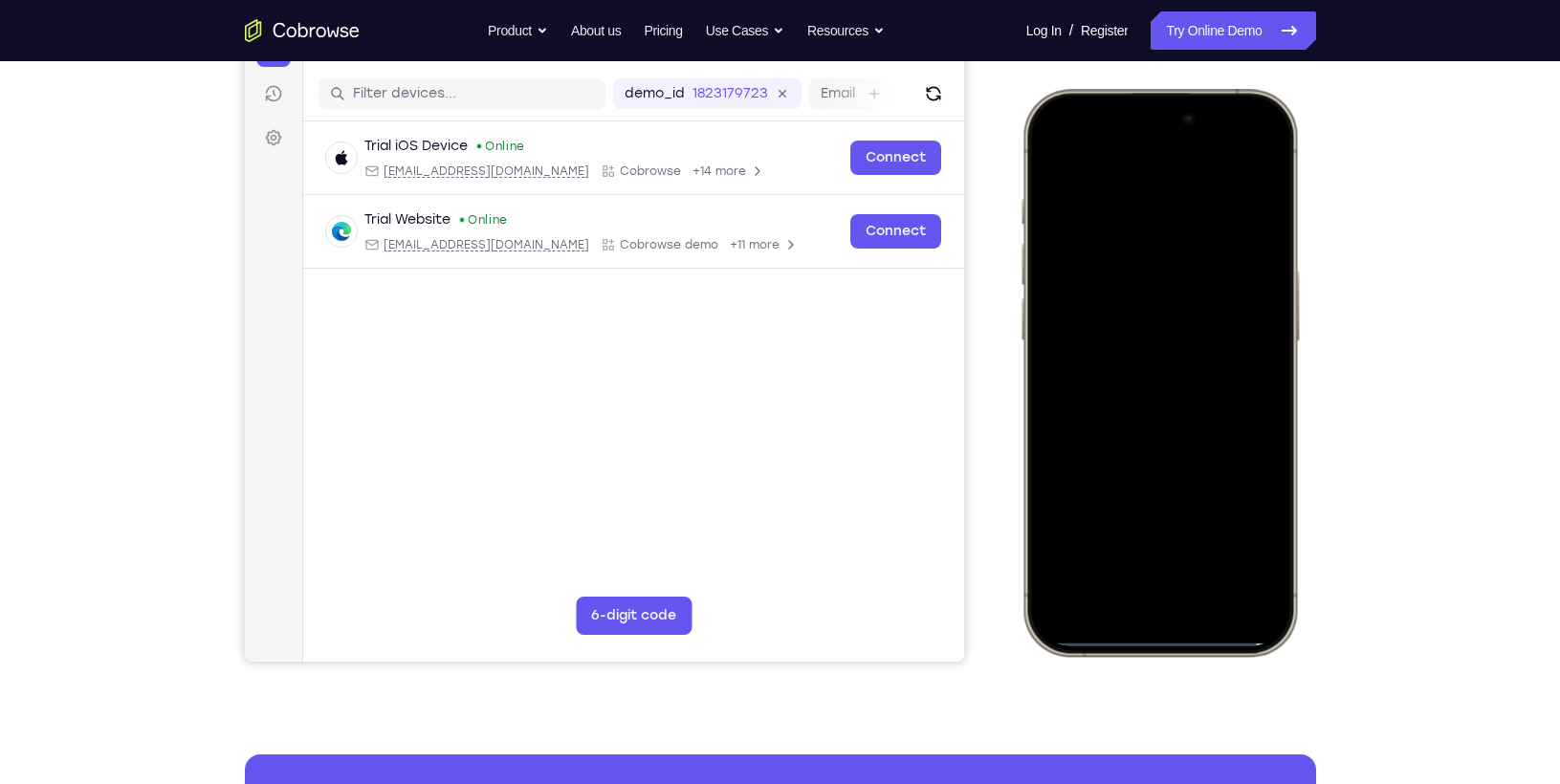
click at [1259, 336] on div at bounding box center [1159, 372] width 252 height 546
click at [1165, 379] on div at bounding box center [1159, 372] width 252 height 546
click at [1174, 455] on div at bounding box center [1159, 372] width 252 height 546
click at [1210, 544] on div at bounding box center [1159, 372] width 252 height 546
click at [1194, 339] on div at bounding box center [1159, 372] width 252 height 546
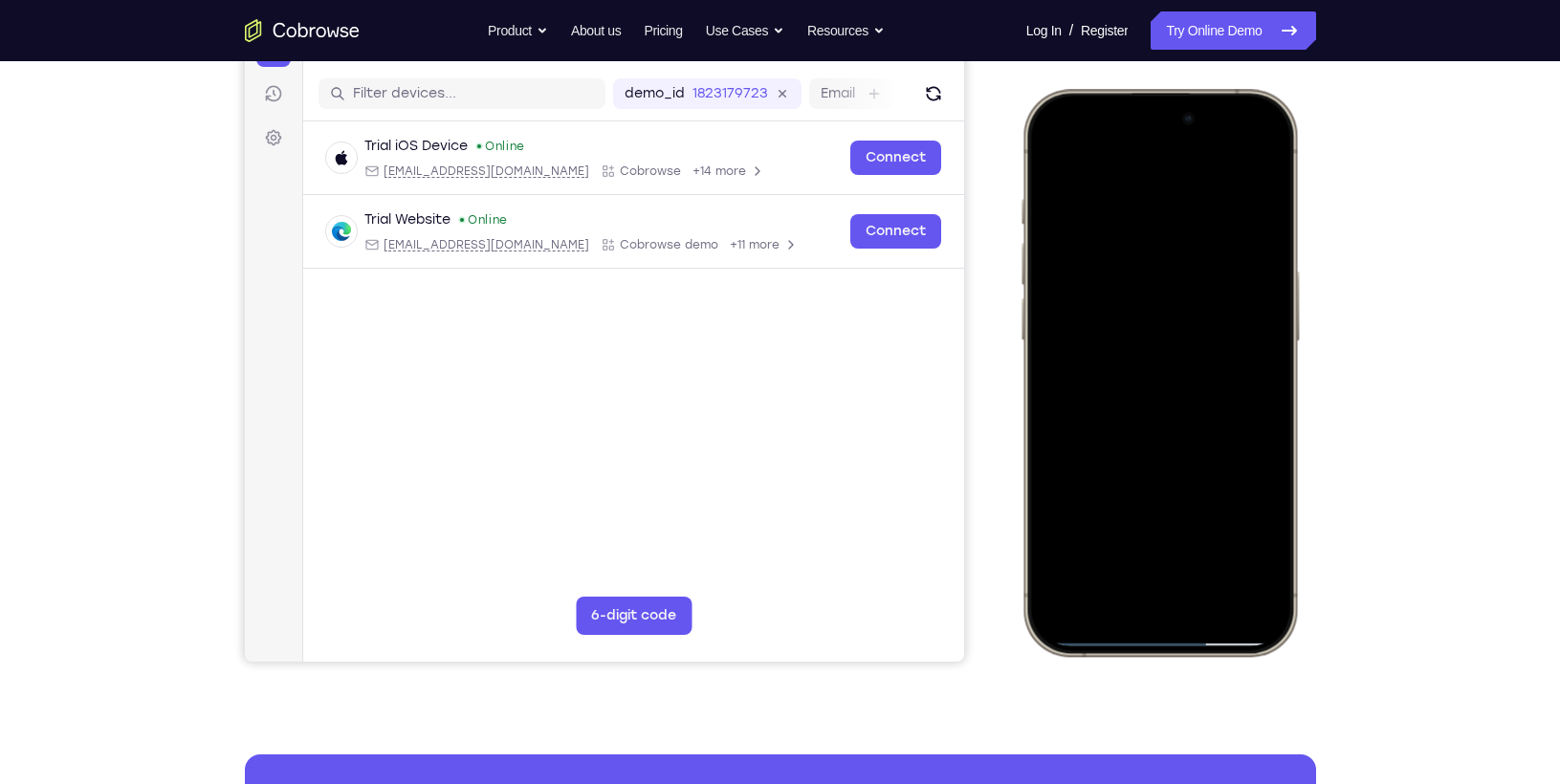
click at [1091, 536] on div at bounding box center [1159, 372] width 252 height 546
click at [1060, 150] on div at bounding box center [1159, 372] width 252 height 546
click at [1207, 542] on div at bounding box center [1159, 372] width 252 height 546
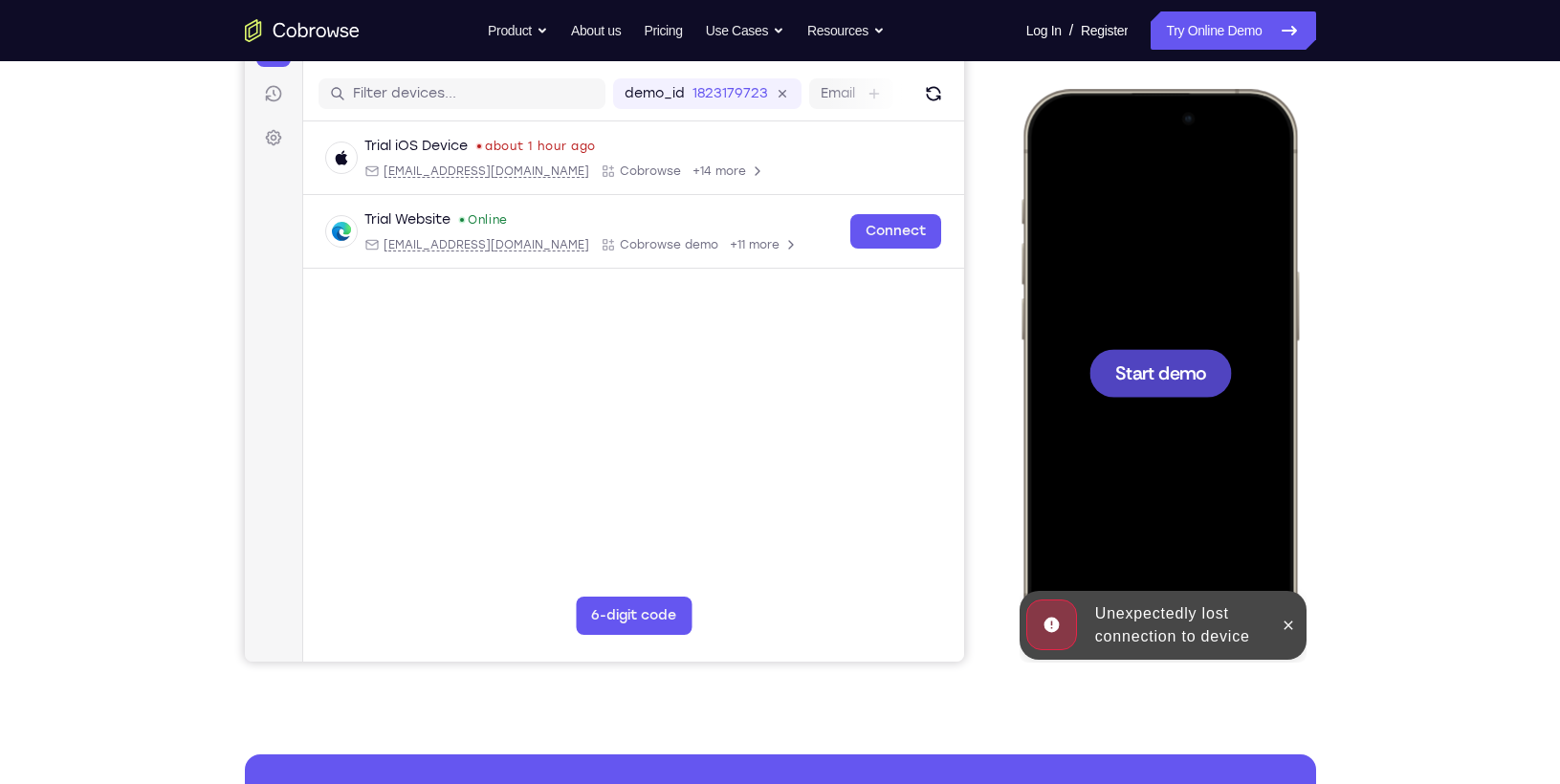
click at [1147, 300] on div at bounding box center [1159, 372] width 252 height 546
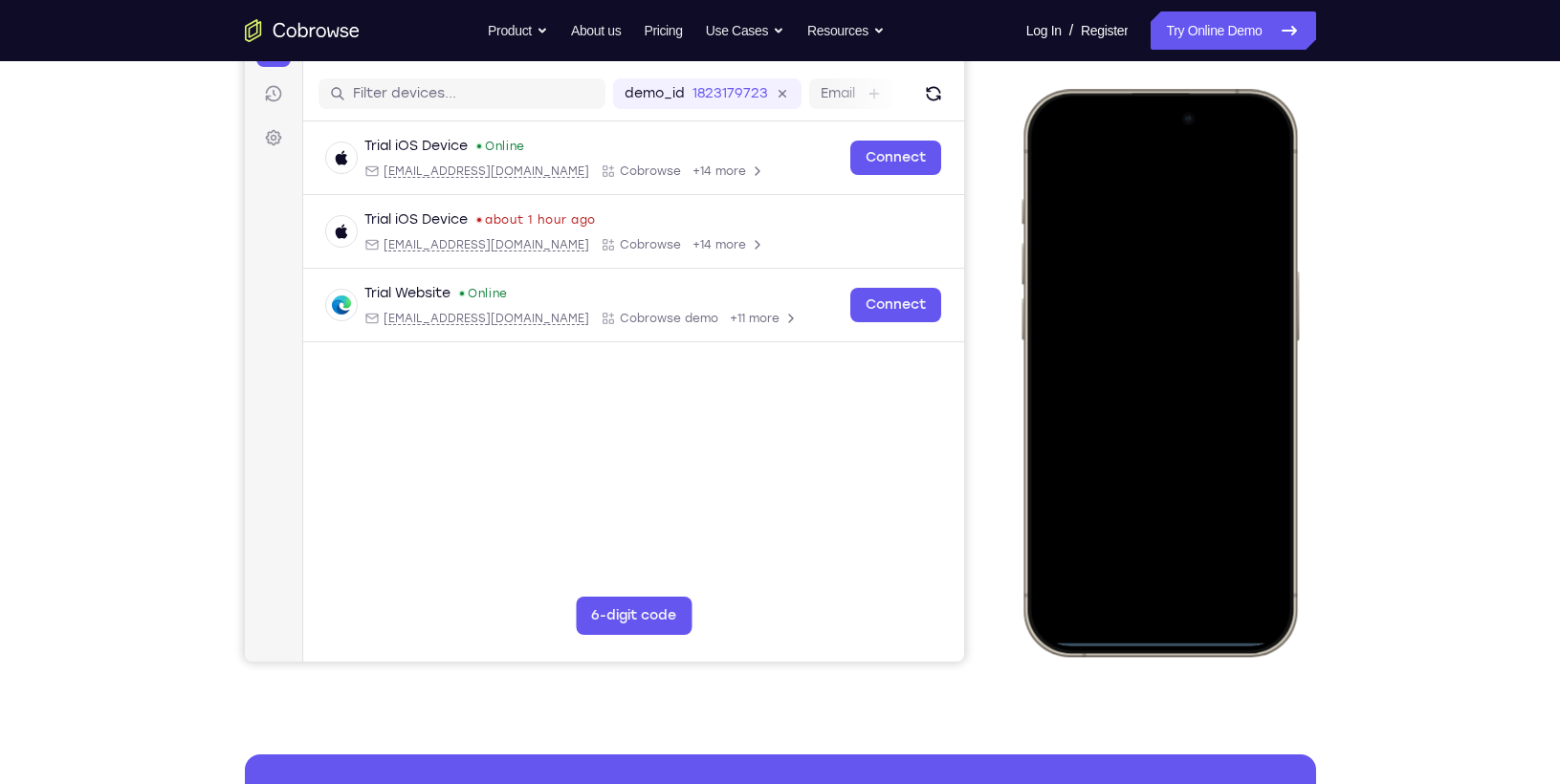
drag, startPoint x: 1068, startPoint y: 105, endPoint x: 1136, endPoint y: 400, distance: 302.7
click at [1136, 400] on div at bounding box center [1159, 372] width 252 height 546
drag, startPoint x: 1165, startPoint y: 417, endPoint x: 1166, endPoint y: 486, distance: 69.0
click at [1166, 486] on div at bounding box center [1159, 372] width 252 height 546
click at [1246, 146] on div at bounding box center [1159, 372] width 252 height 546
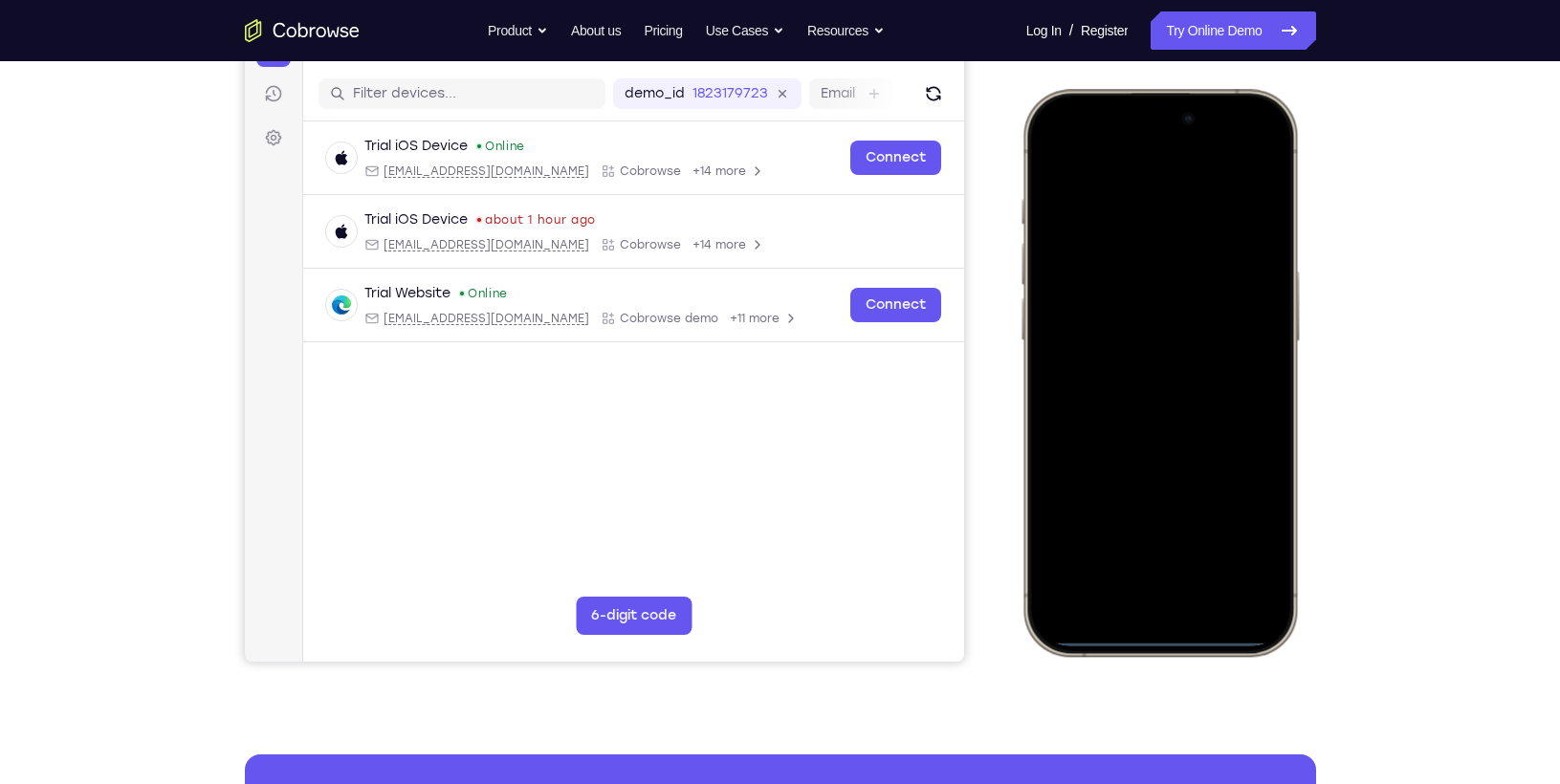
click at [1142, 241] on div at bounding box center [1159, 372] width 252 height 546
click at [1128, 571] on div at bounding box center [1159, 372] width 252 height 546
click at [1131, 407] on div at bounding box center [1159, 372] width 252 height 546
click at [1091, 284] on div at bounding box center [1159, 372] width 252 height 546
click at [1101, 346] on div at bounding box center [1159, 372] width 252 height 546
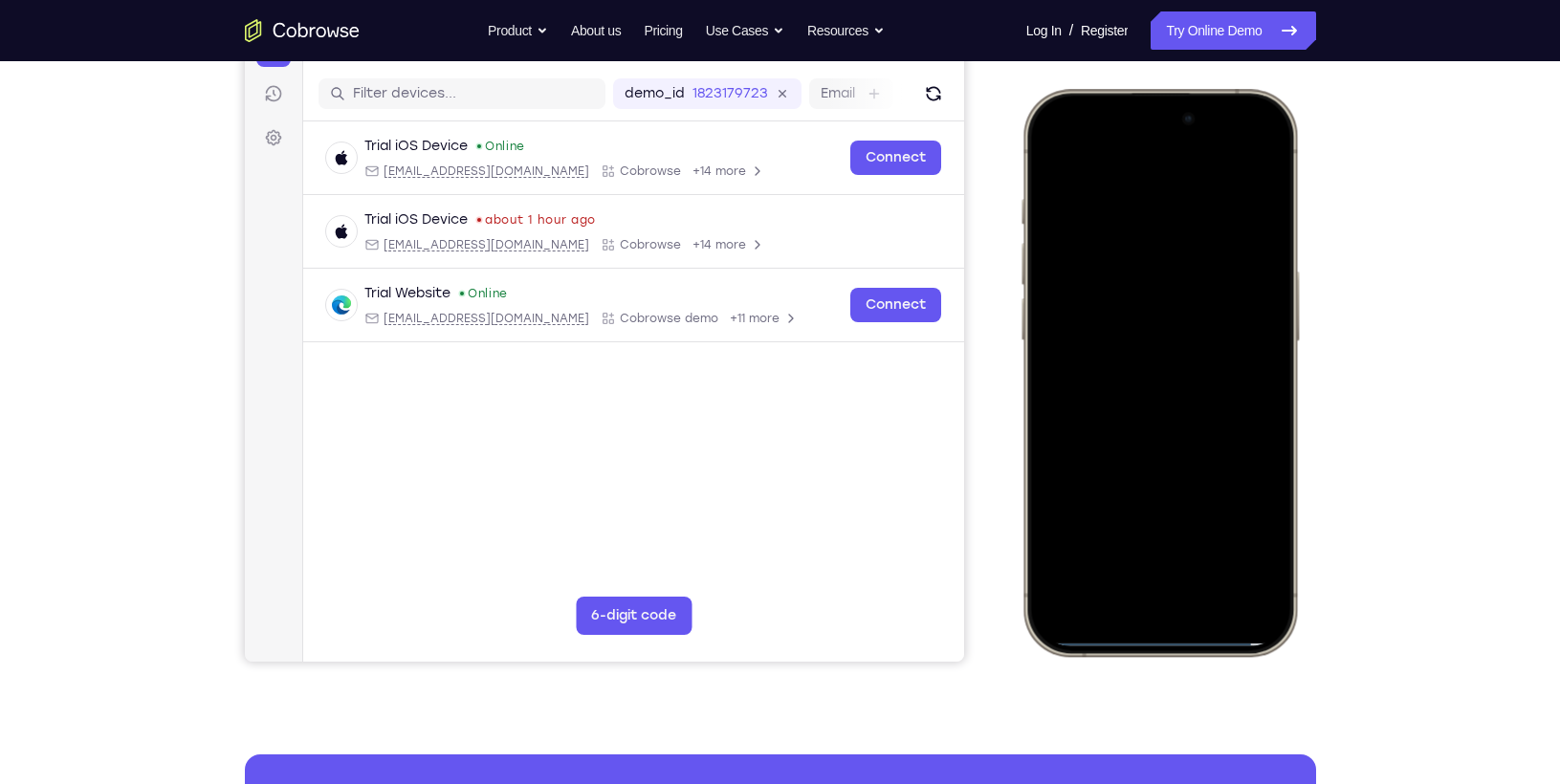
click at [1257, 339] on div at bounding box center [1159, 372] width 252 height 546
click at [1085, 348] on div at bounding box center [1159, 372] width 252 height 546
click at [1135, 374] on div at bounding box center [1159, 372] width 252 height 546
click at [1144, 448] on div at bounding box center [1159, 372] width 252 height 546
click at [1206, 543] on div at bounding box center [1159, 372] width 252 height 546
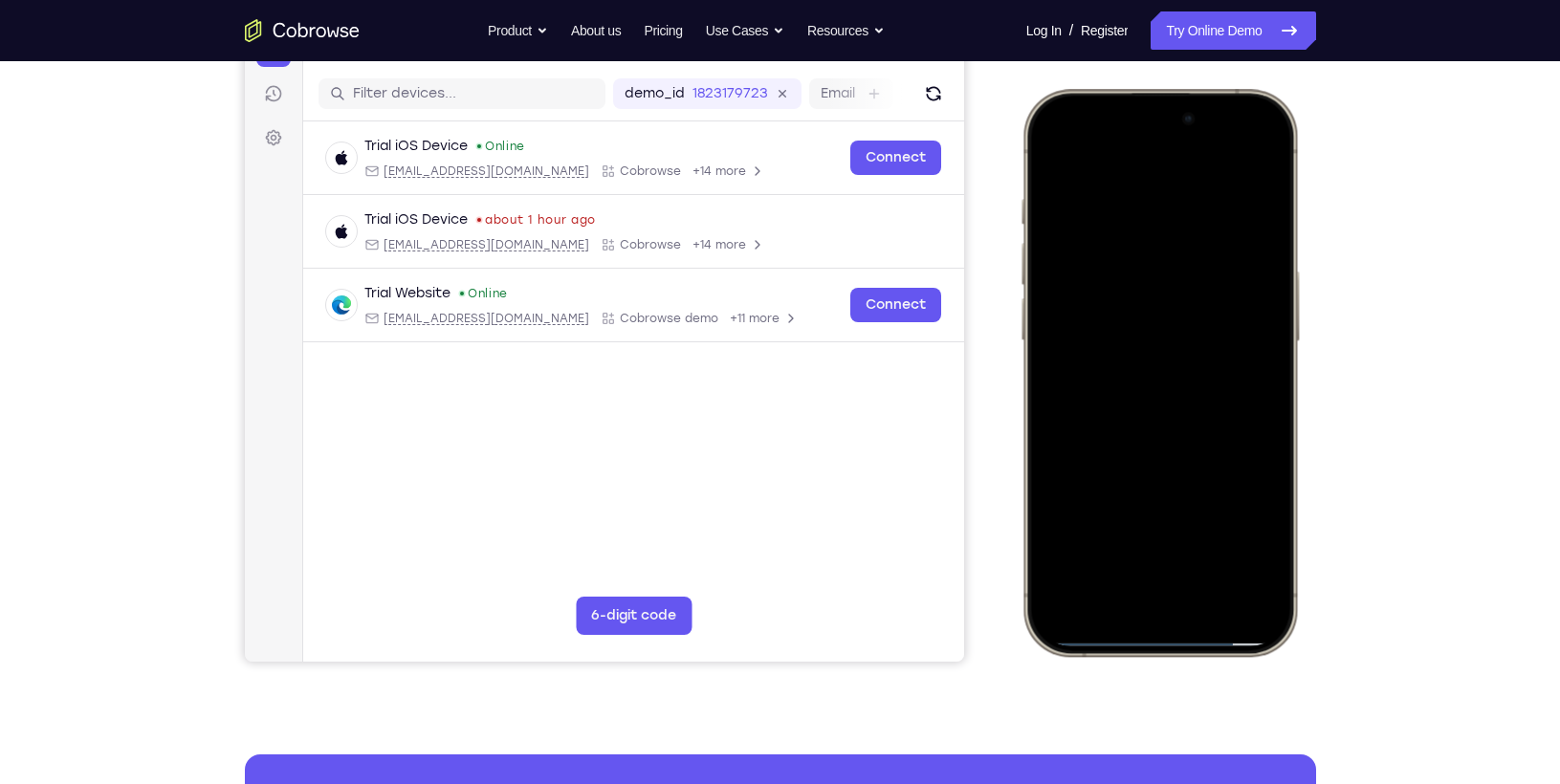
click at [1061, 153] on div at bounding box center [1159, 372] width 252 height 546
click at [1125, 206] on div at bounding box center [1159, 372] width 252 height 546
click at [1220, 532] on div at bounding box center [1159, 372] width 252 height 546
click at [1067, 161] on div at bounding box center [1159, 372] width 252 height 546
click at [1052, 151] on div at bounding box center [1159, 372] width 252 height 546
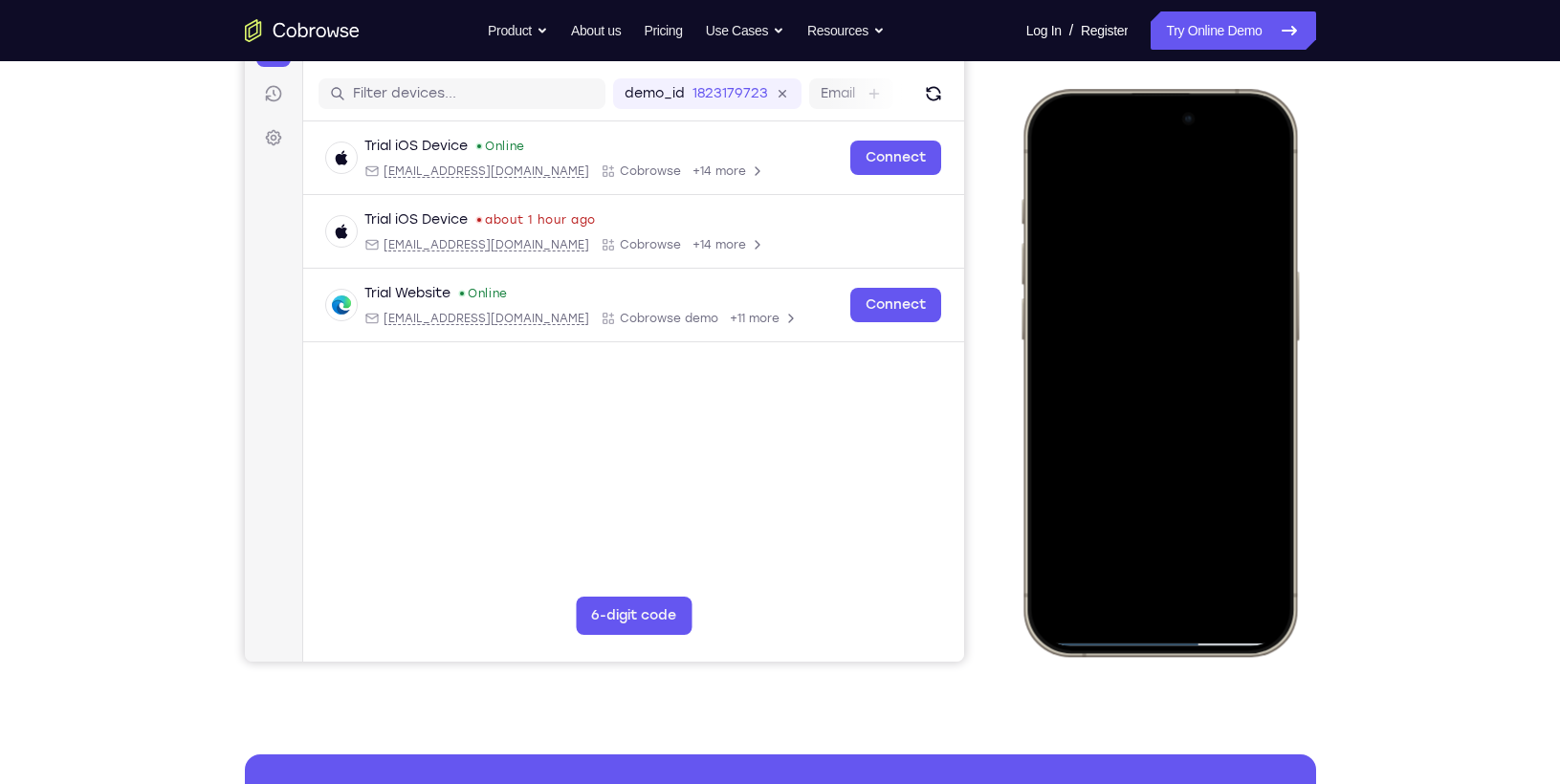
click at [1252, 159] on div at bounding box center [1159, 372] width 252 height 546
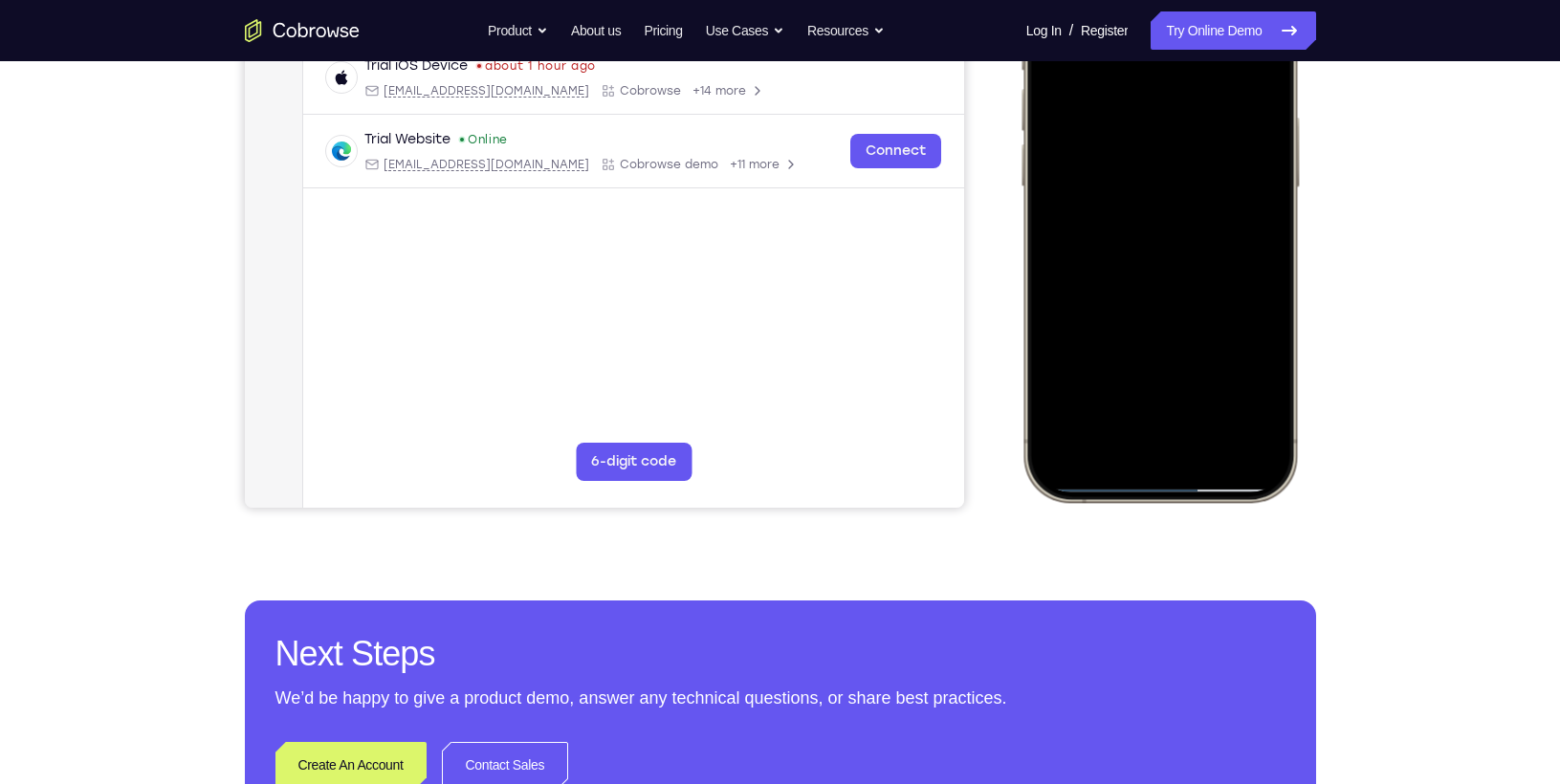
scroll to position [390, 0]
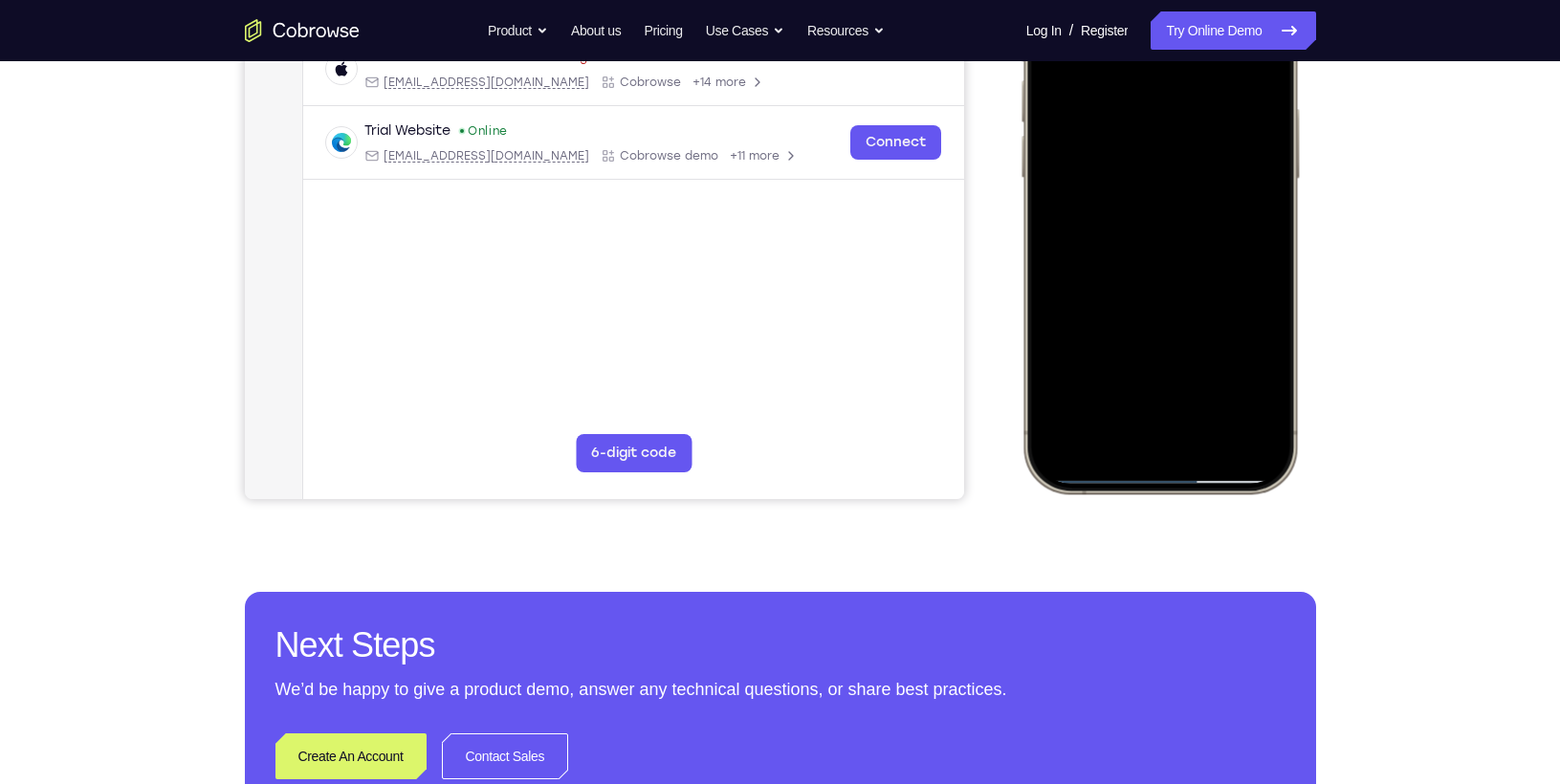
click at [1204, 377] on div at bounding box center [1159, 210] width 252 height 546
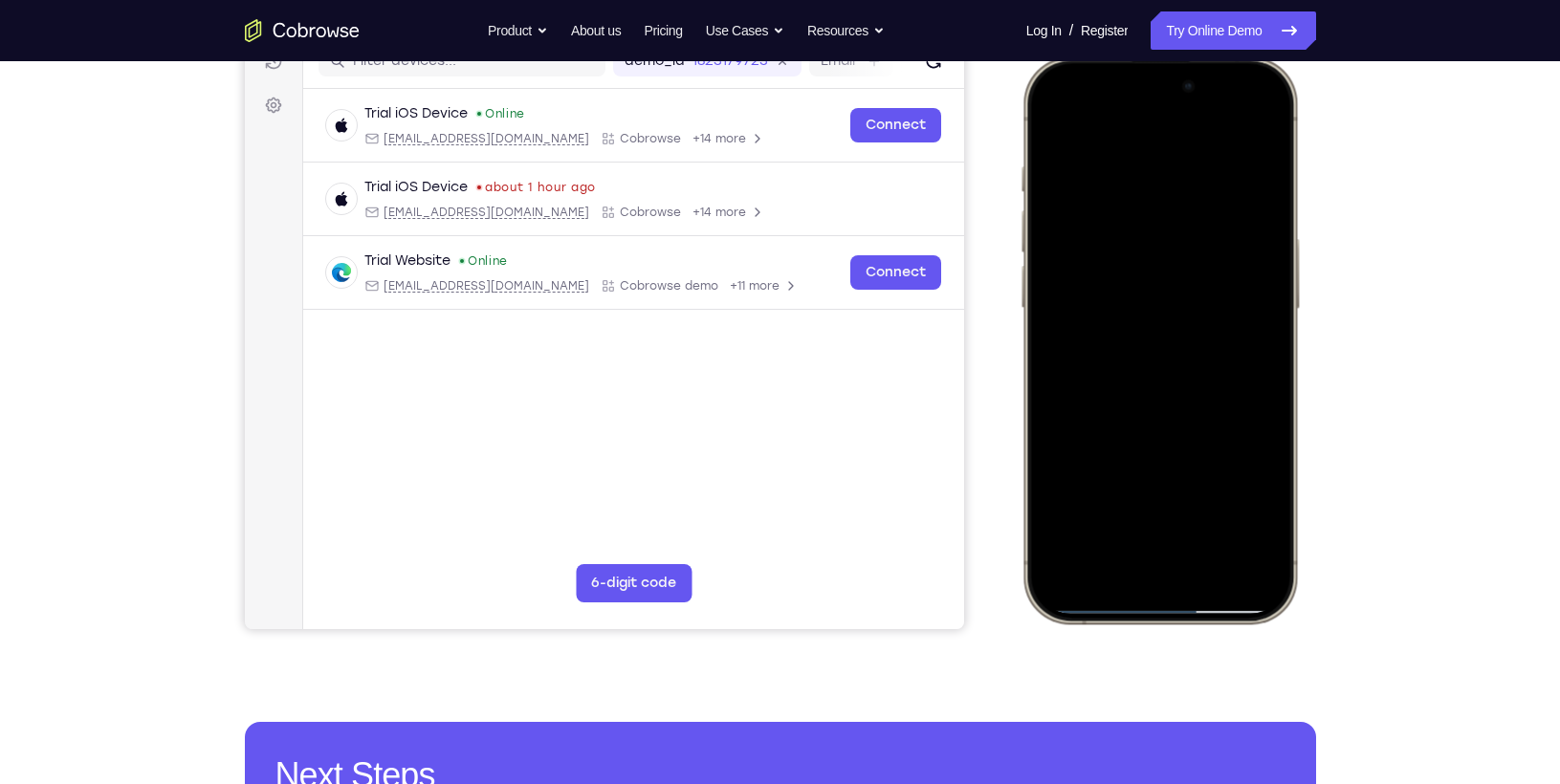
scroll to position [258, 0]
